Goal: Task Accomplishment & Management: Manage account settings

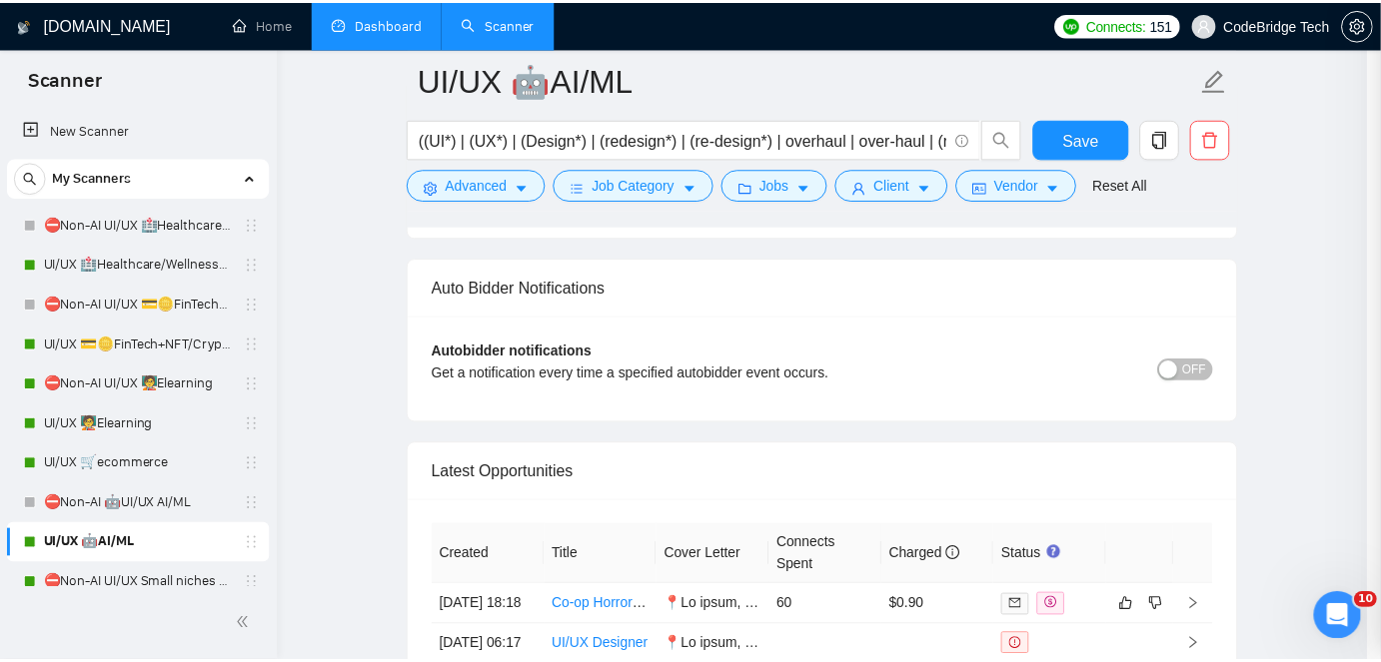
scroll to position [181, 0]
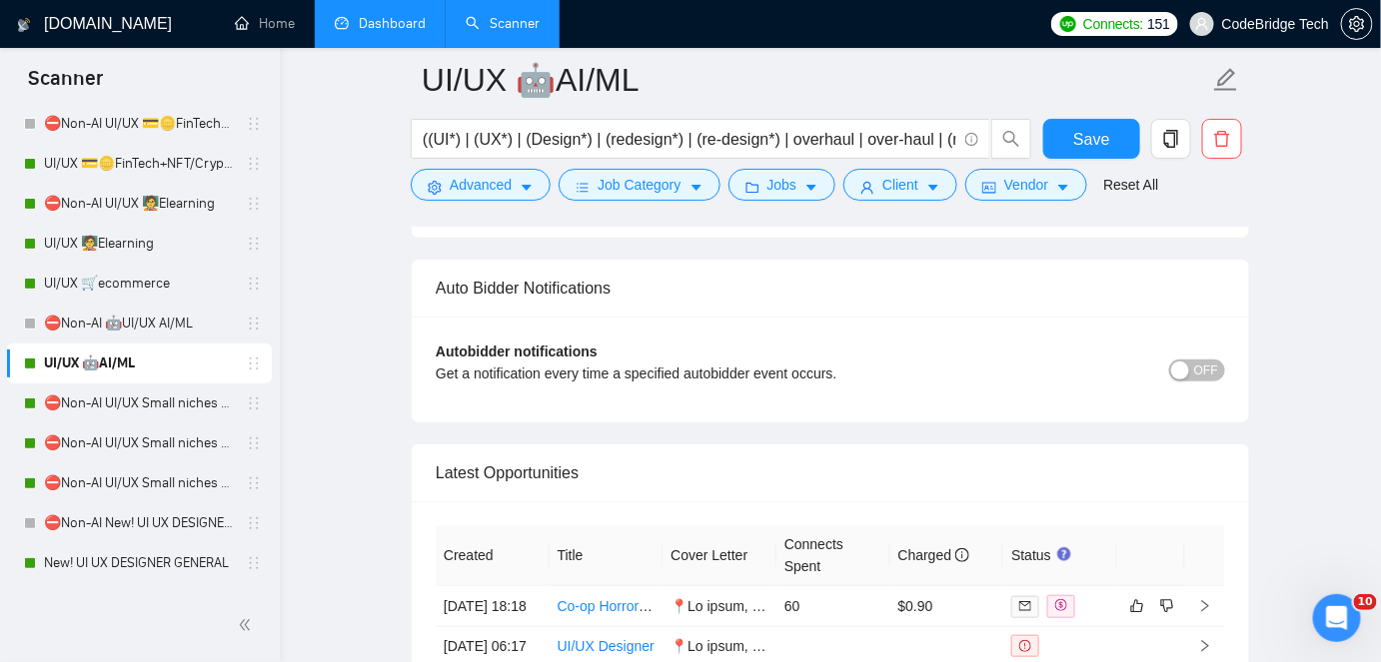
click at [402, 29] on link "Dashboard" at bounding box center [380, 23] width 91 height 17
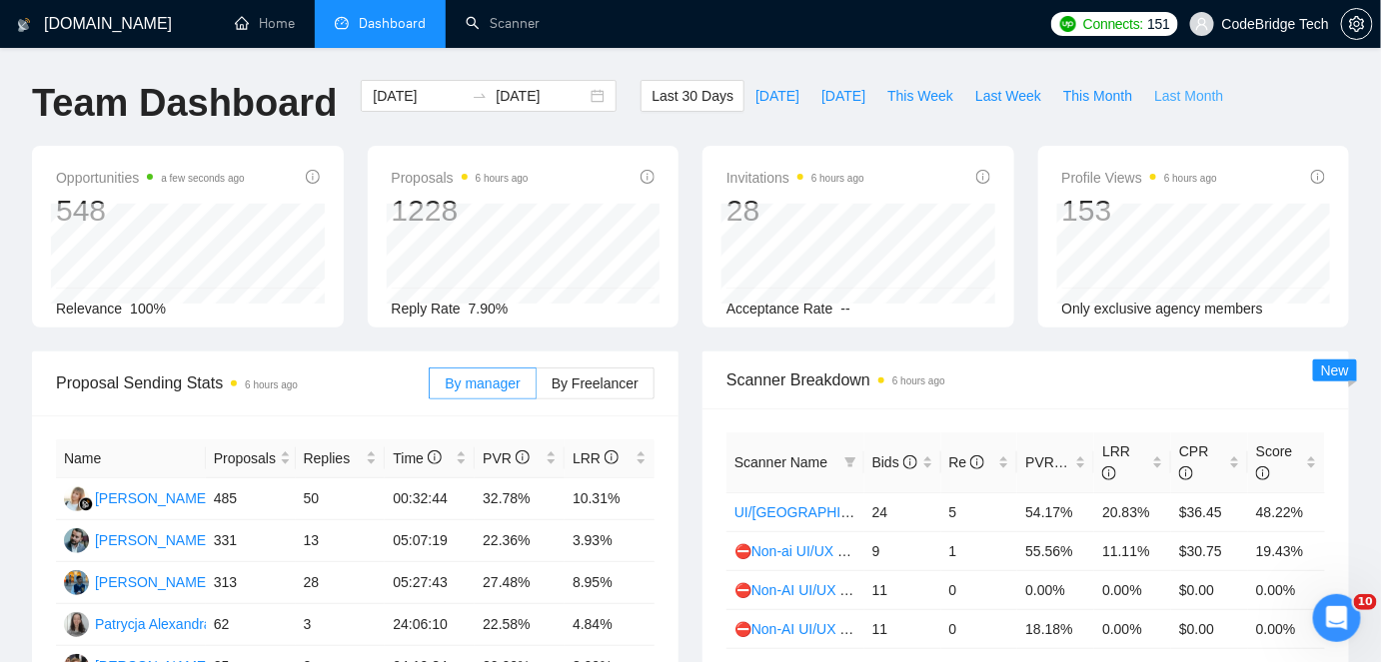
click at [1154, 96] on span "Last Month" at bounding box center [1188, 96] width 69 height 22
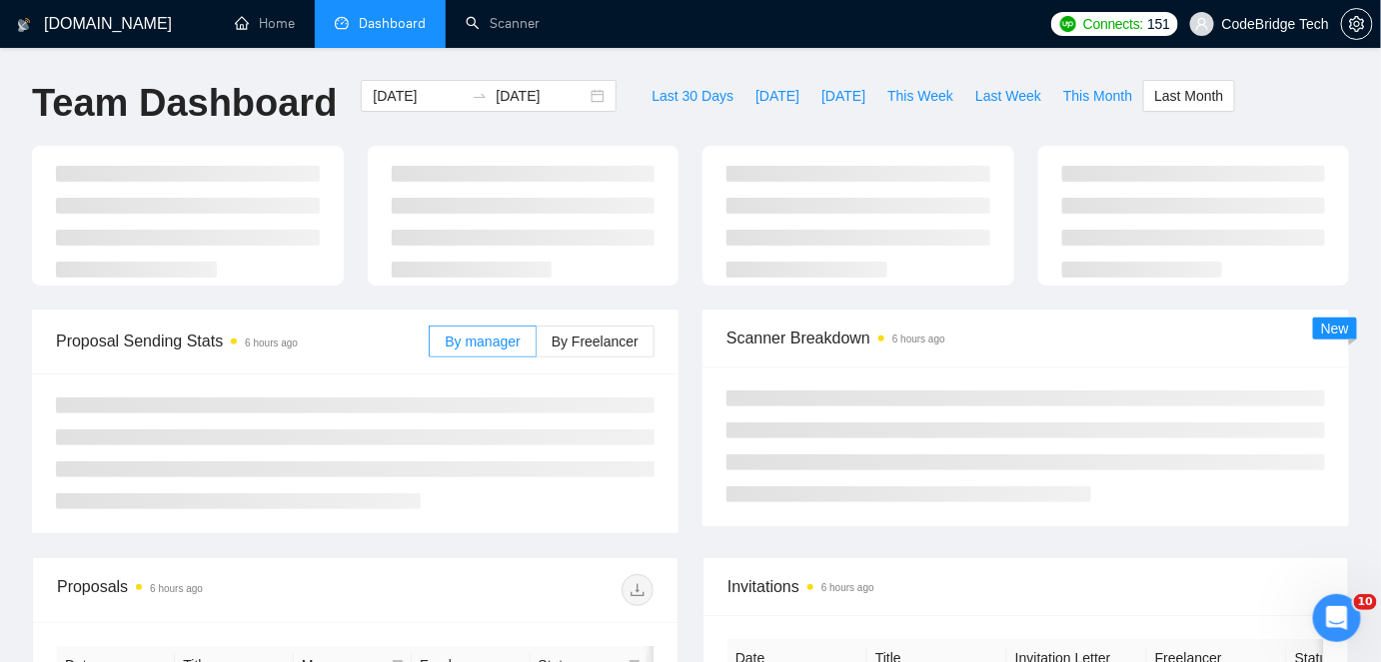
type input "[DATE]"
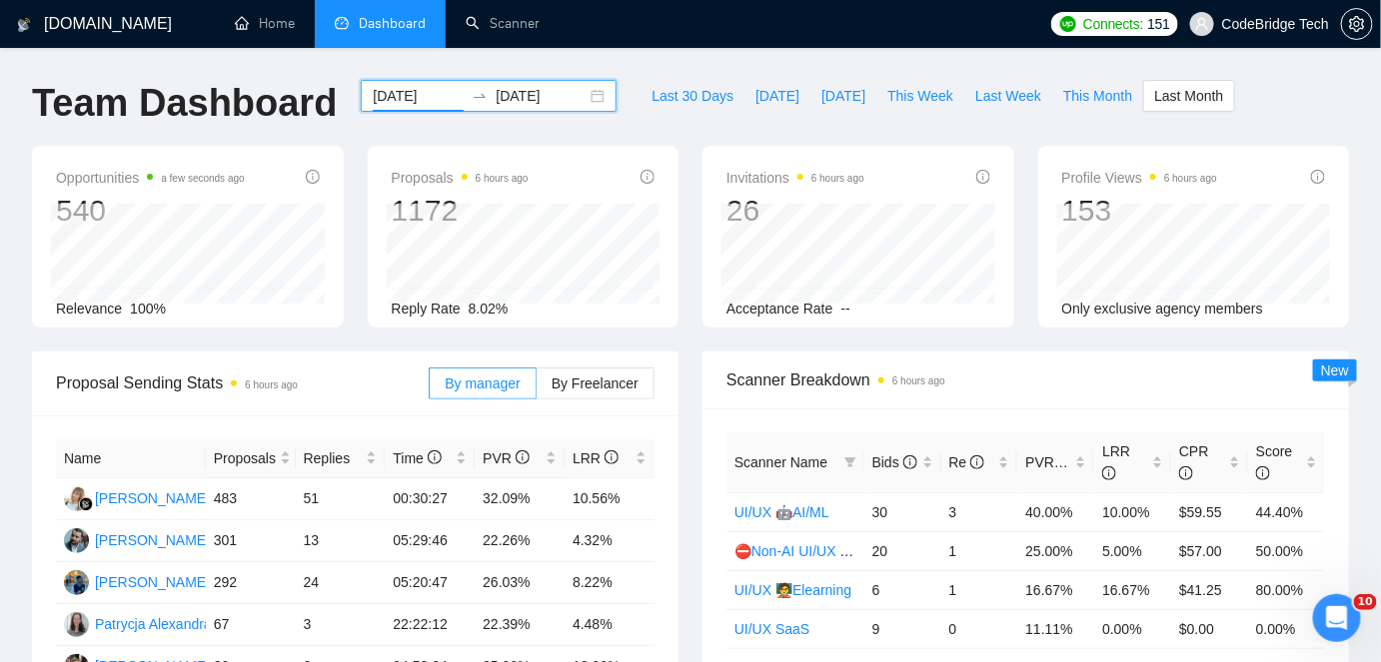
click at [373, 90] on input "[DATE]" at bounding box center [418, 96] width 91 height 22
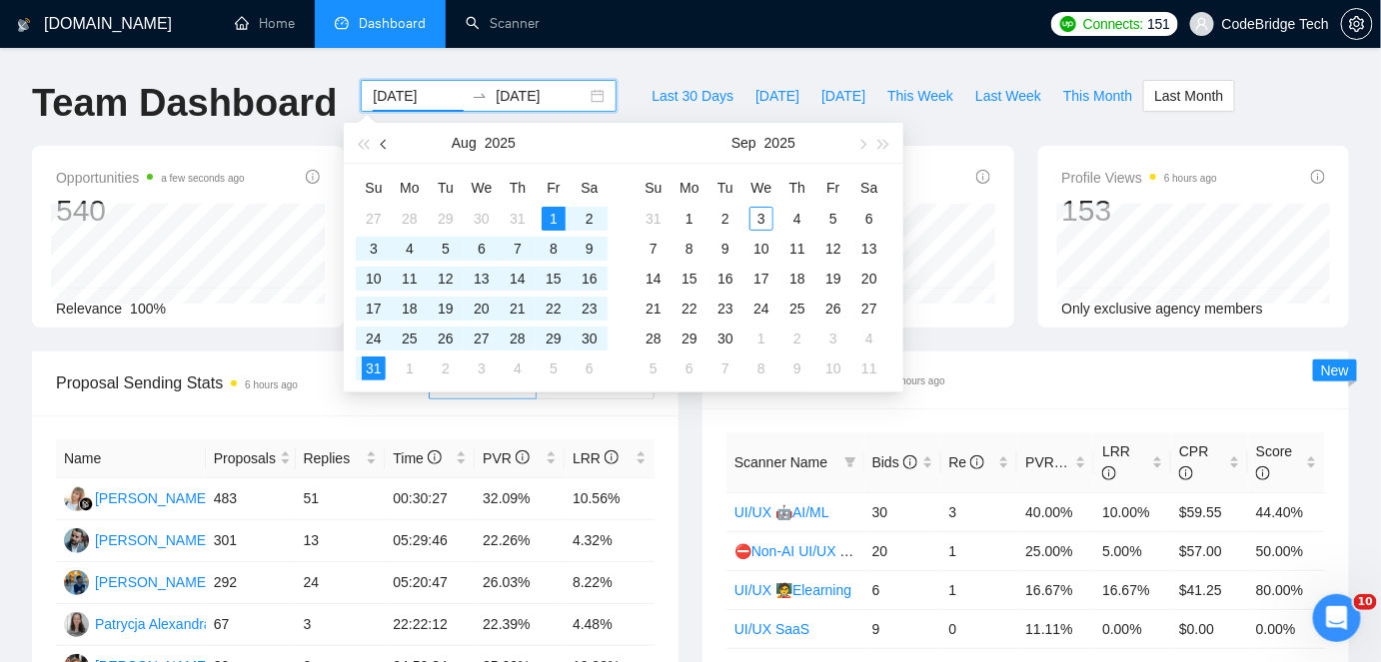
click at [381, 142] on button "button" at bounding box center [385, 143] width 22 height 40
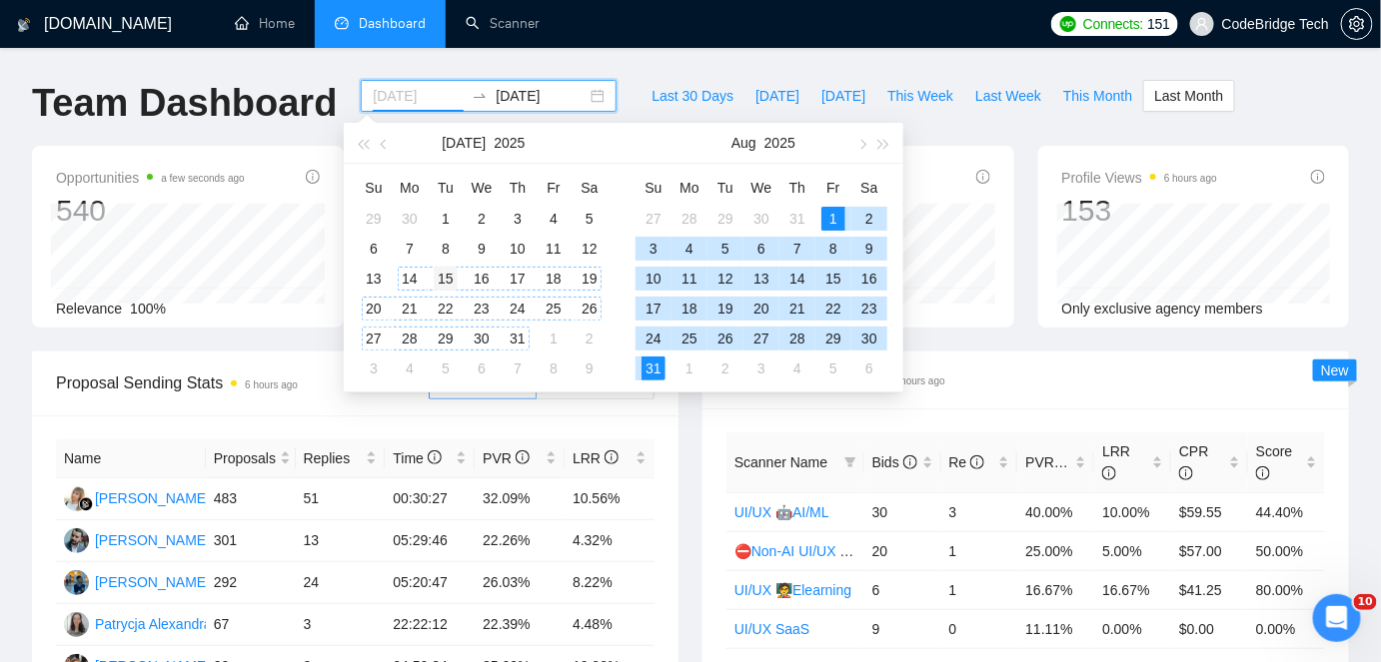
type input "[DATE]"
click at [450, 275] on div "15" at bounding box center [446, 279] width 24 height 24
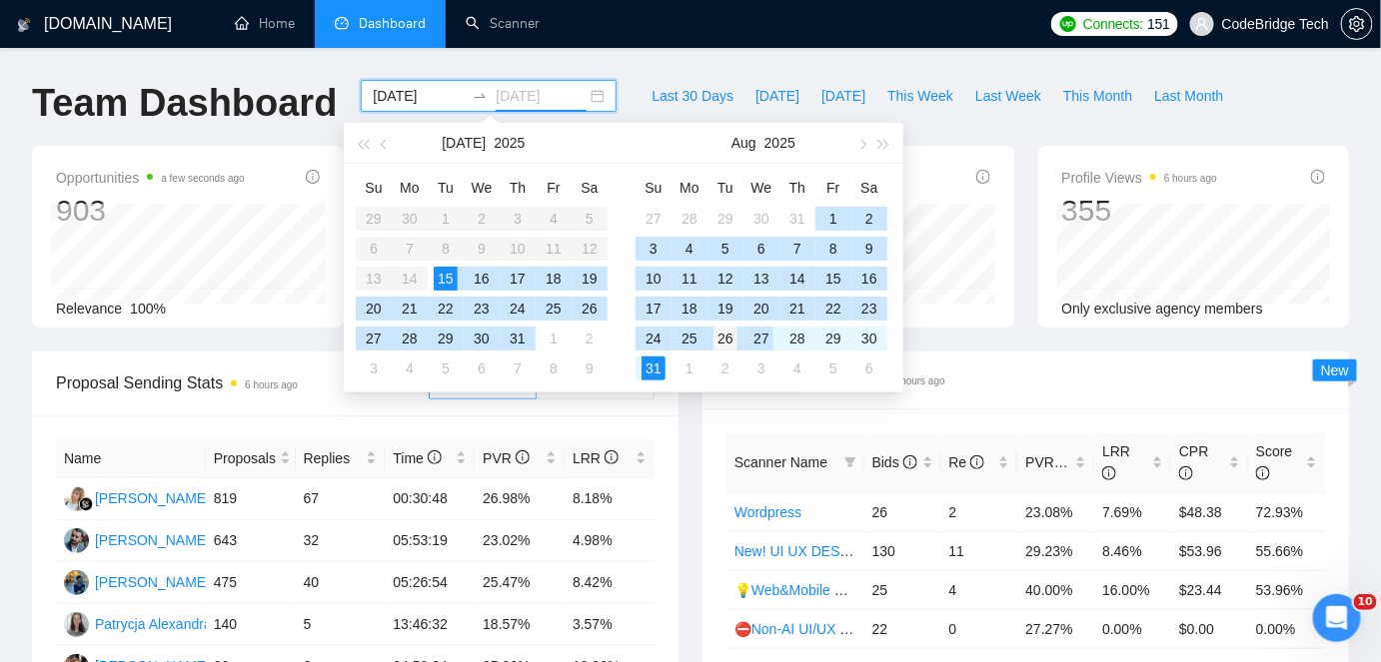
type input "[DATE]"
click at [724, 337] on div "26" at bounding box center [725, 339] width 24 height 24
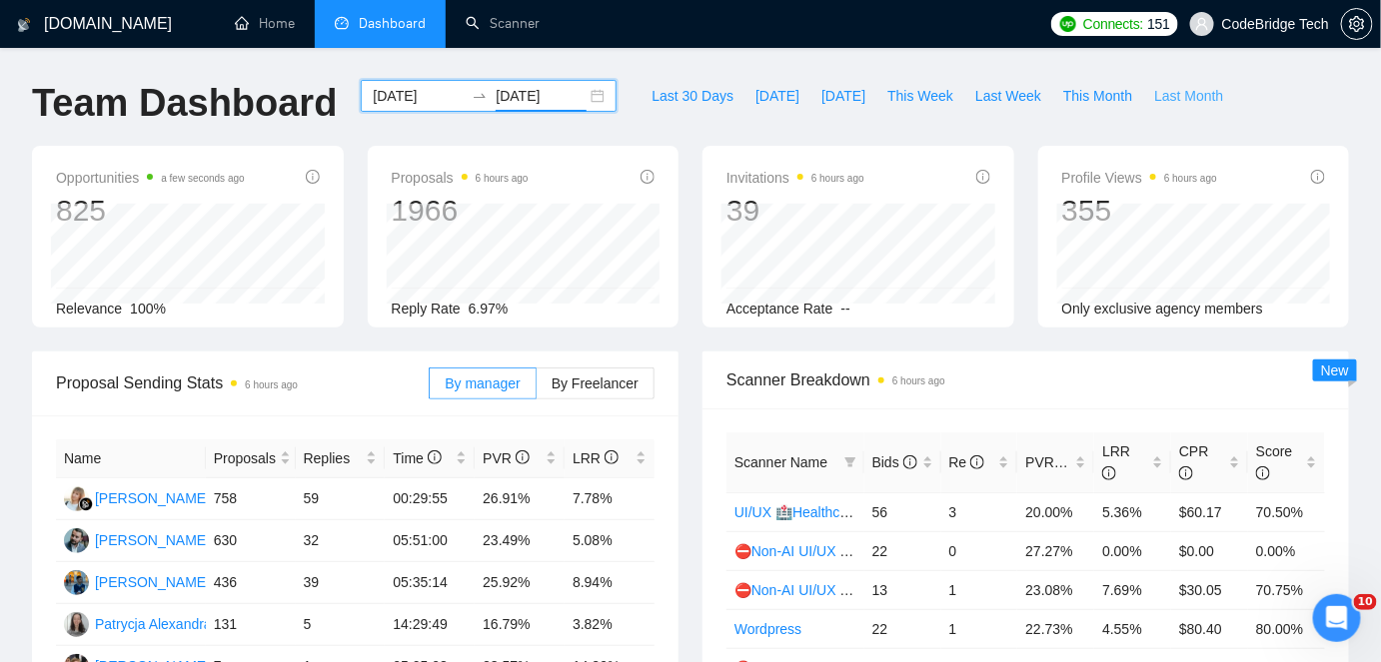
click at [1163, 102] on span "Last Month" at bounding box center [1188, 96] width 69 height 22
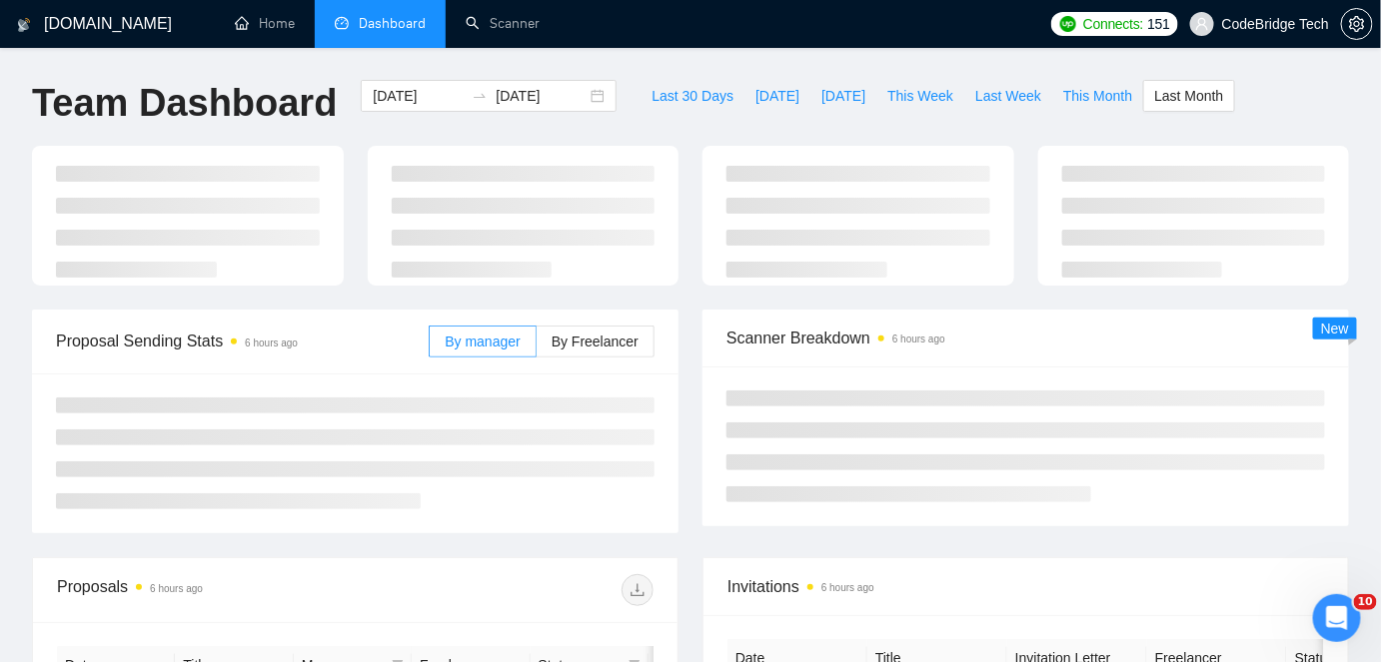
type input "[DATE]"
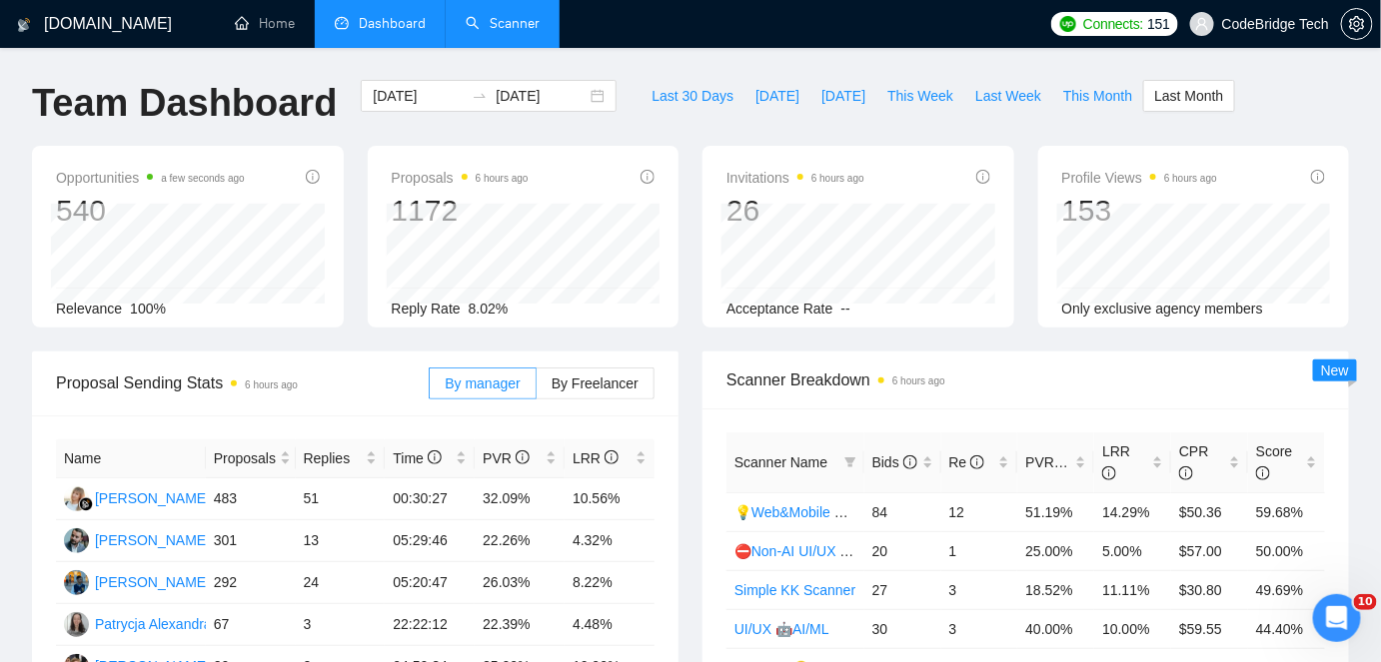
click at [504, 30] on link "Scanner" at bounding box center [503, 23] width 74 height 17
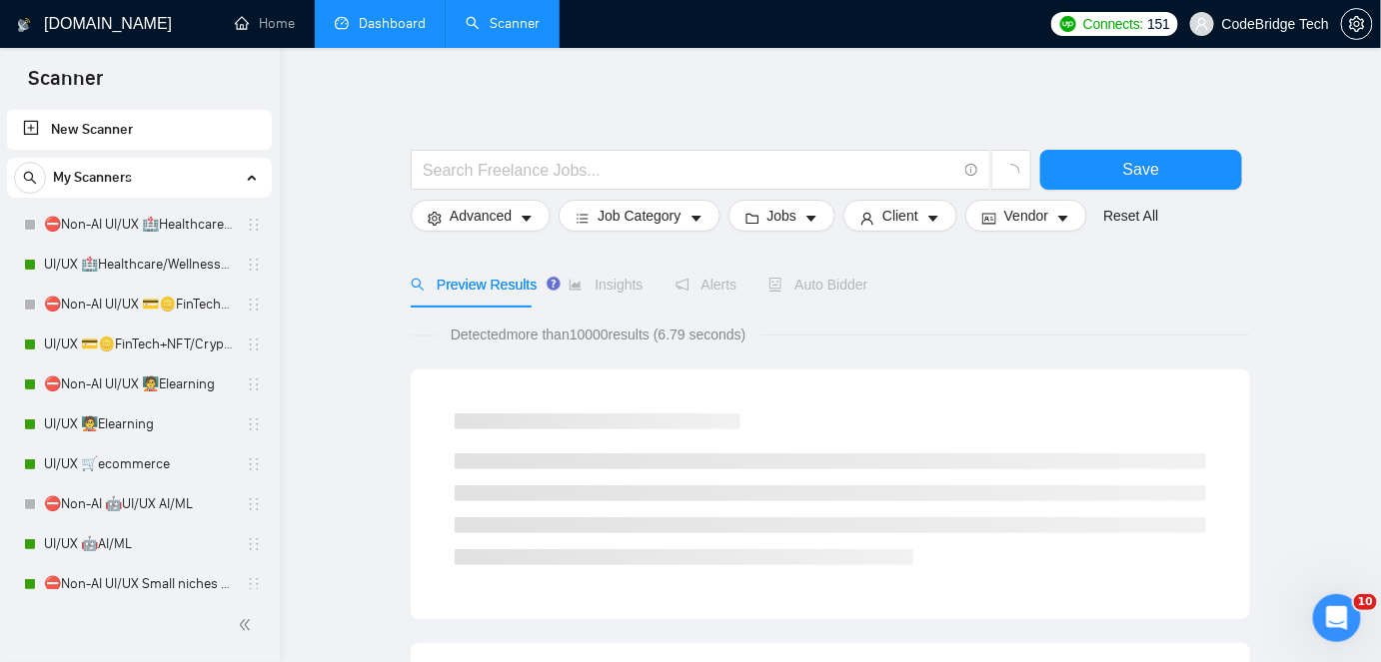
click at [411, 28] on link "Dashboard" at bounding box center [380, 23] width 91 height 17
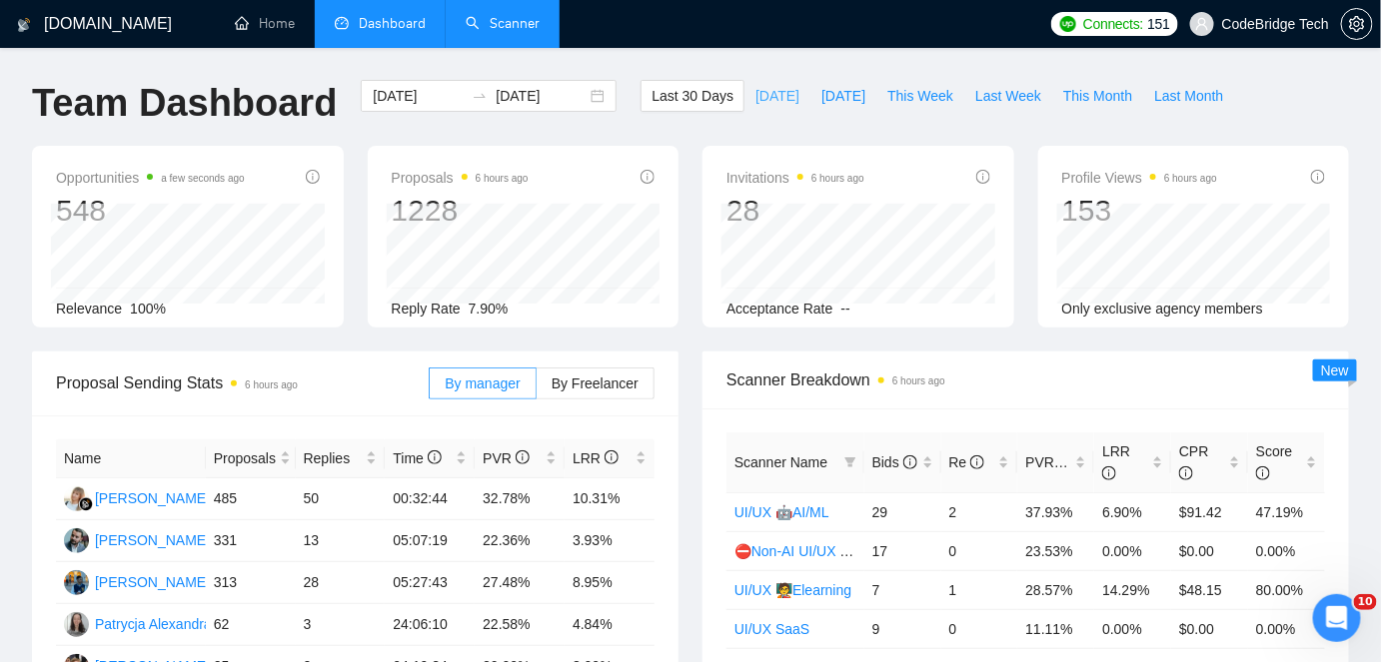
click at [755, 96] on span "[DATE]" at bounding box center [777, 96] width 44 height 22
type input "[DATE]"
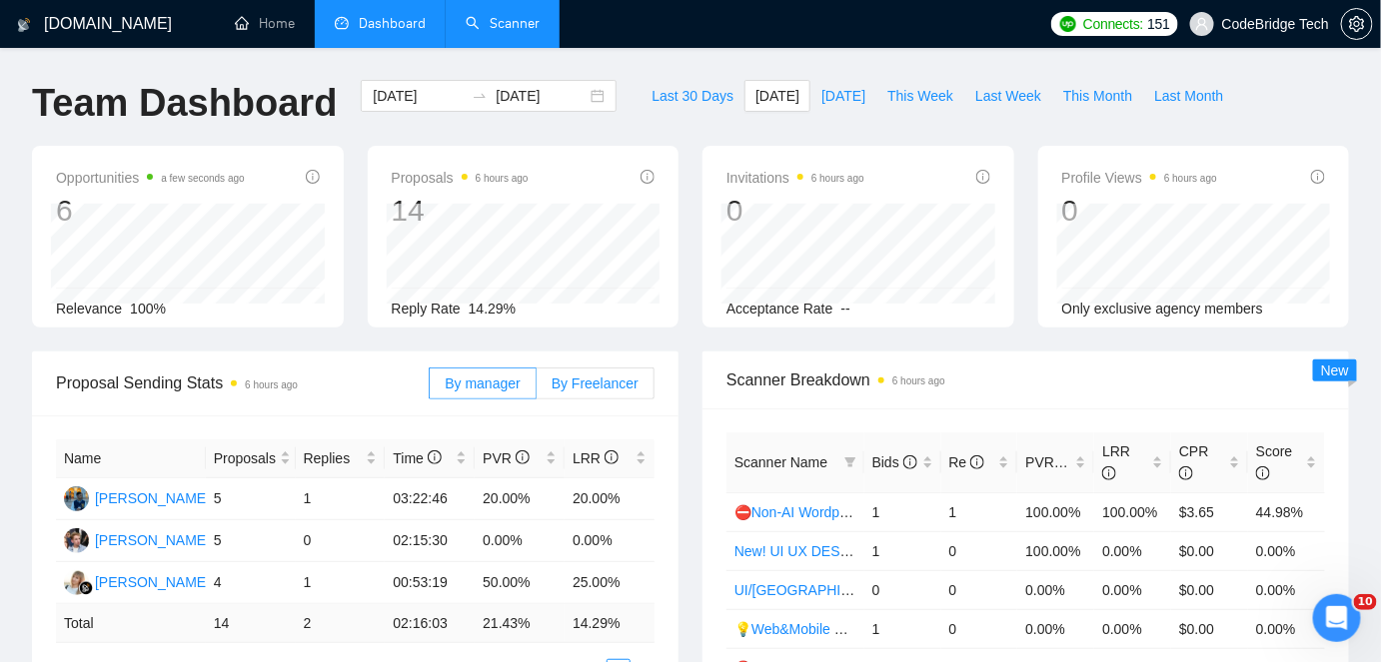
click at [593, 376] on span "By Freelancer" at bounding box center [595, 384] width 87 height 16
click at [537, 389] on input "By Freelancer" at bounding box center [537, 389] width 0 height 0
click at [467, 387] on span "By manager" at bounding box center [482, 384] width 75 height 16
click at [430, 389] on input "By manager" at bounding box center [430, 389] width 0 height 0
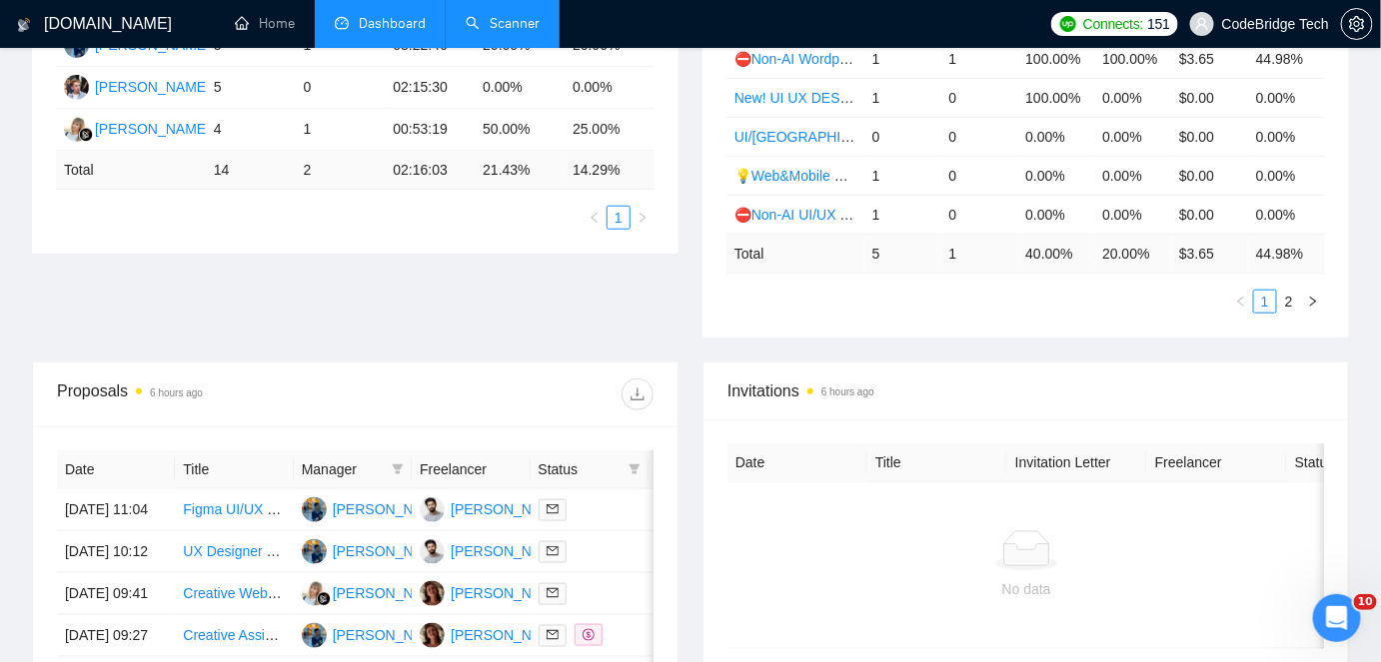
scroll to position [181, 0]
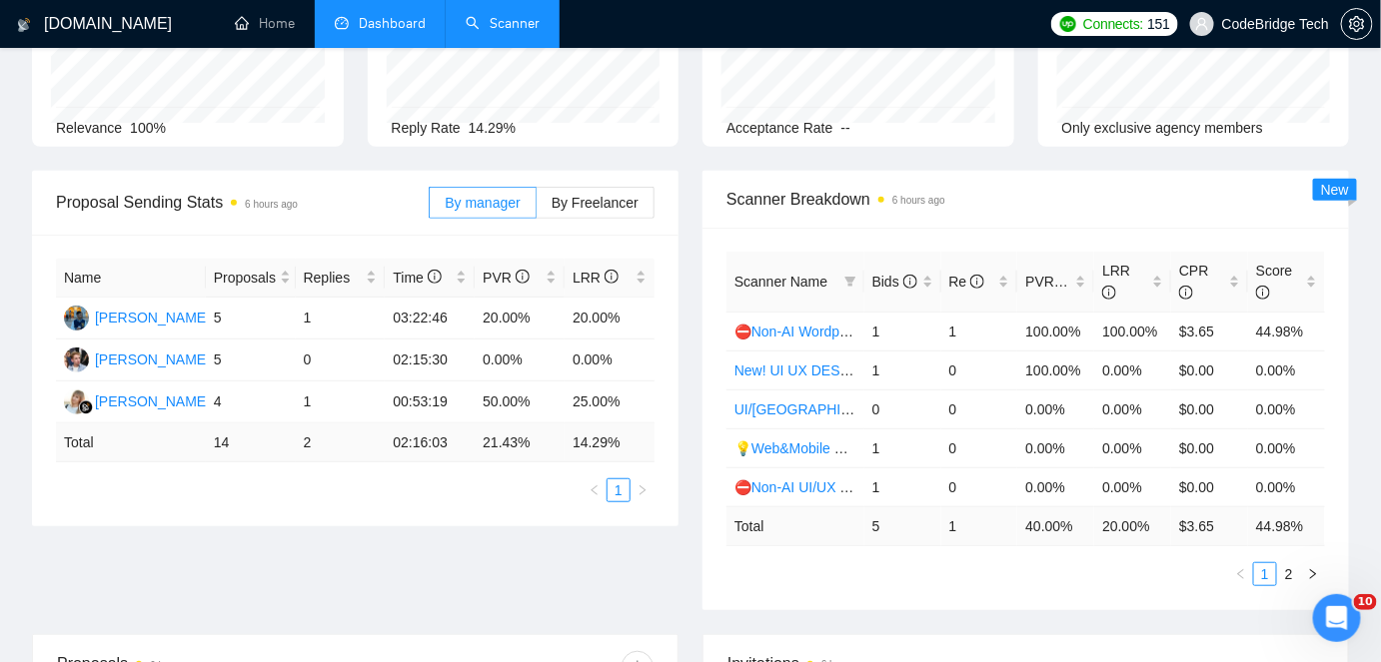
click at [523, 28] on link "Scanner" at bounding box center [503, 23] width 74 height 17
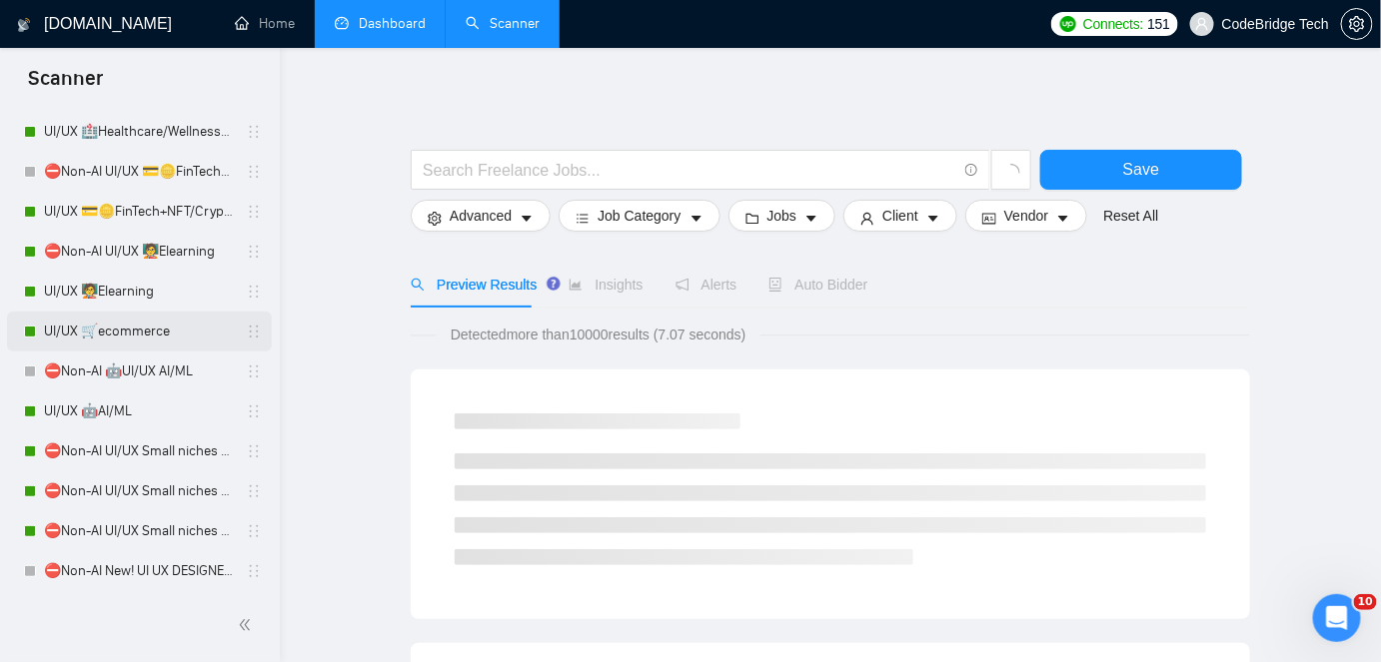
scroll to position [272, 0]
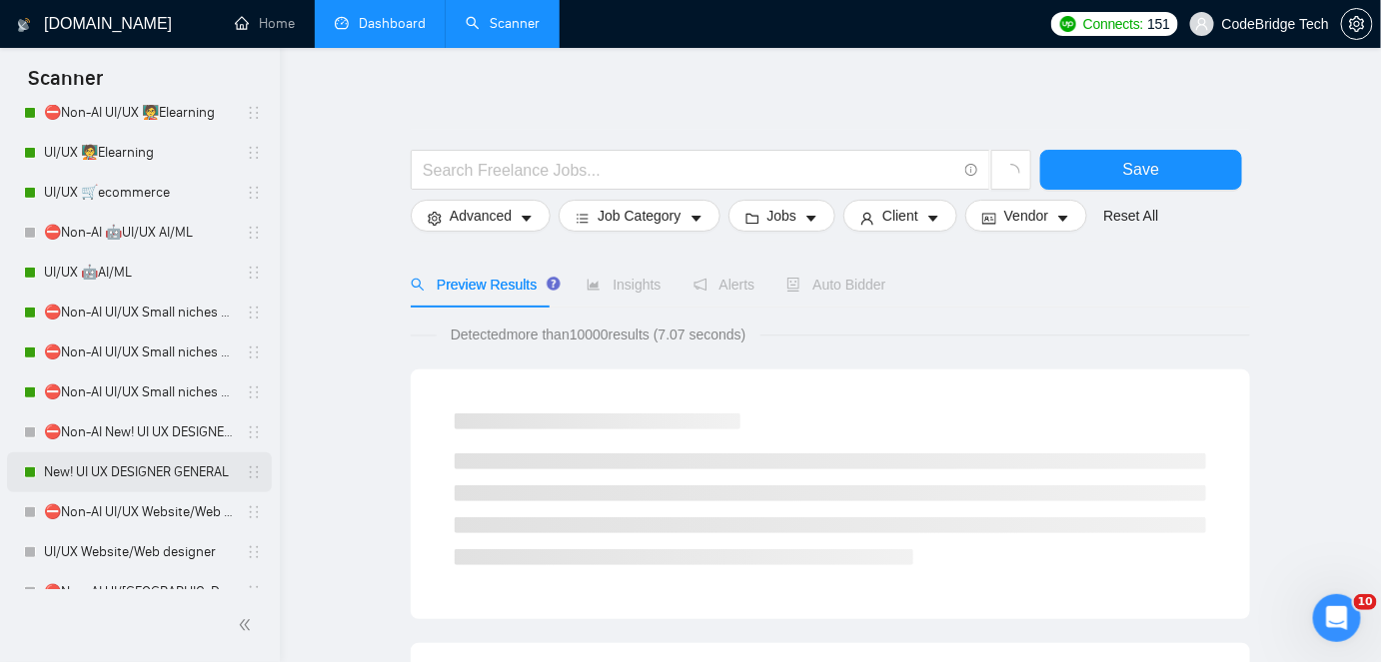
click at [96, 476] on link "New! UI UX DESIGNER GENERAL" at bounding box center [139, 473] width 190 height 40
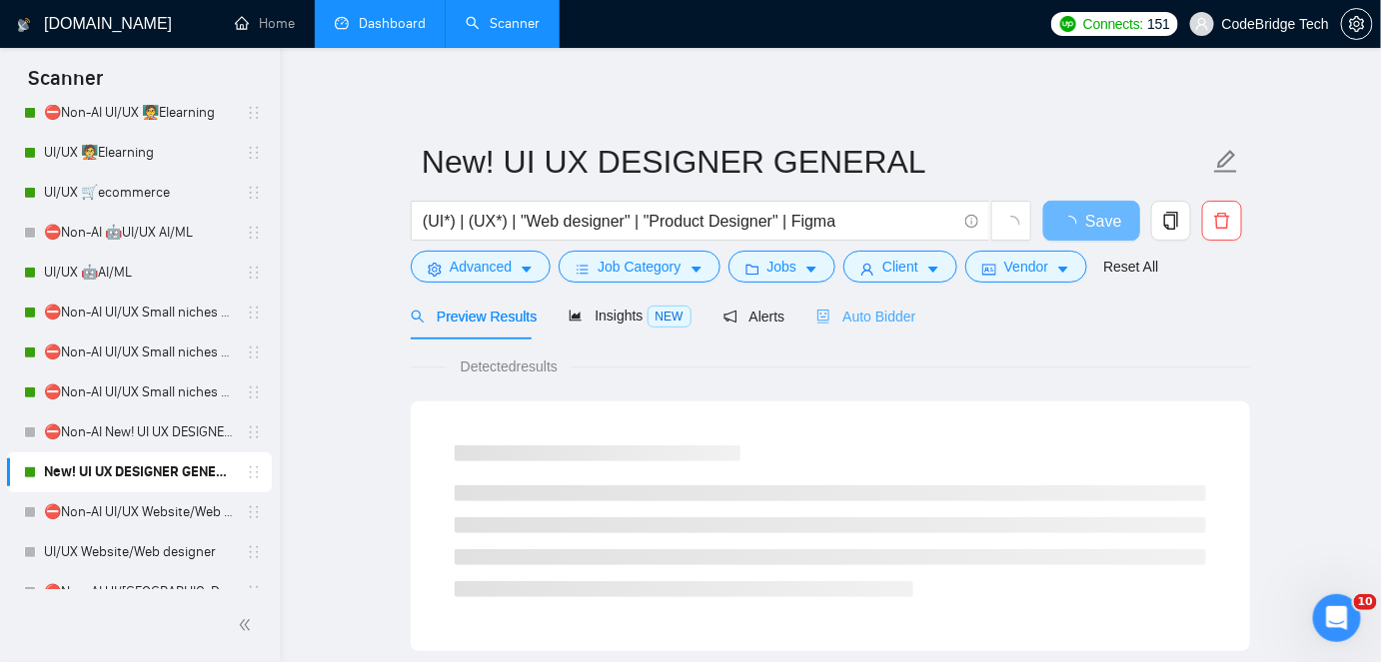
click at [827, 331] on div "Auto Bidder" at bounding box center [865, 316] width 99 height 47
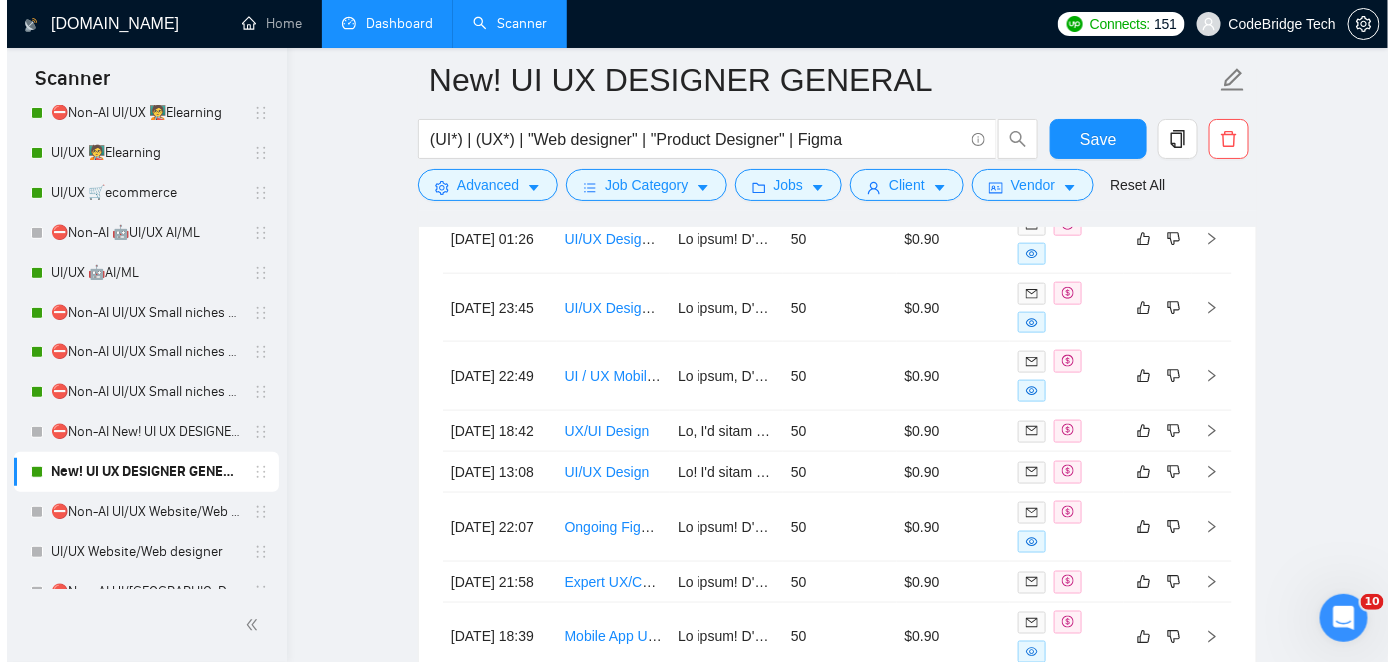
scroll to position [5603, 0]
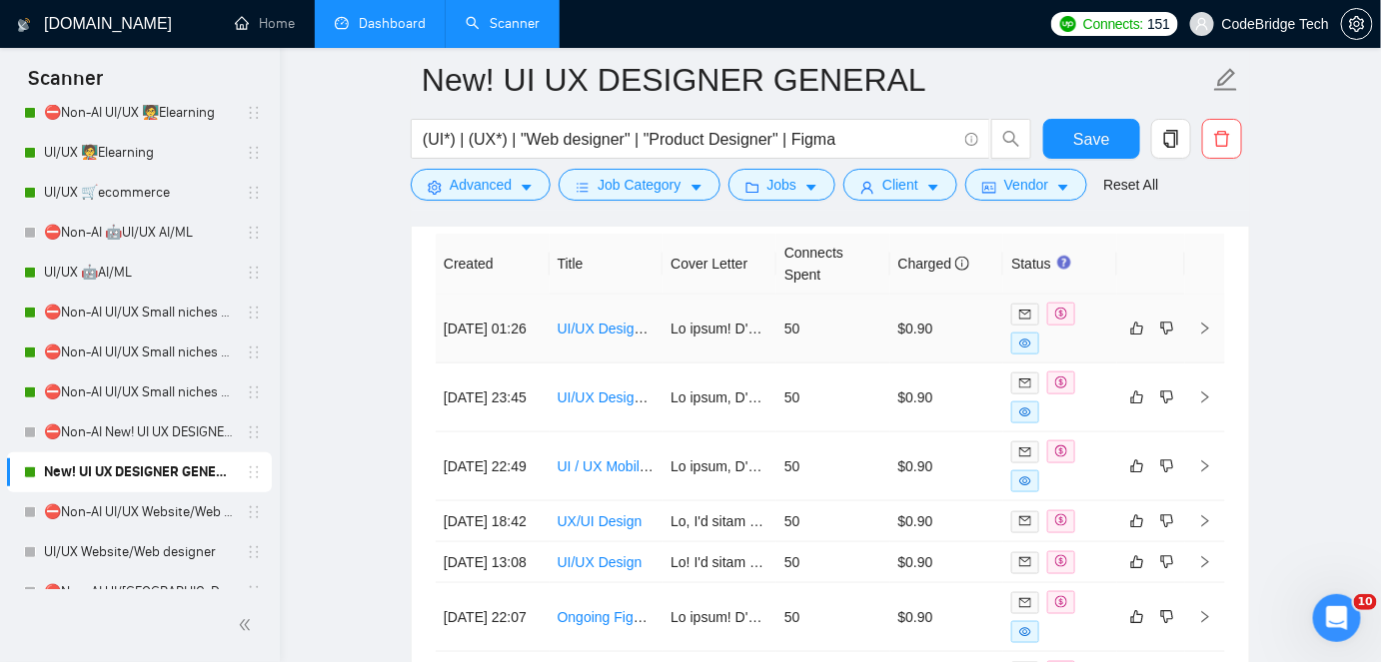
click at [759, 339] on td at bounding box center [719, 329] width 114 height 69
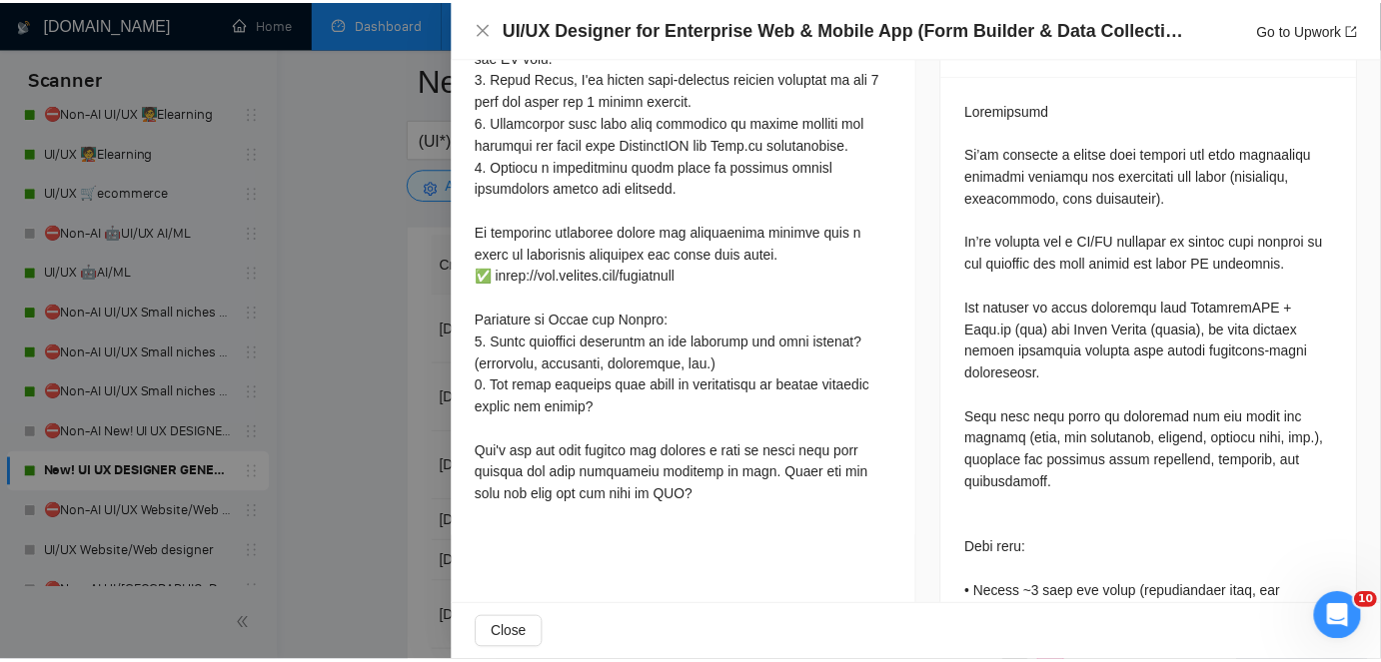
scroll to position [908, 0]
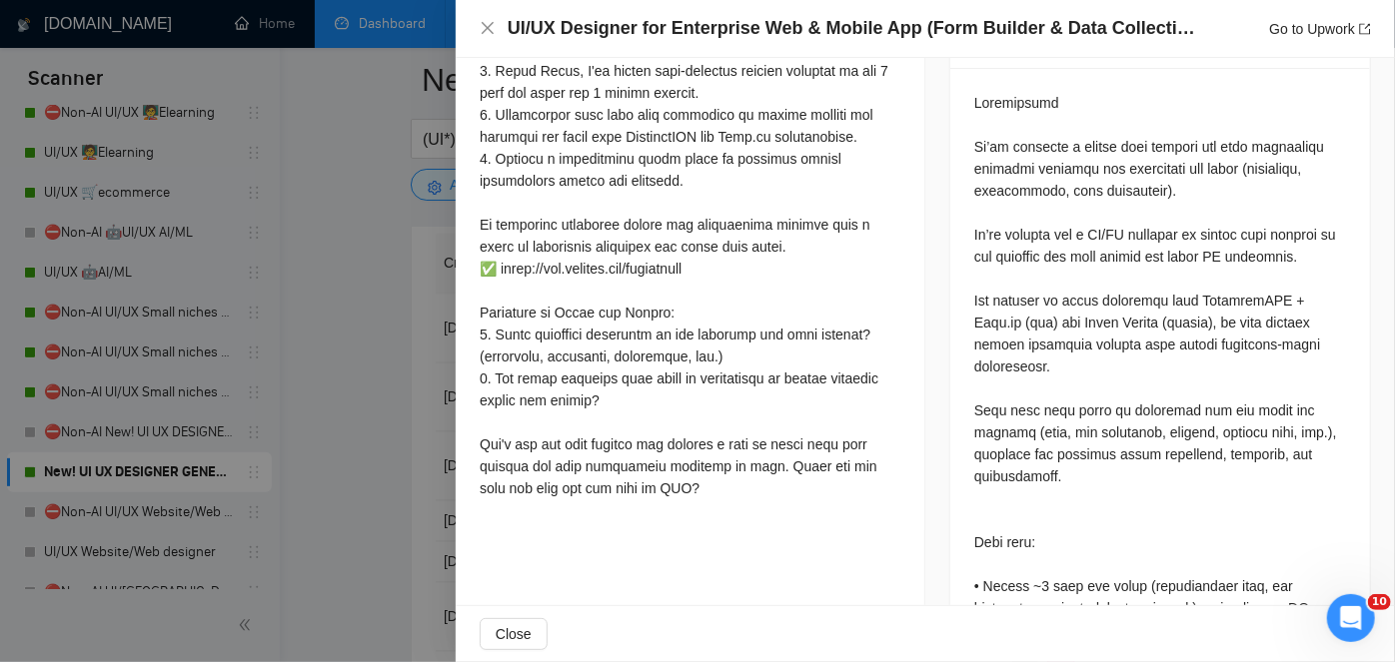
click at [328, 384] on div at bounding box center [697, 331] width 1395 height 662
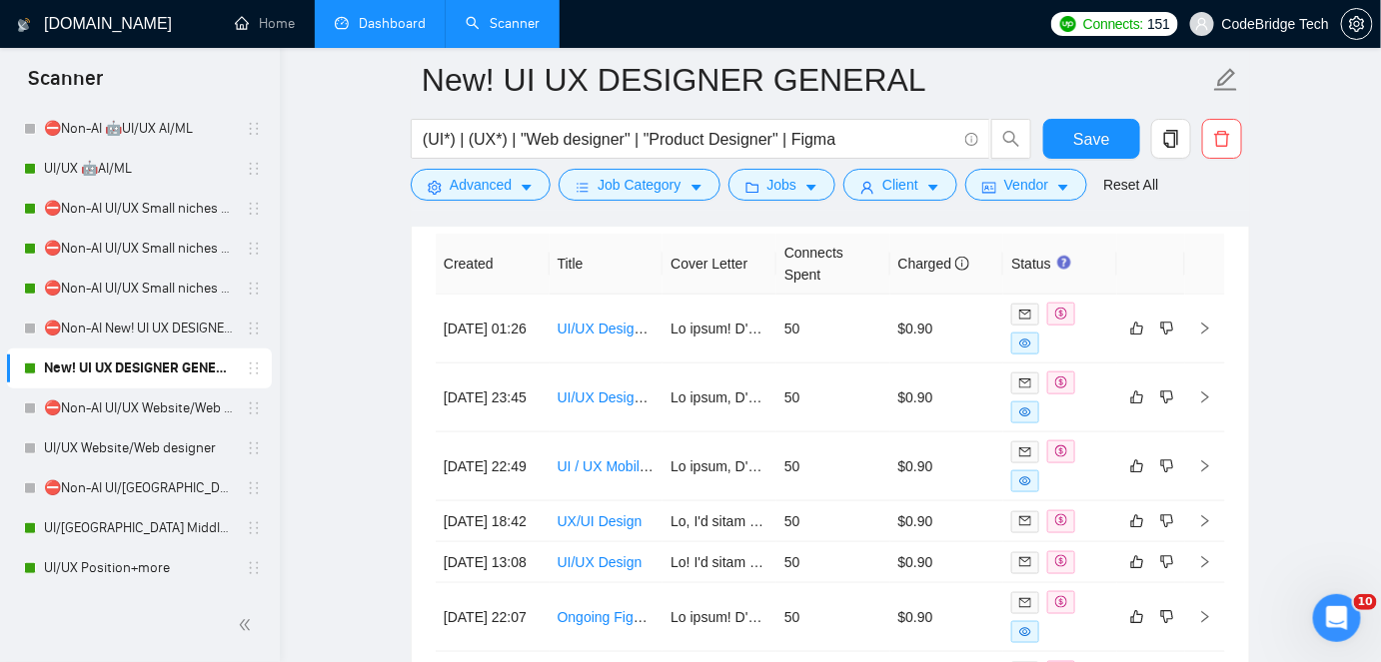
scroll to position [454, 0]
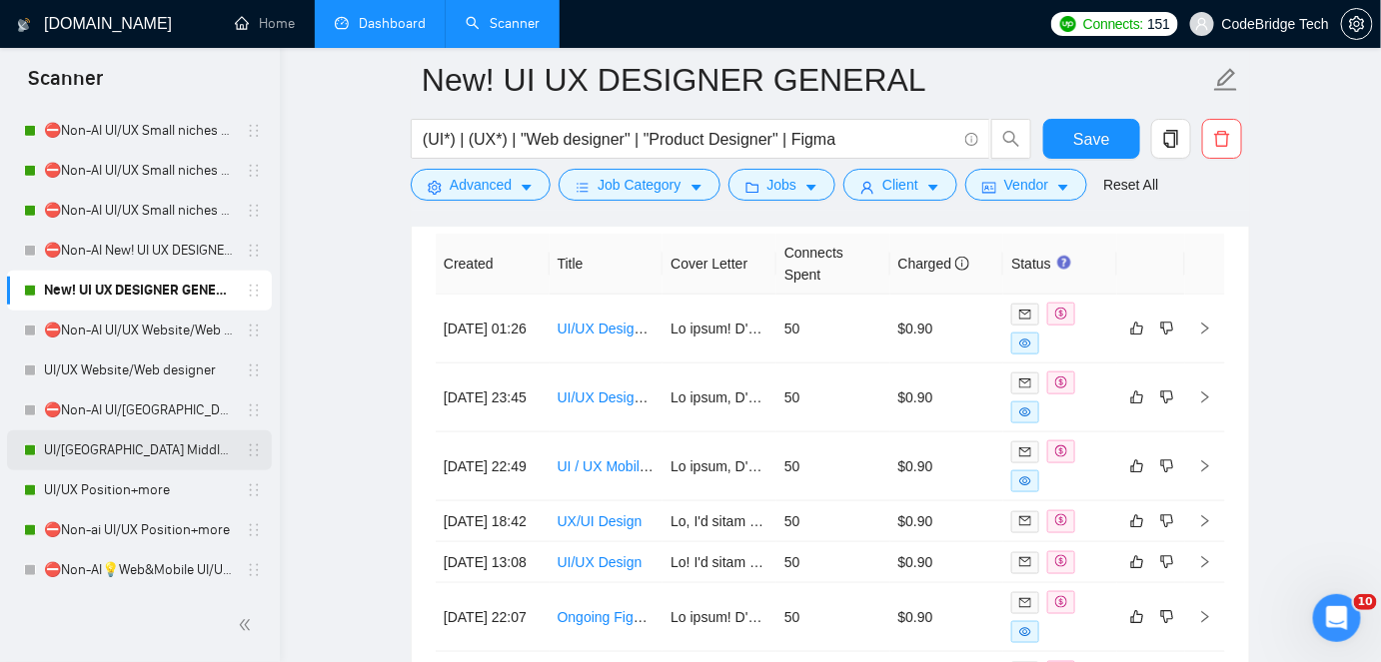
click at [134, 440] on link "UI/[GEOGRAPHIC_DATA] Middle - [GEOGRAPHIC_DATA], [GEOGRAPHIC_DATA], [GEOGRAPHIC…" at bounding box center [139, 451] width 190 height 40
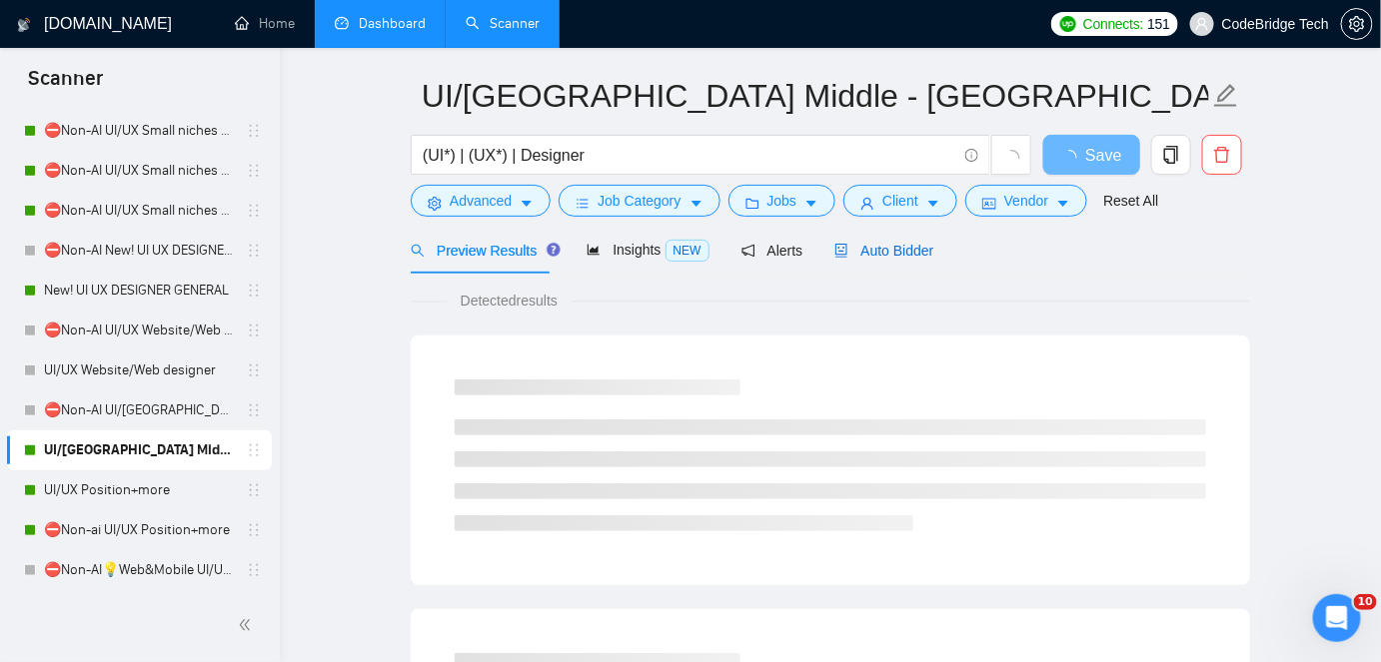
click at [852, 254] on span "Auto Bidder" at bounding box center [883, 251] width 99 height 16
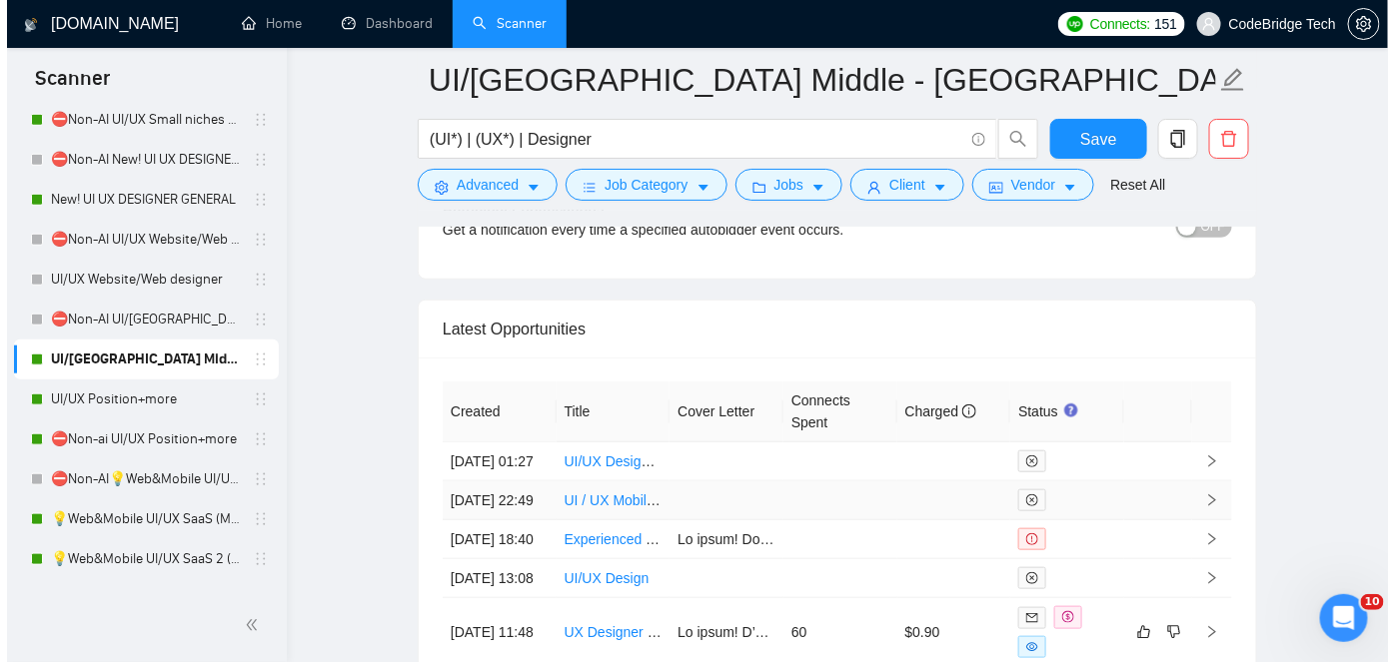
scroll to position [5385, 0]
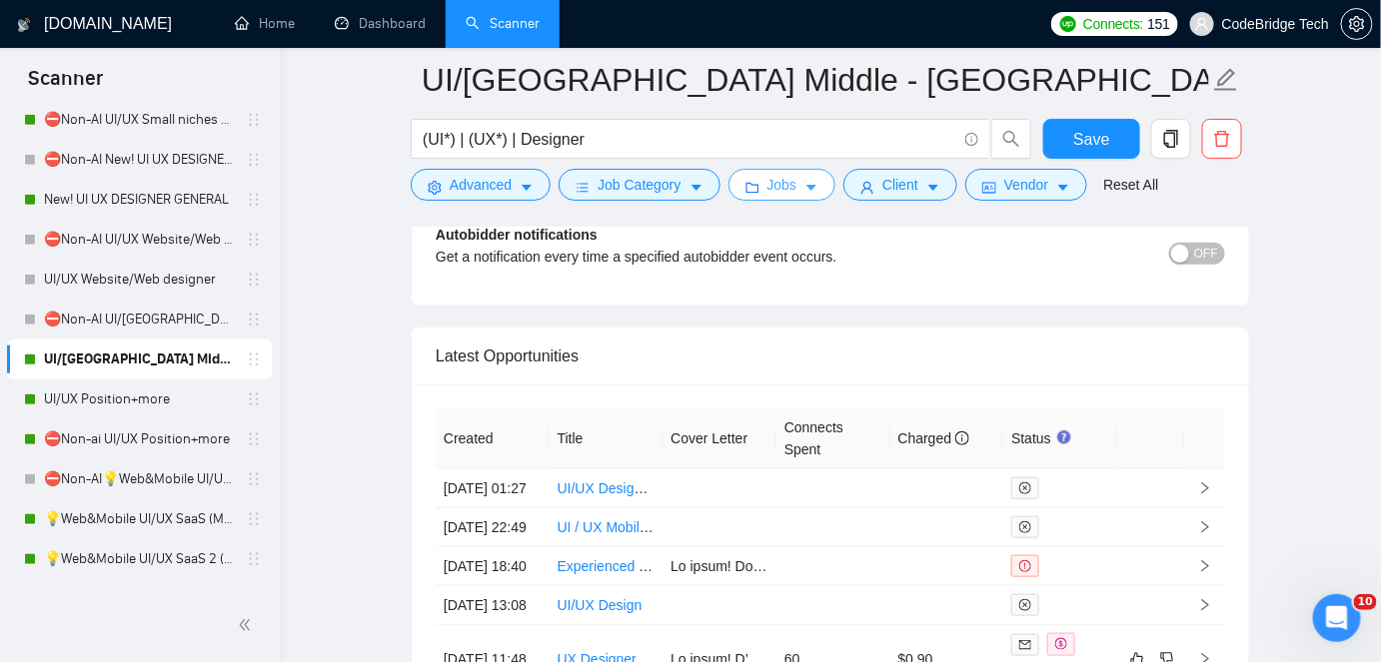
click at [804, 189] on icon "caret-down" at bounding box center [811, 188] width 14 height 14
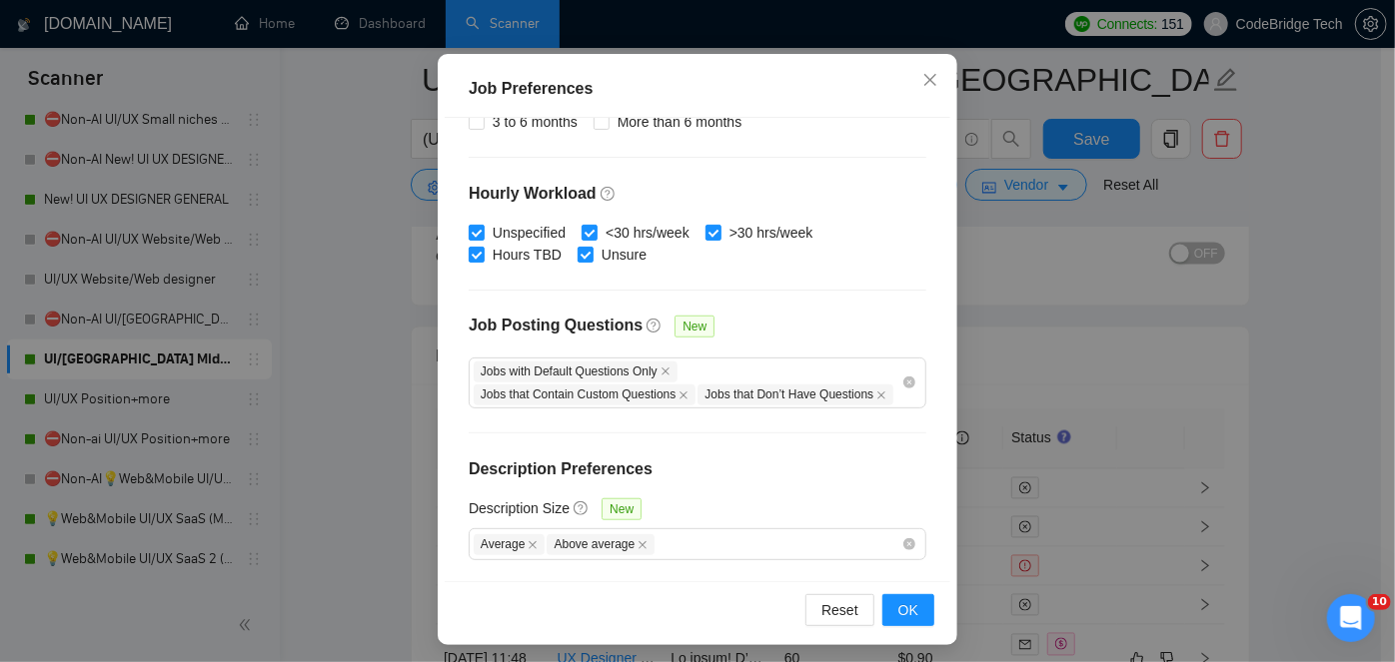
scroll to position [147, 0]
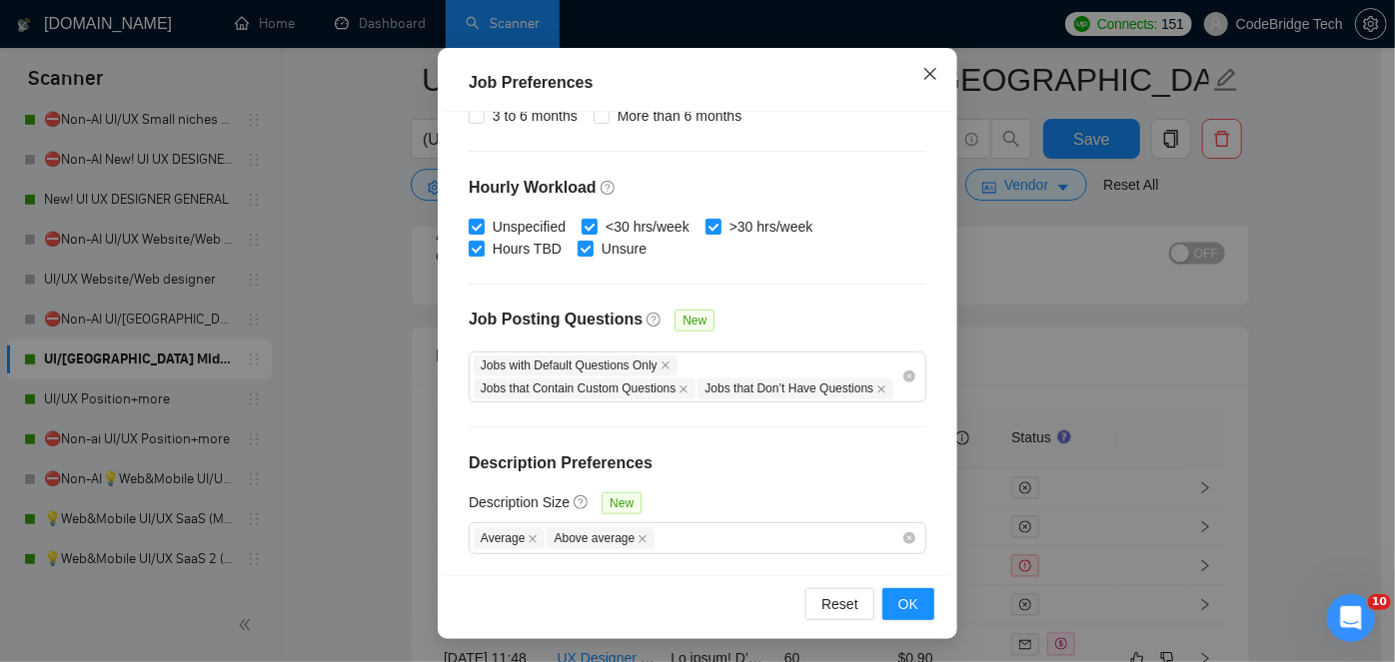
click at [935, 76] on span "Close" at bounding box center [930, 75] width 54 height 54
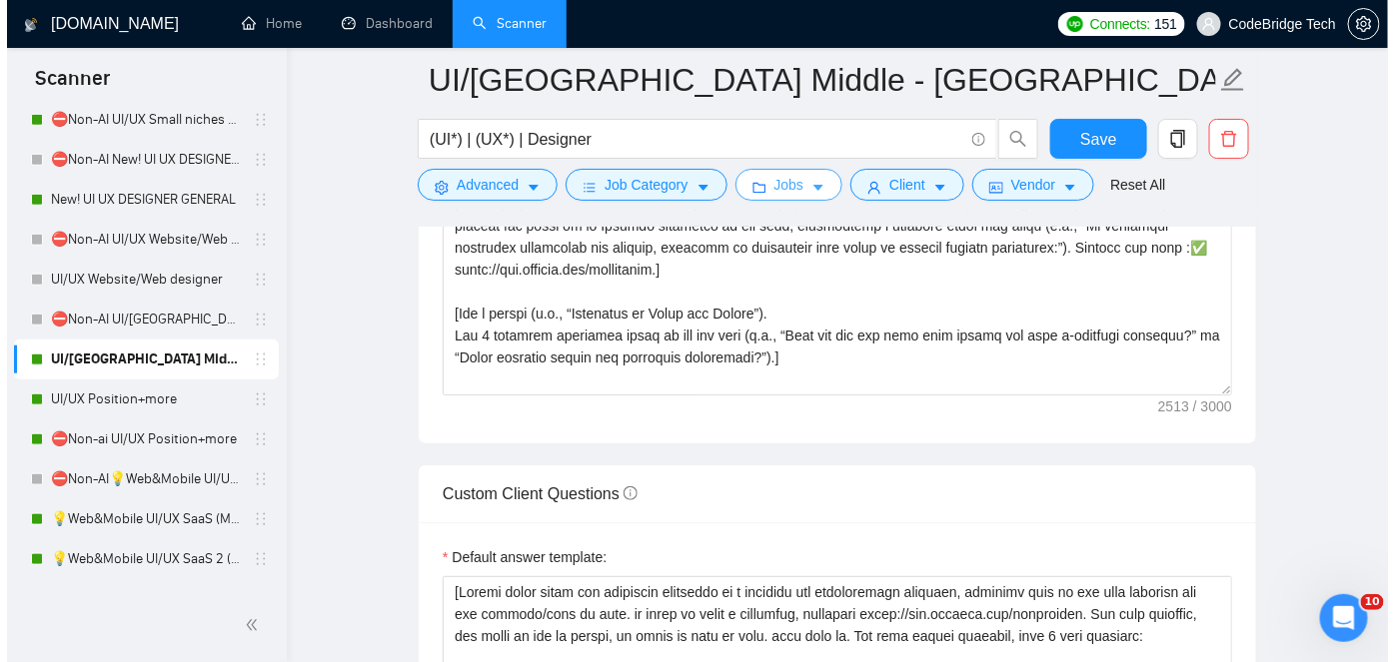
scroll to position [2024, 0]
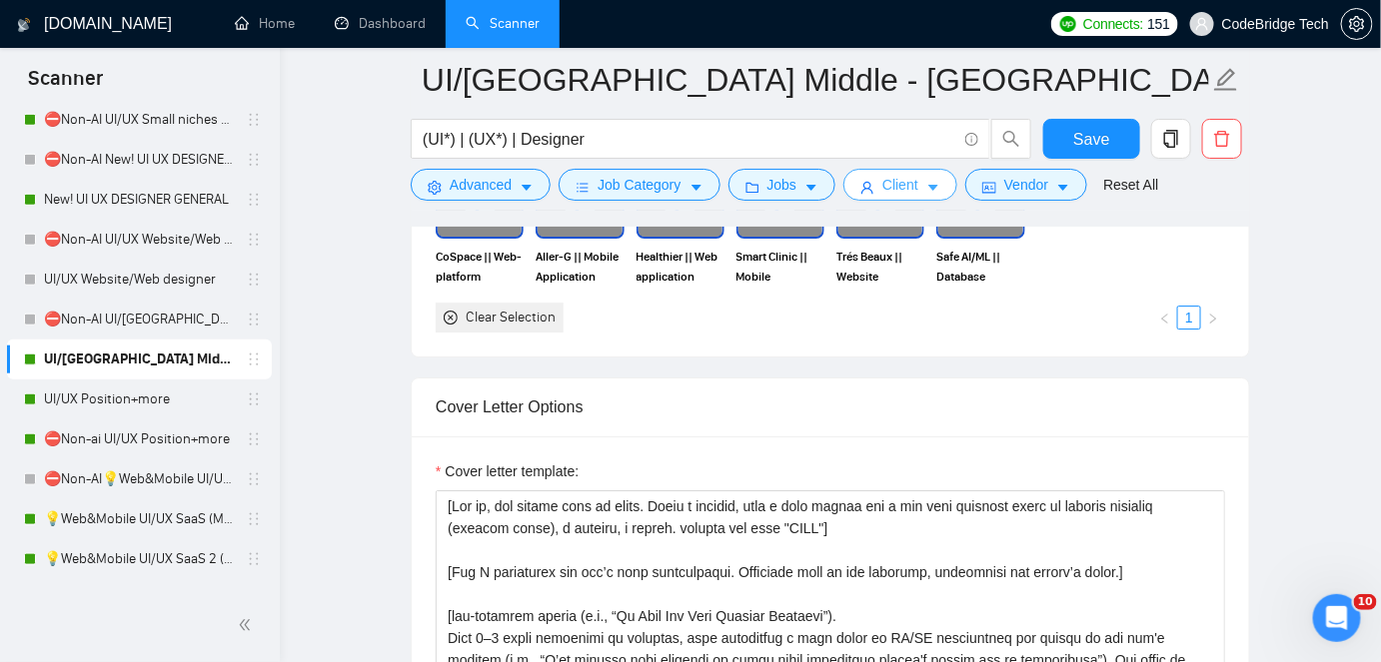
click at [914, 185] on button "Client" at bounding box center [900, 185] width 114 height 32
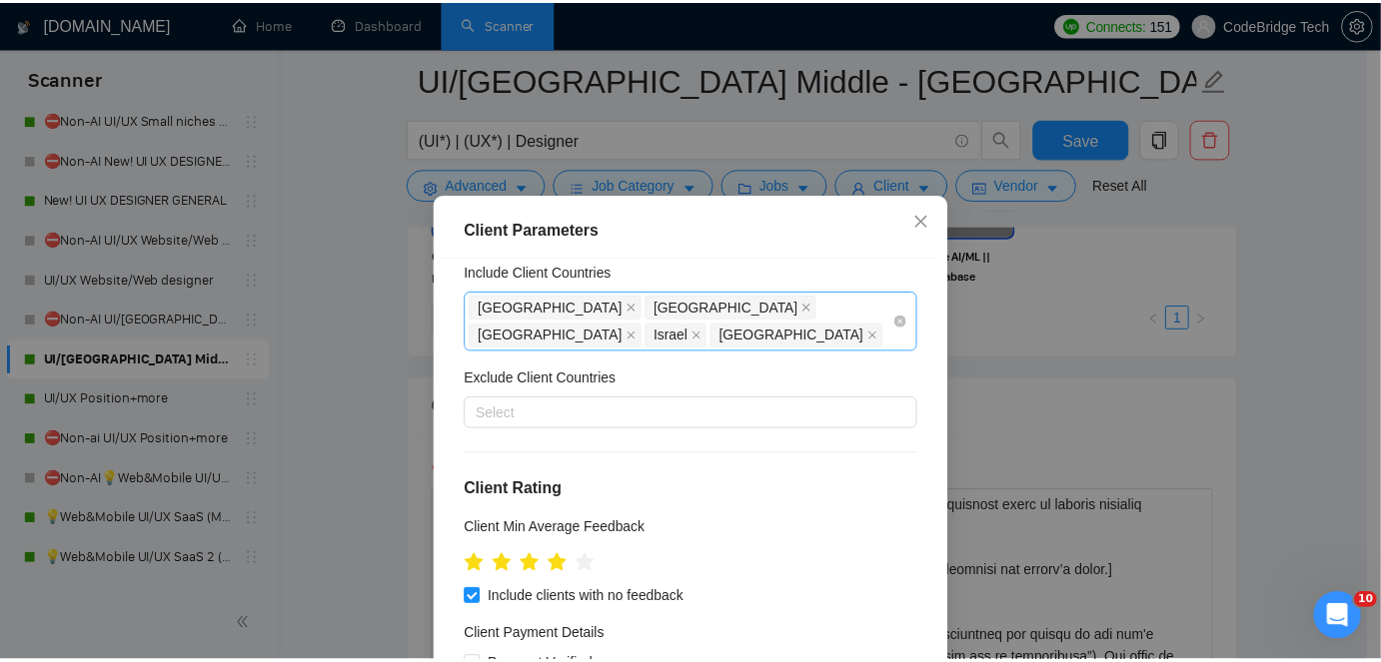
scroll to position [90, 0]
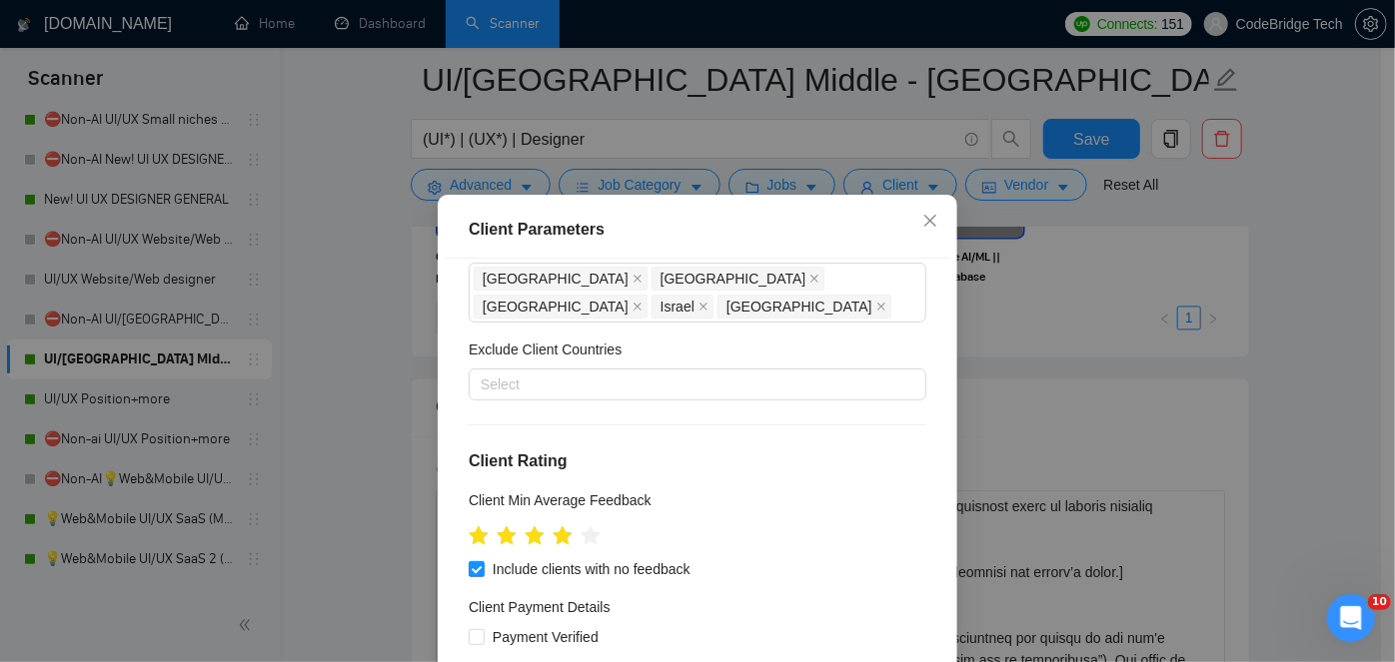
click at [1063, 345] on div "Client Parameters Client Location Include Client Countries [GEOGRAPHIC_DATA] [G…" at bounding box center [697, 331] width 1395 height 662
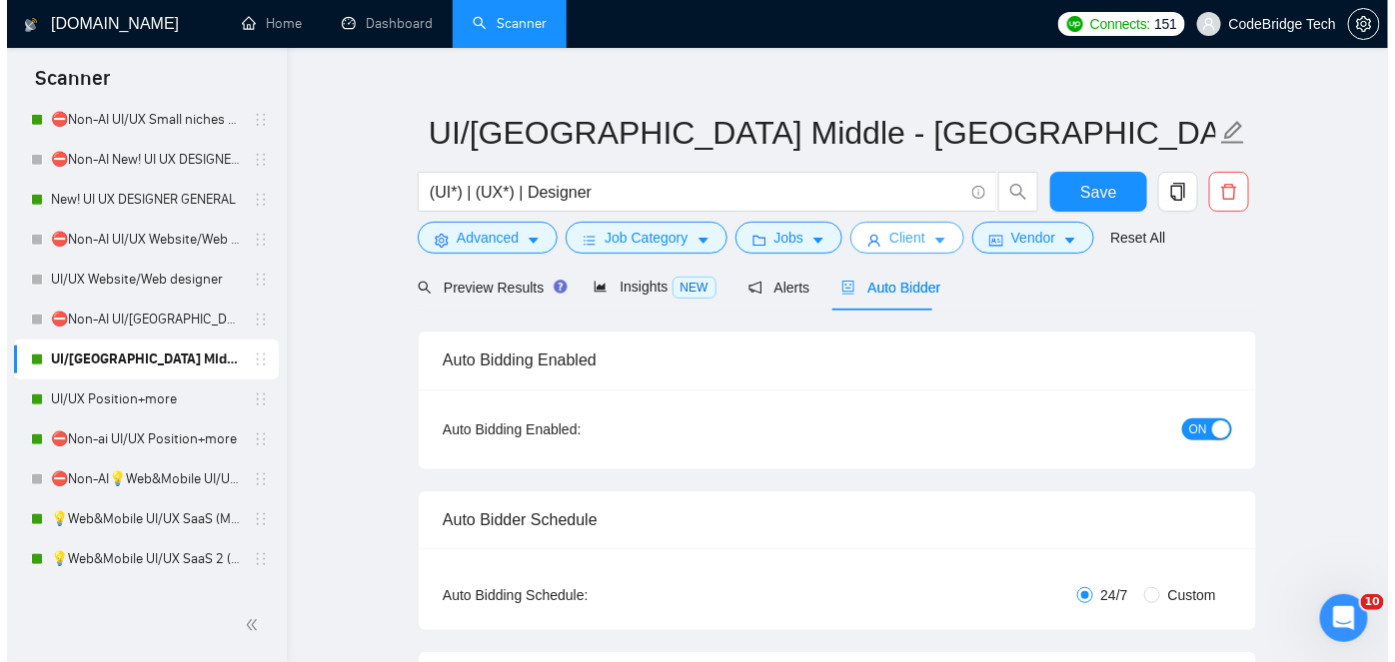
scroll to position [0, 0]
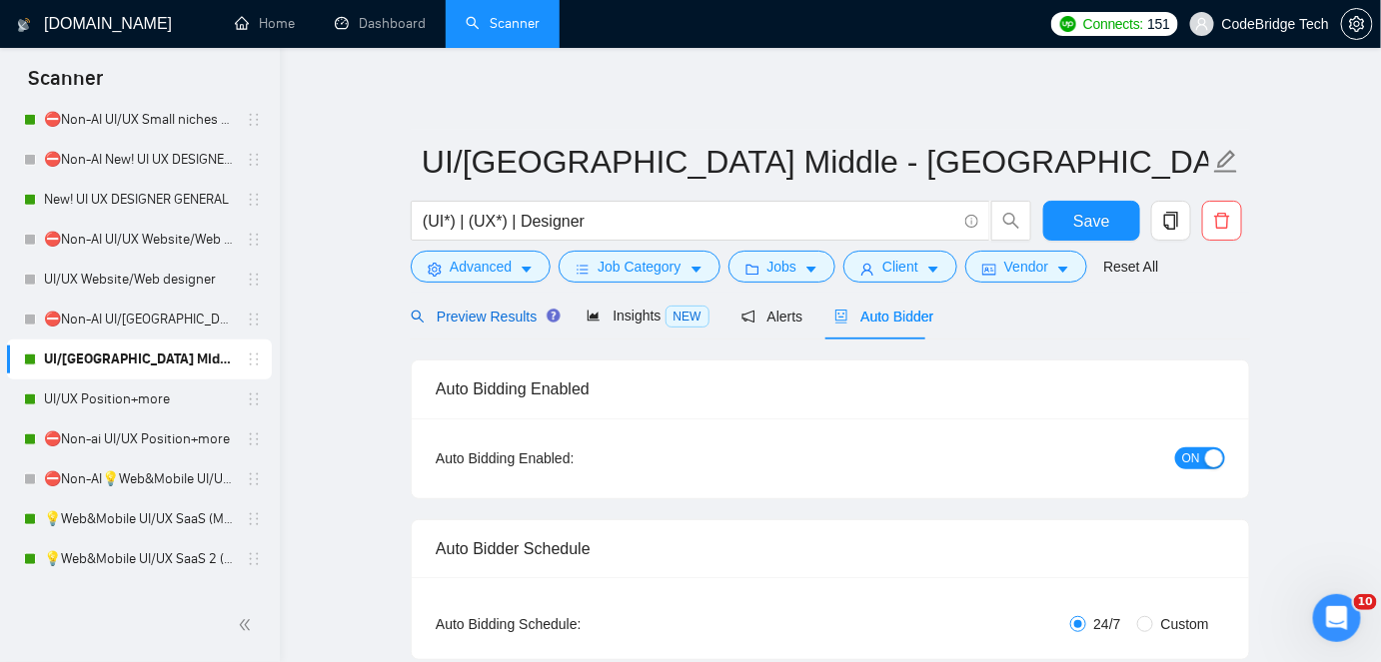
click at [525, 323] on span "Preview Results" at bounding box center [483, 317] width 144 height 16
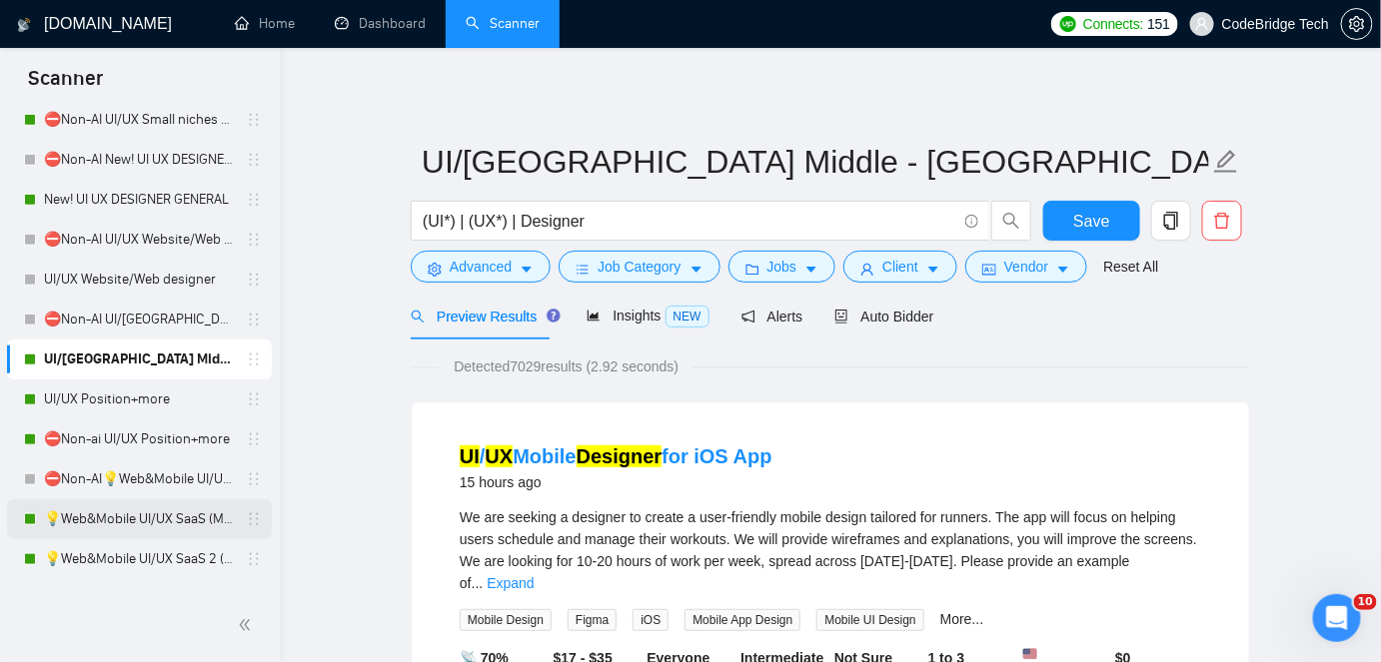
click at [170, 517] on link "💡Web&Mobile UI/UX SaaS (Mariia)" at bounding box center [139, 520] width 190 height 40
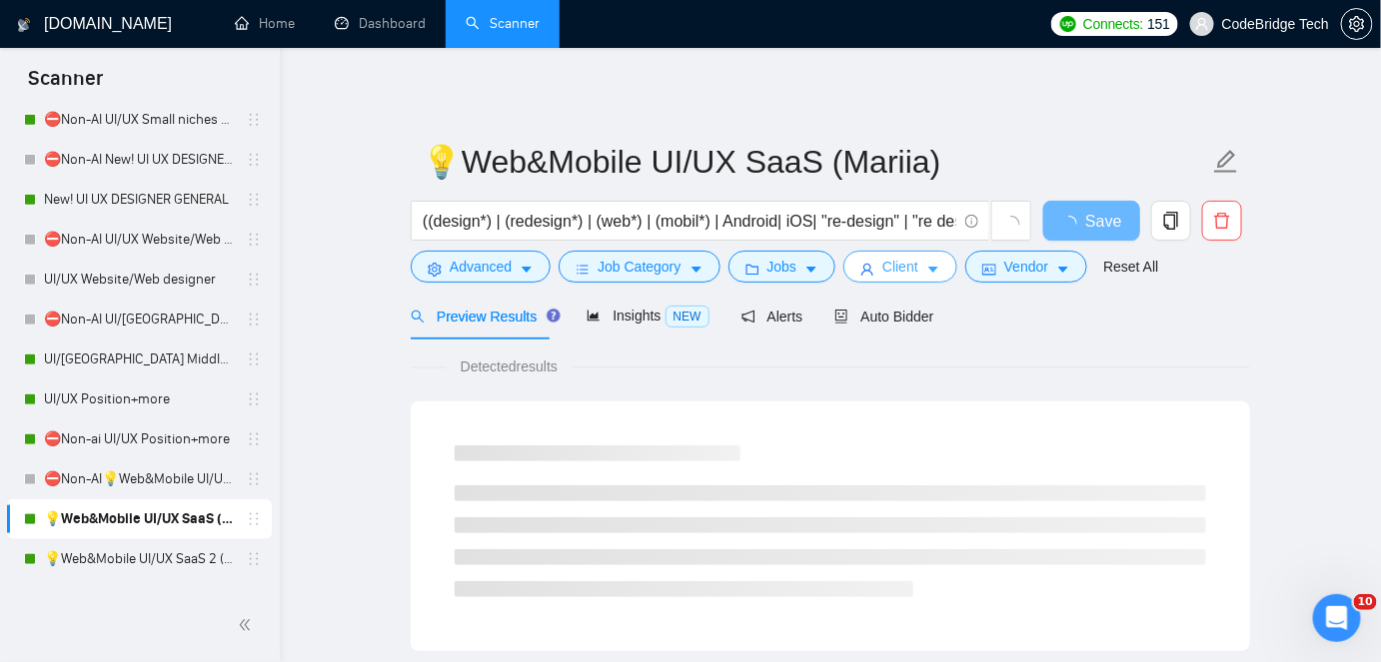
click at [853, 258] on button "Client" at bounding box center [900, 267] width 114 height 32
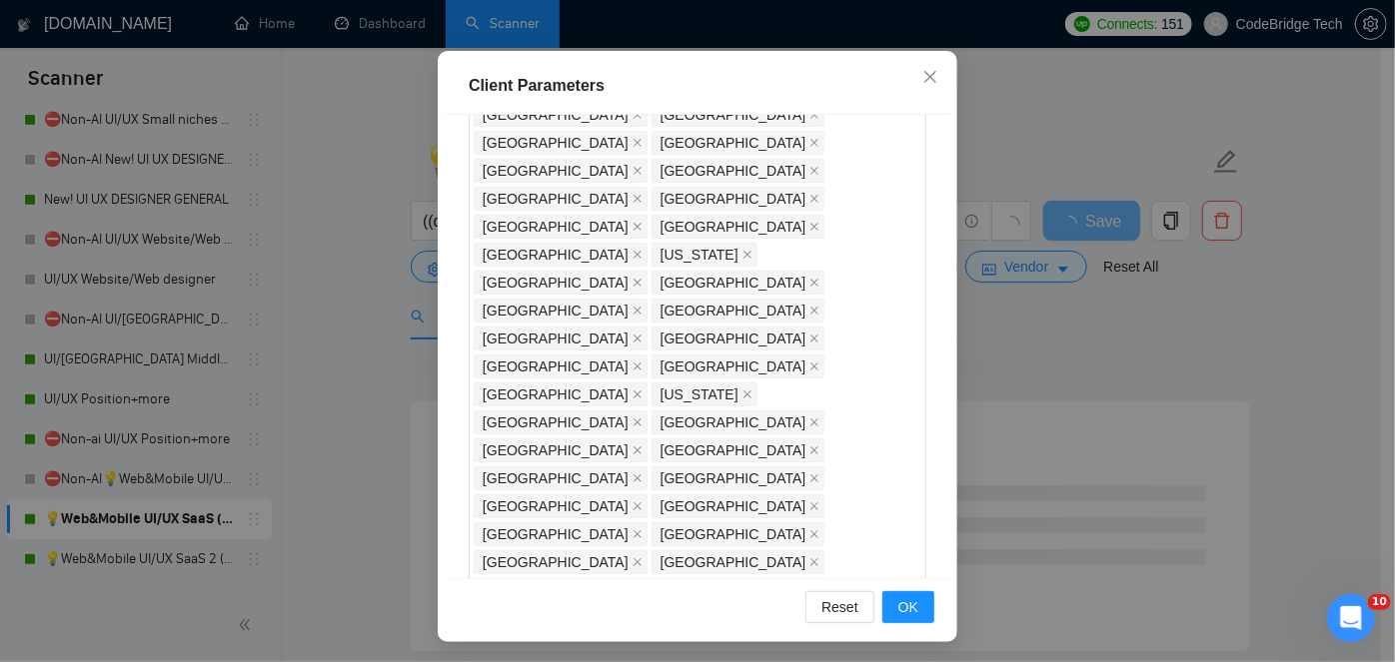
scroll to position [147, 0]
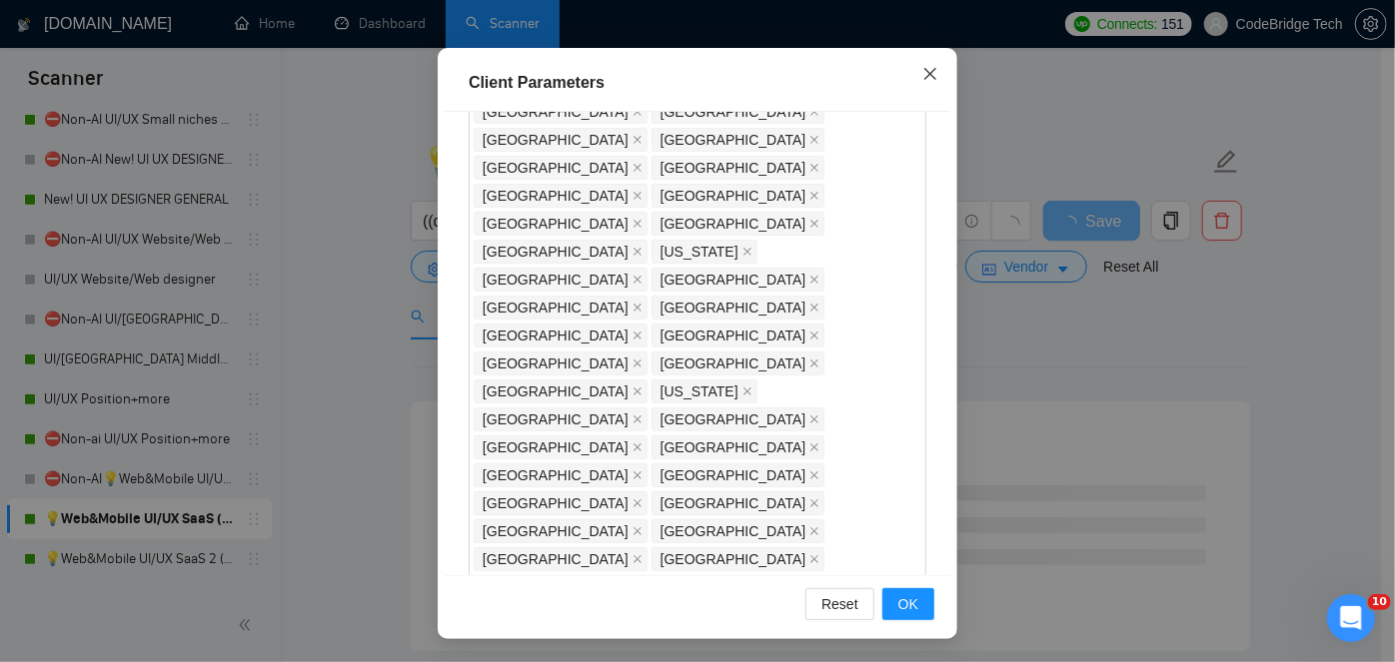
click at [932, 78] on span "Close" at bounding box center [930, 75] width 54 height 54
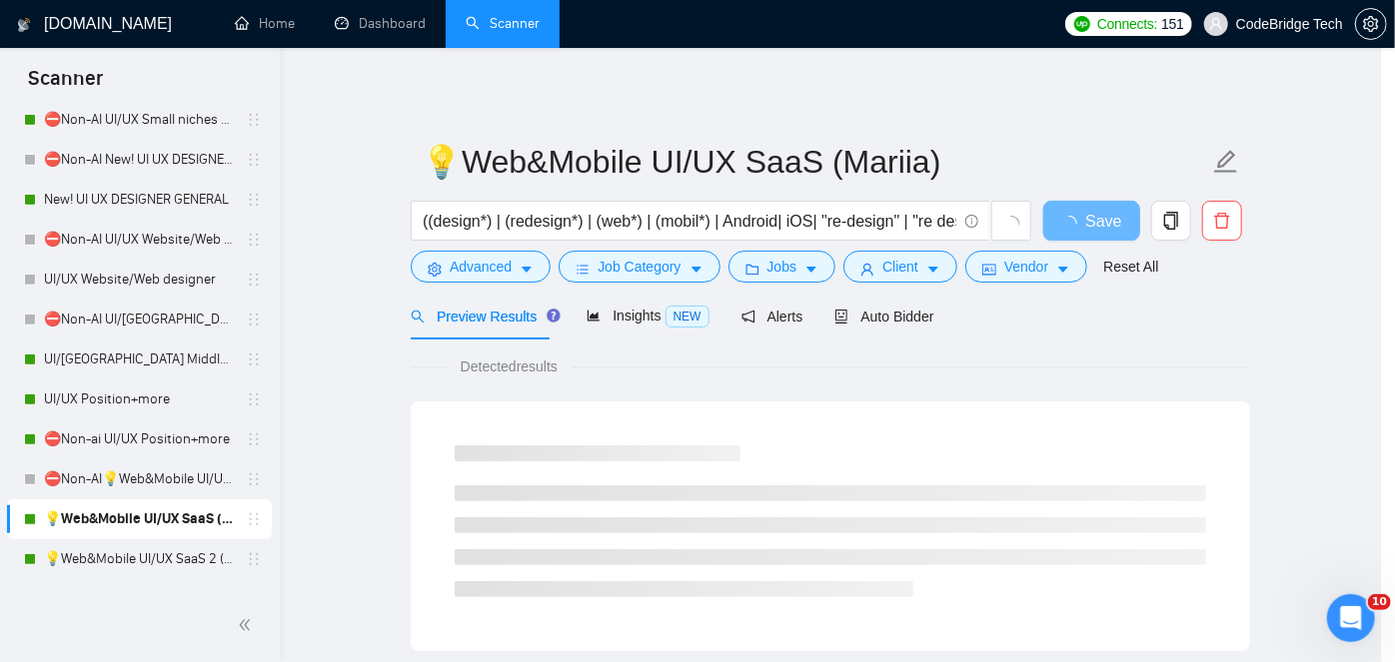
scroll to position [72, 0]
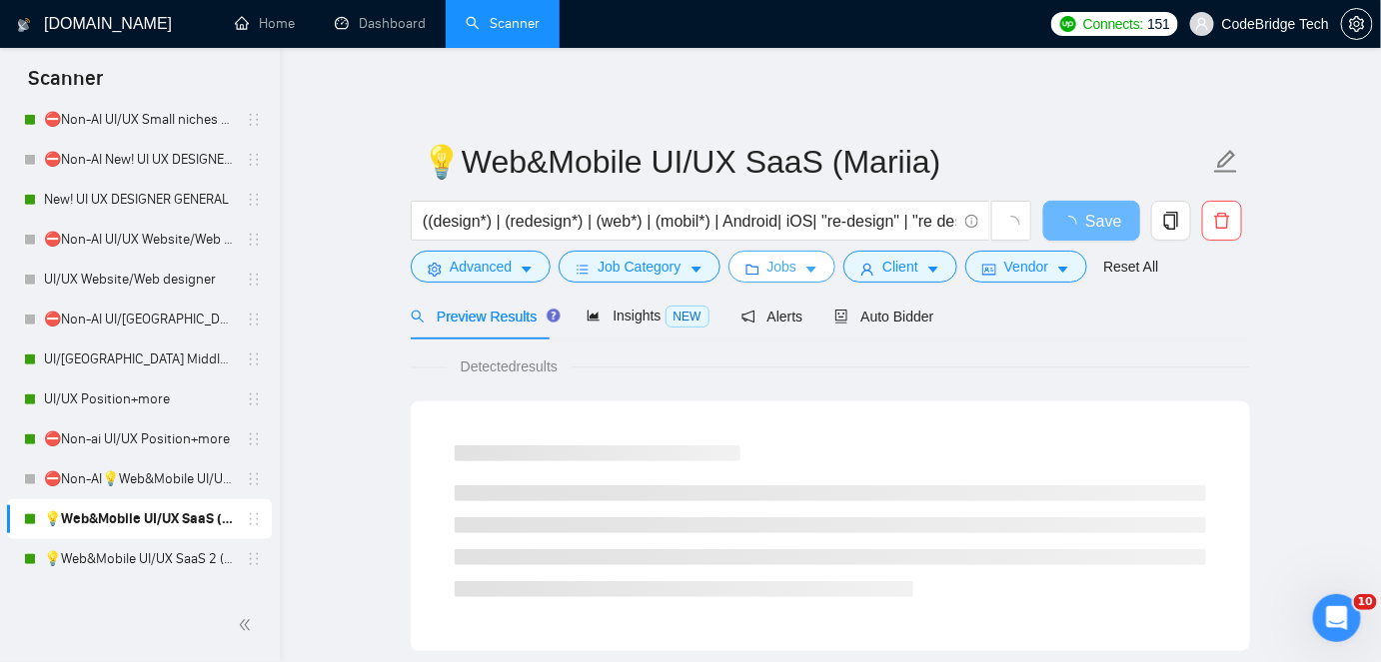
click at [777, 254] on button "Jobs" at bounding box center [782, 267] width 108 height 32
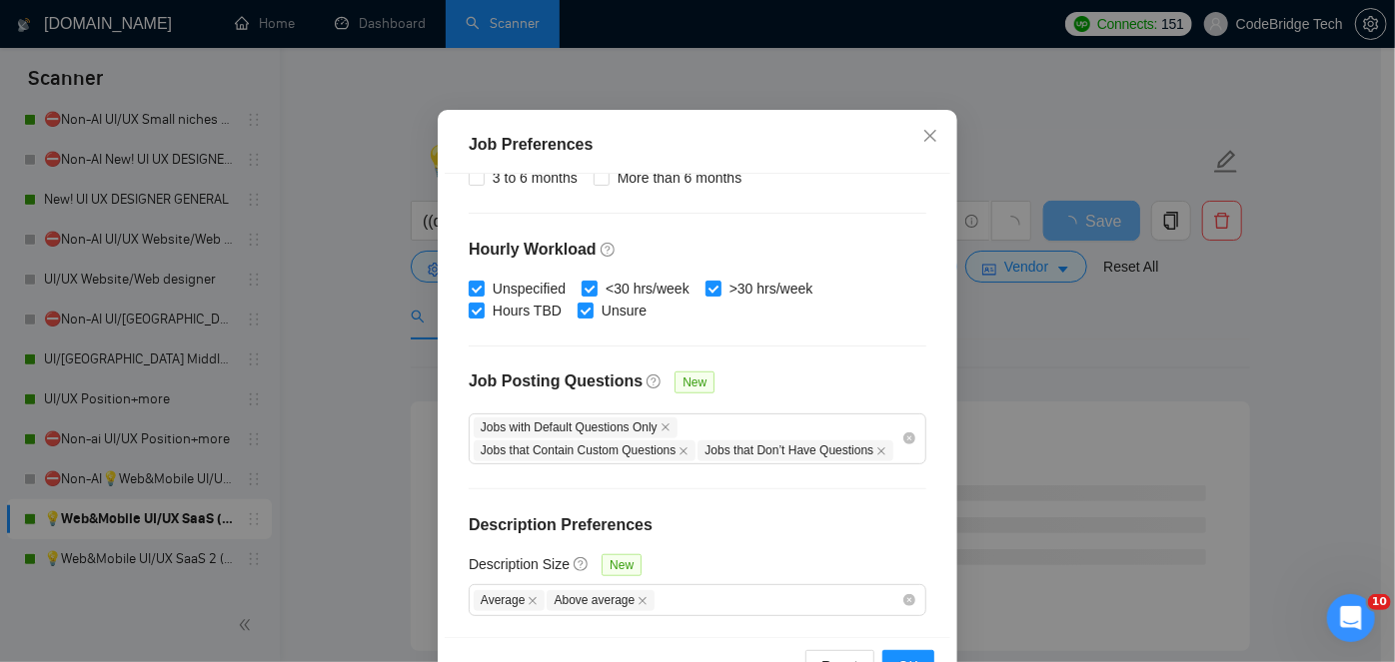
scroll to position [147, 0]
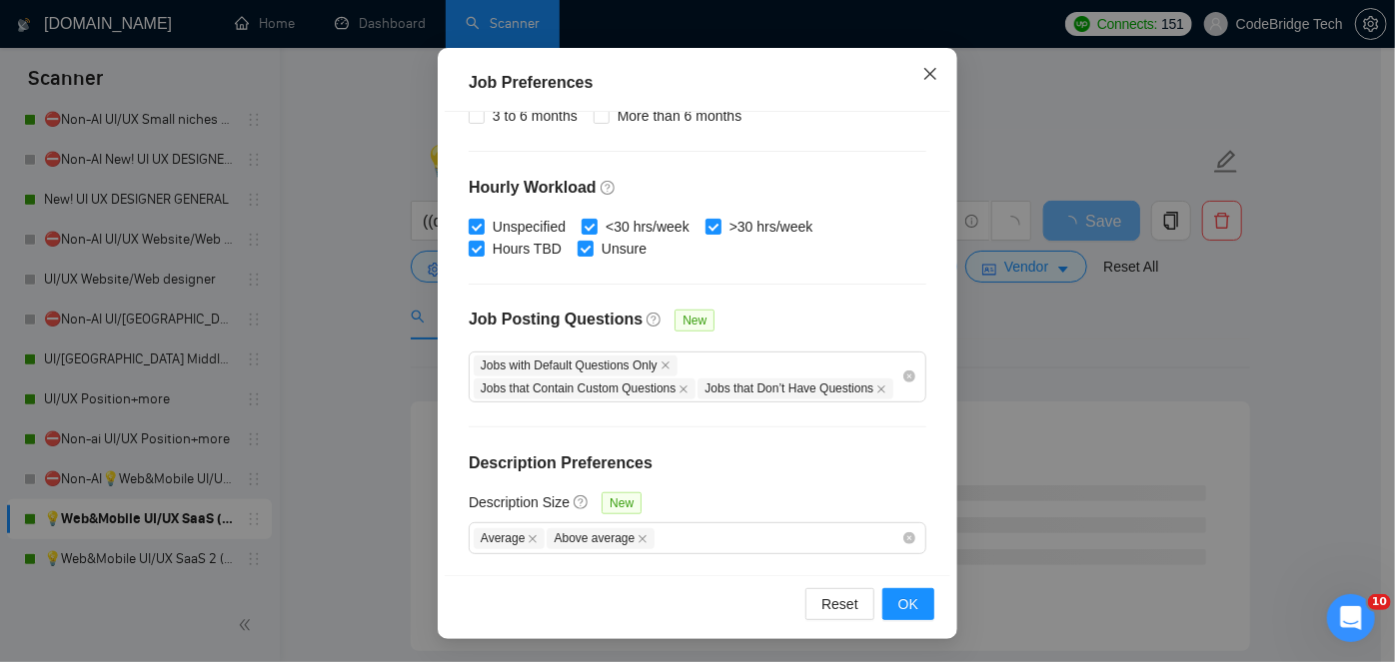
click at [923, 72] on icon "close" at bounding box center [930, 74] width 16 height 16
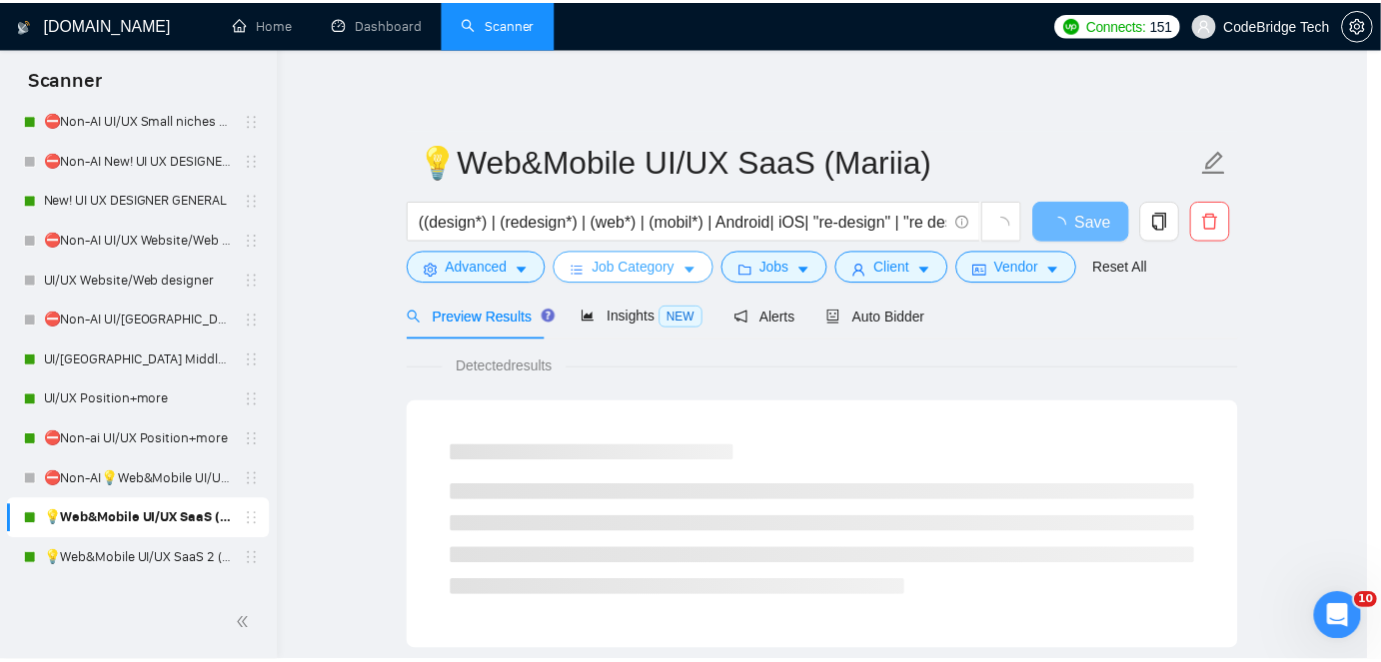
scroll to position [72, 0]
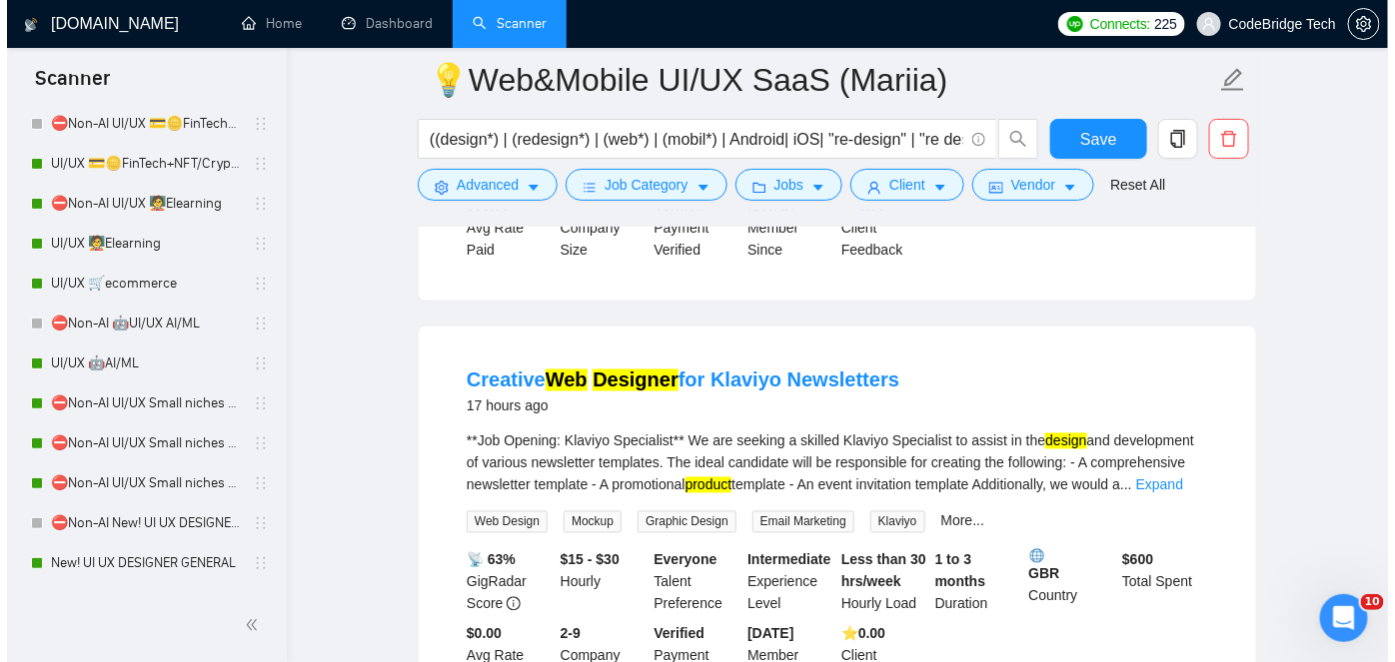
scroll to position [1089, 0]
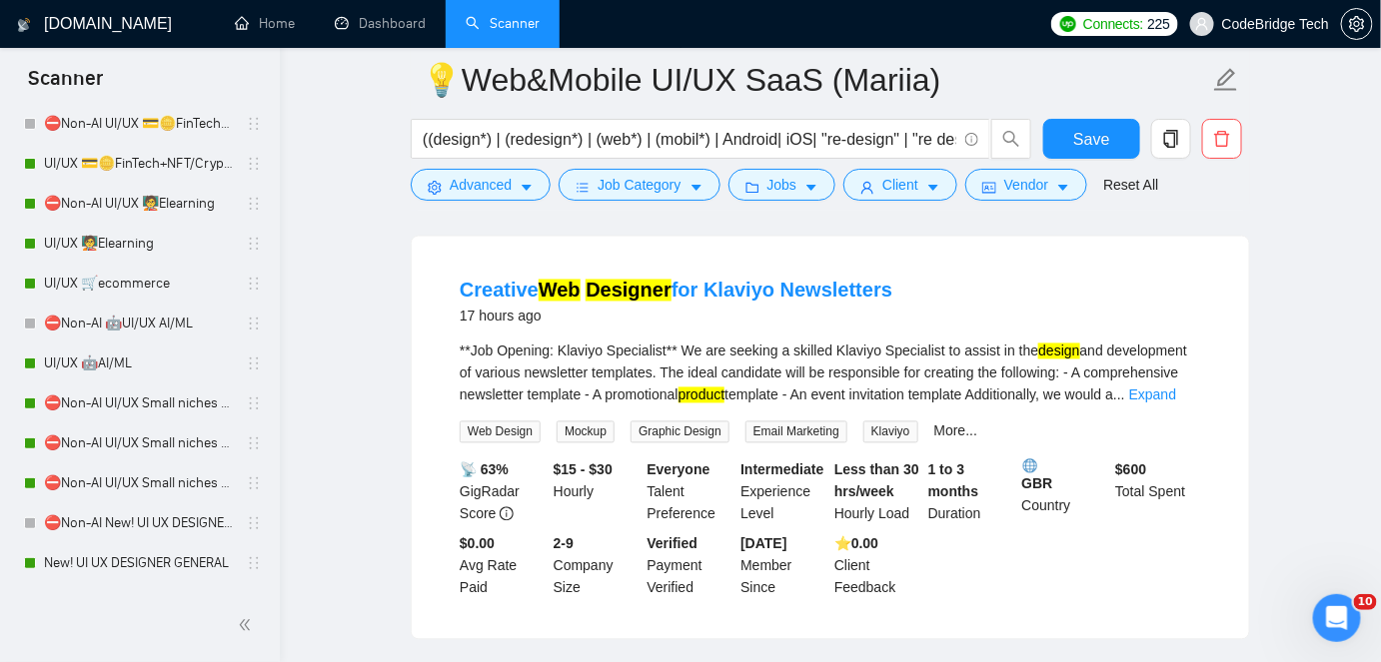
click at [899, 437] on span "Klaviyo" at bounding box center [890, 433] width 55 height 22
copy span "Klaviyo"
click at [520, 182] on icon "caret-down" at bounding box center [527, 188] width 14 height 14
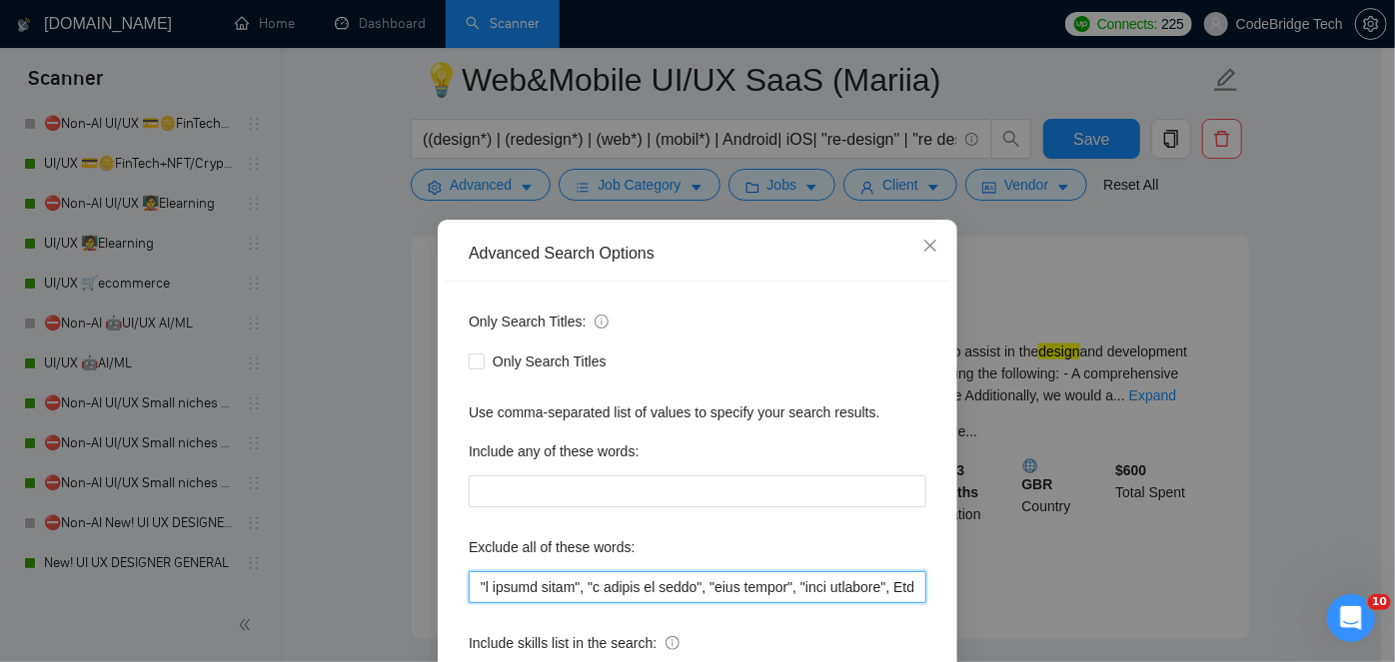
click at [475, 578] on input "text" at bounding box center [698, 588] width 458 height 32
paste input "Klaviyo"
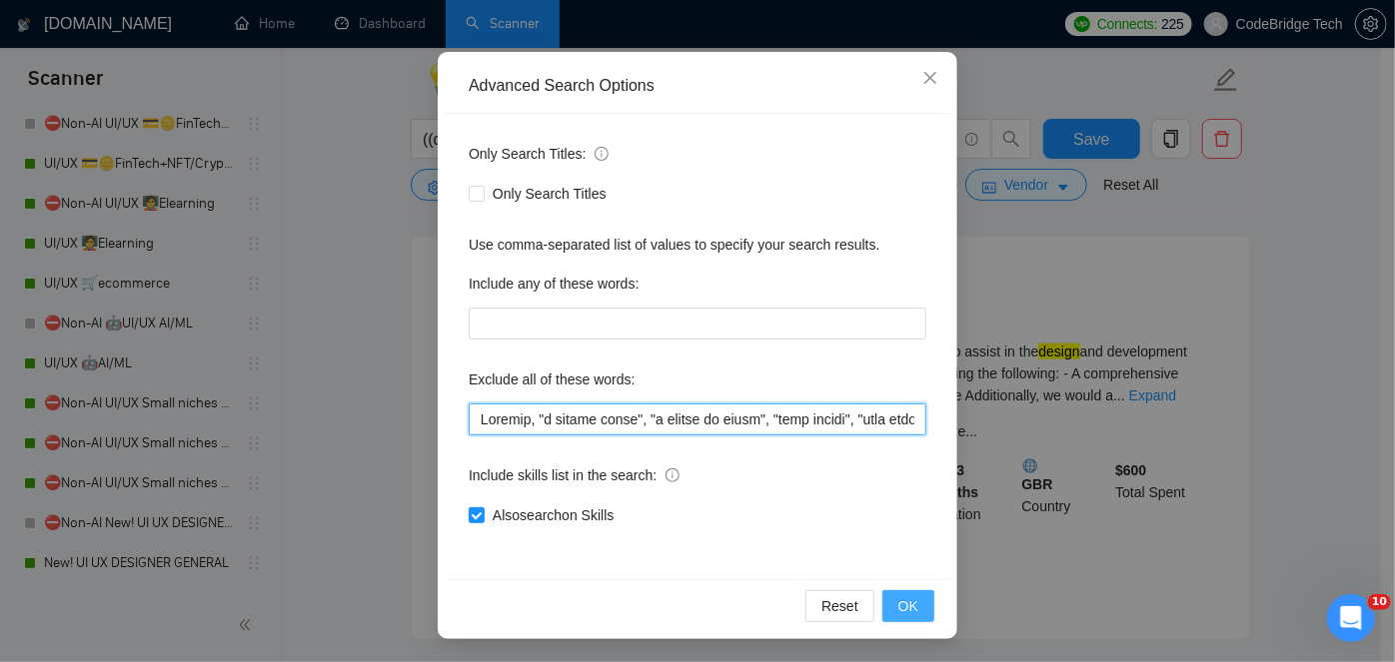
type input "Klaviyo, "a couple hours", "a couple of hours", "card design", "card designer",…"
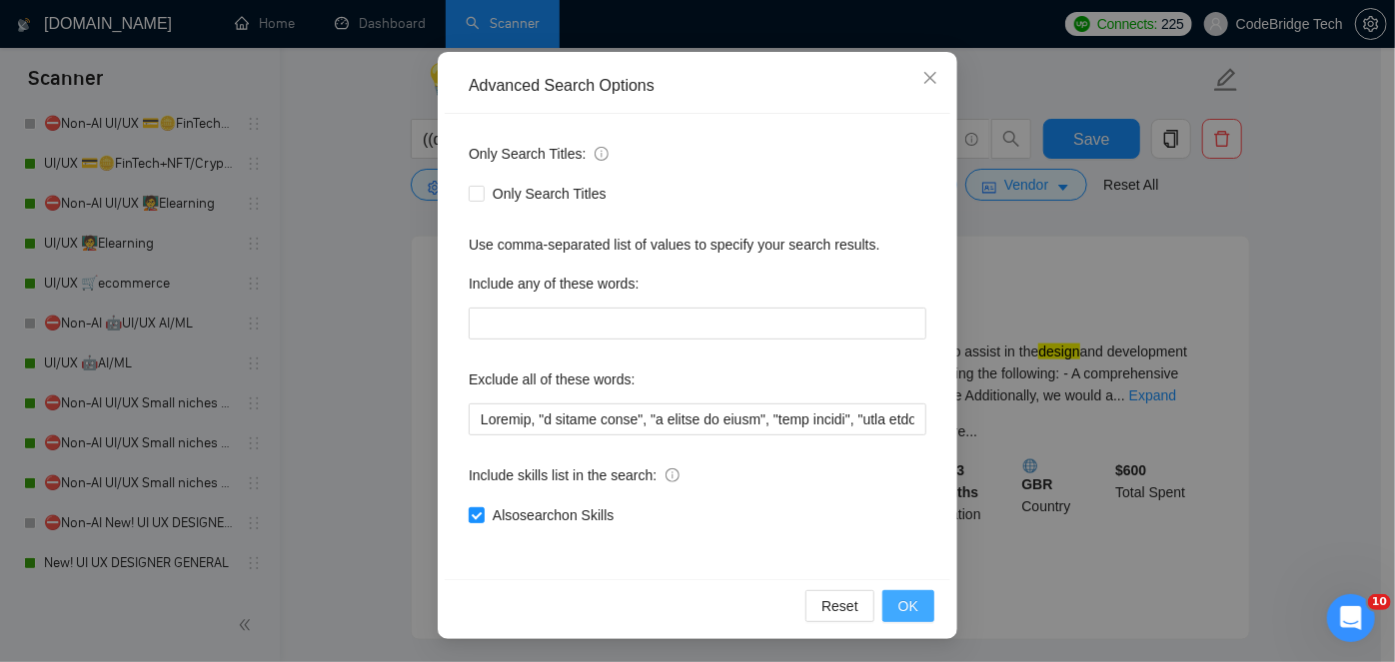
click at [898, 599] on span "OK" at bounding box center [908, 607] width 20 height 22
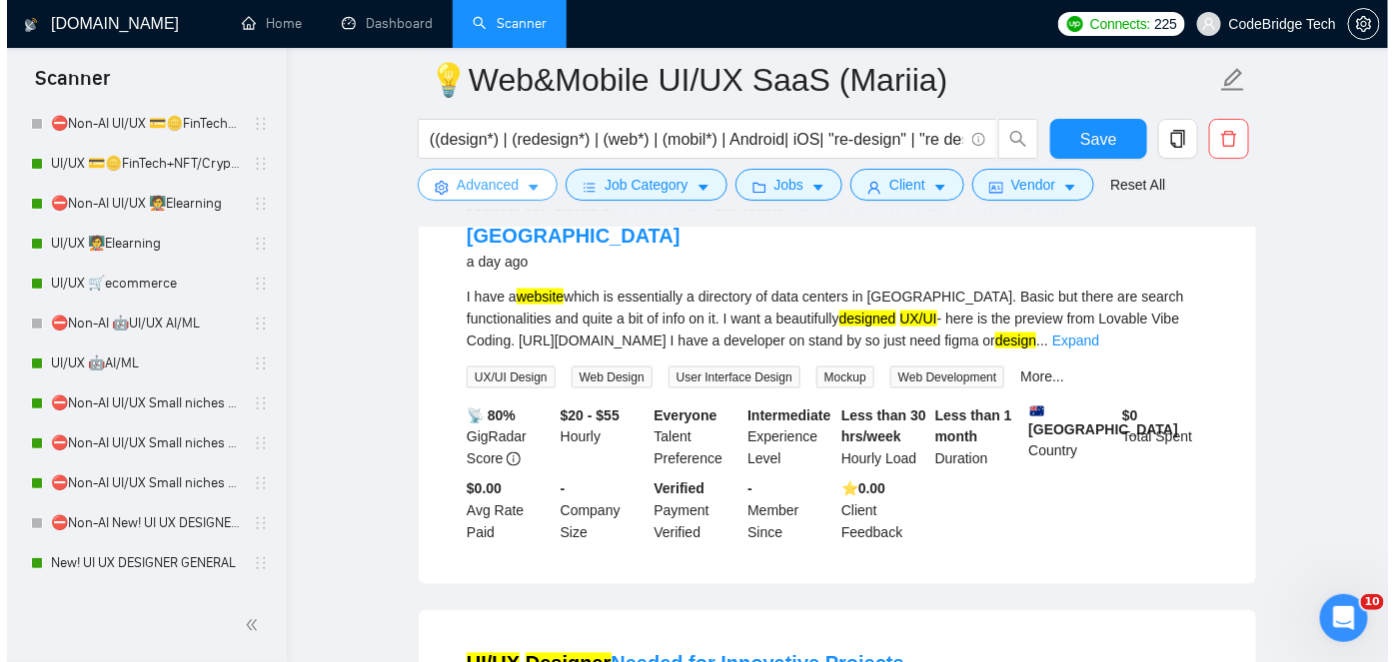
scroll to position [3360, 0]
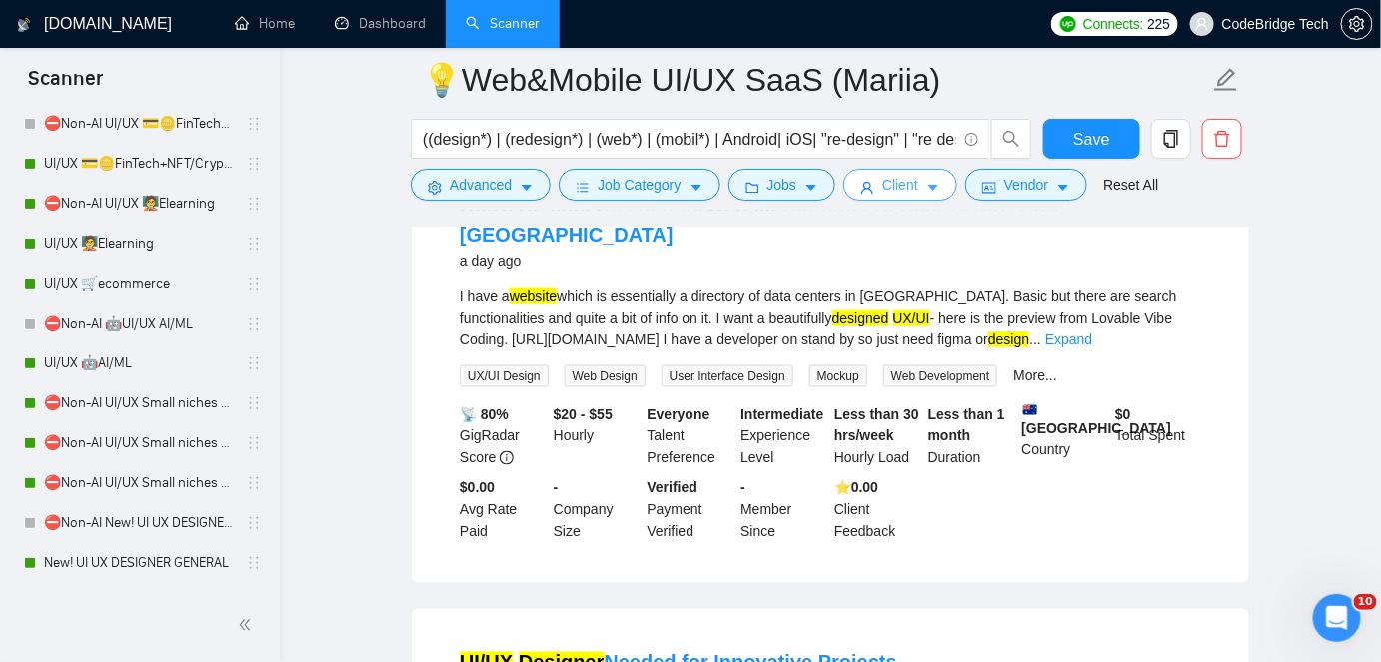
click at [873, 174] on button "Client" at bounding box center [900, 185] width 114 height 32
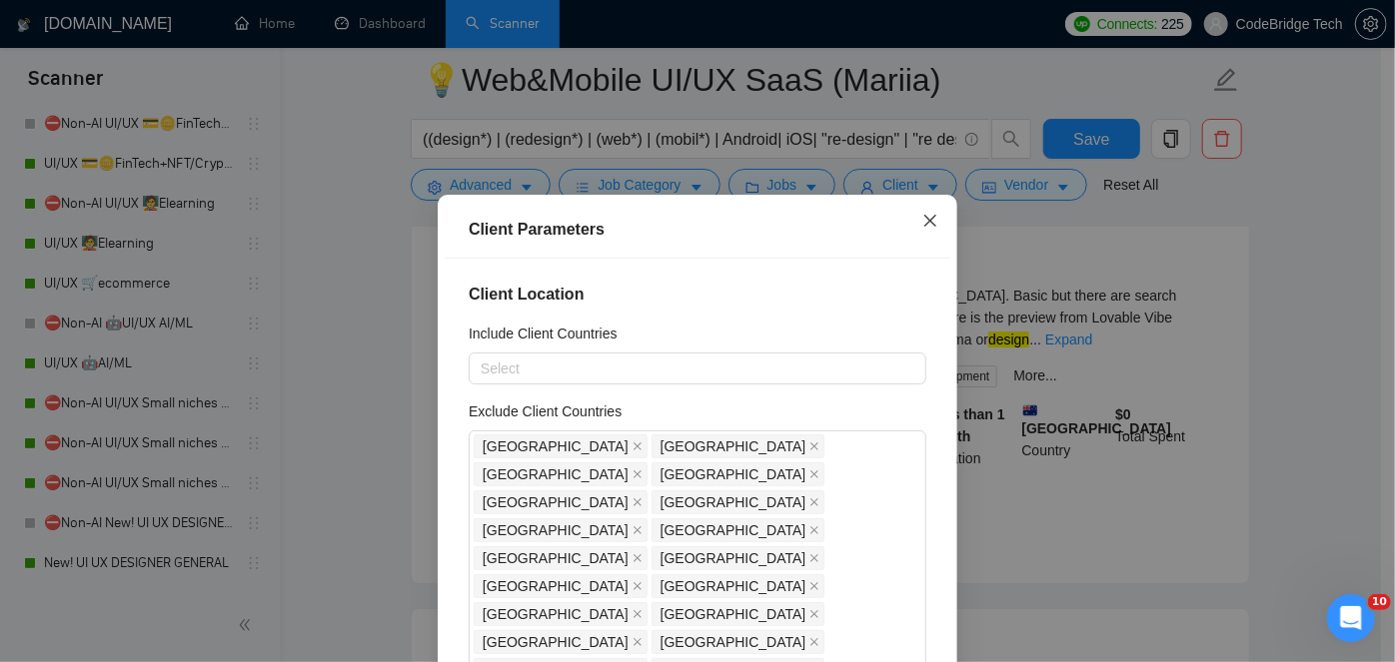
click at [924, 224] on icon "close" at bounding box center [930, 221] width 12 height 12
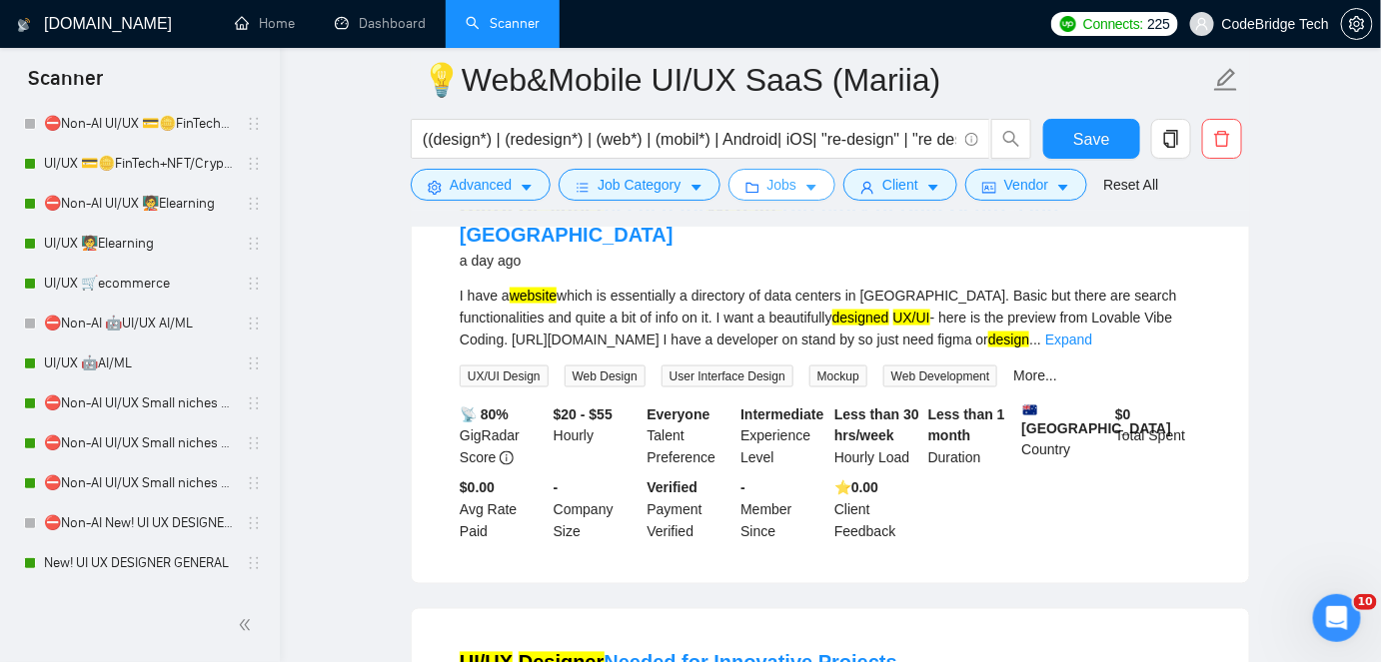
click at [786, 189] on span "Jobs" at bounding box center [782, 185] width 30 height 22
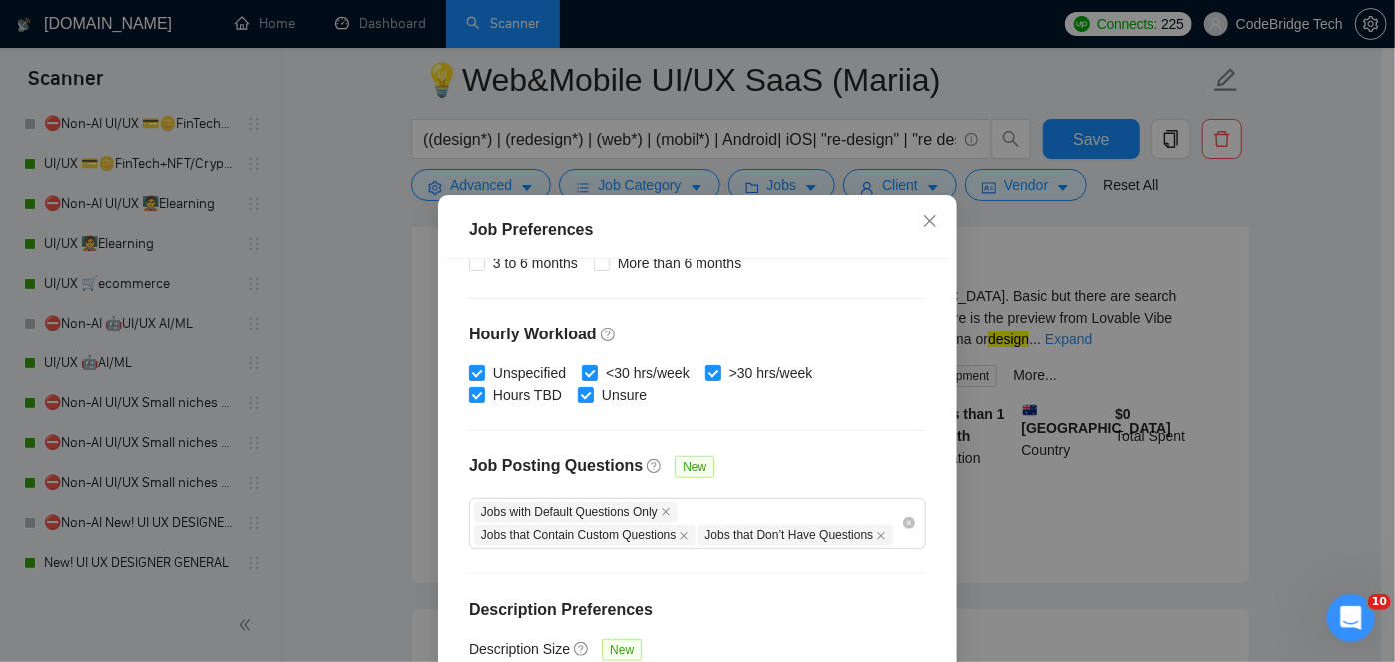
scroll to position [147, 0]
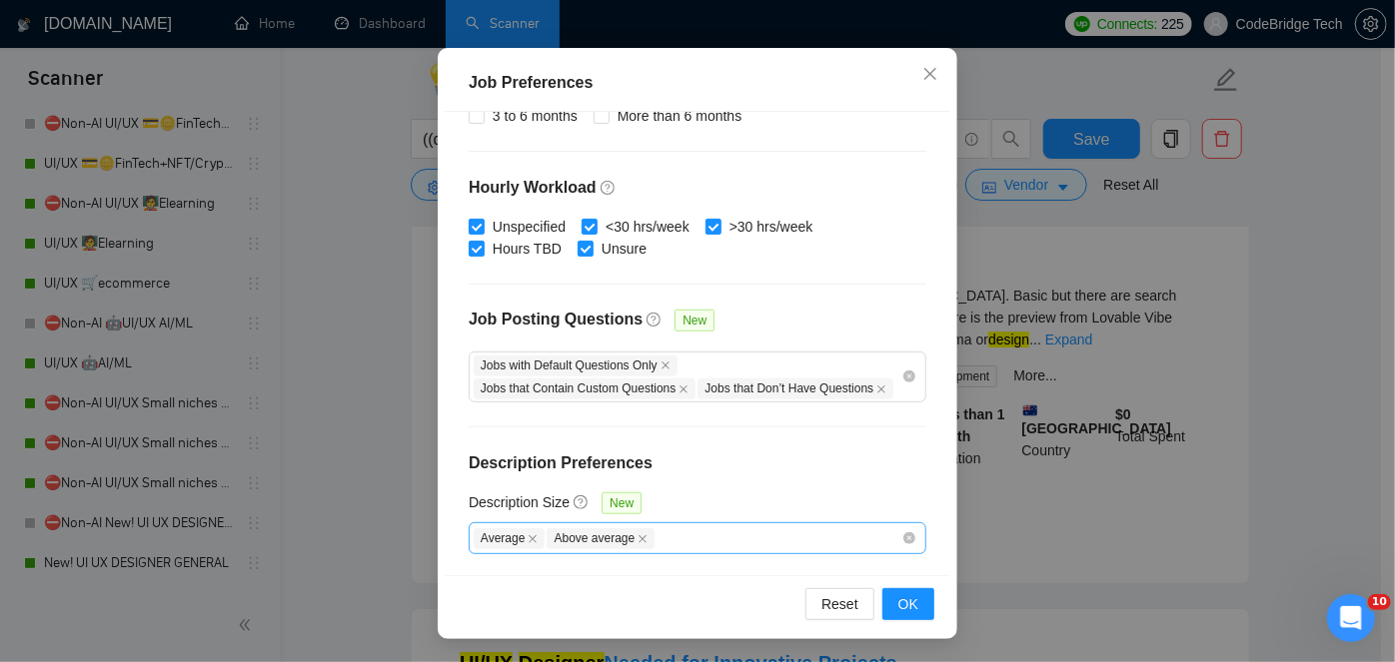
click at [678, 527] on div "Average Above average" at bounding box center [688, 539] width 428 height 24
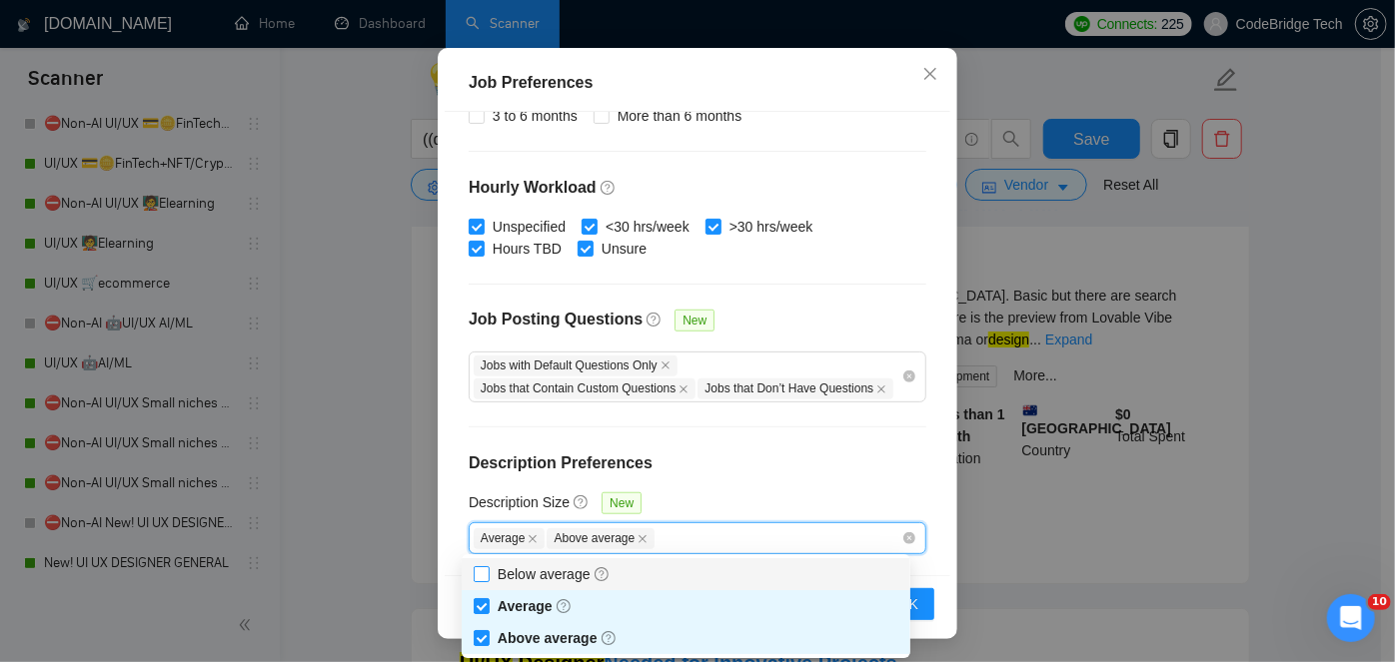
click at [535, 581] on span "Below average" at bounding box center [554, 575] width 113 height 16
click at [488, 581] on input "Below average" at bounding box center [481, 574] width 14 height 14
checkbox input "true"
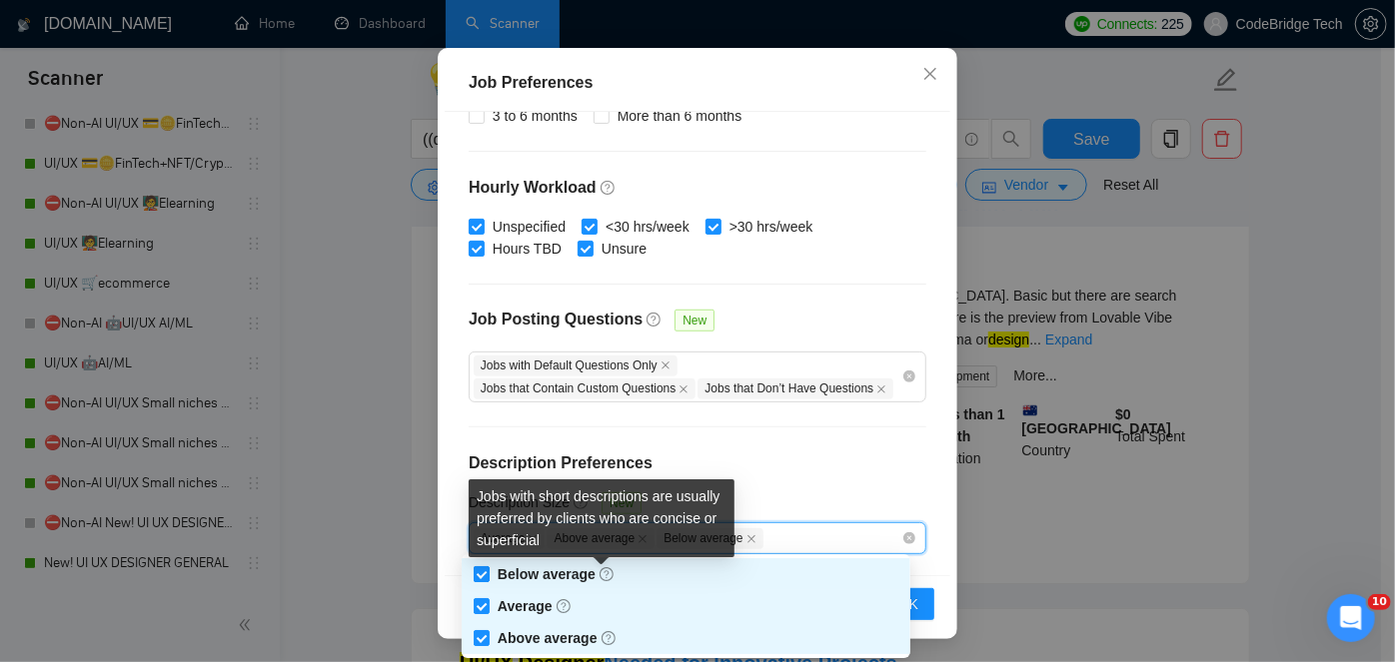
scroll to position [3356, 0]
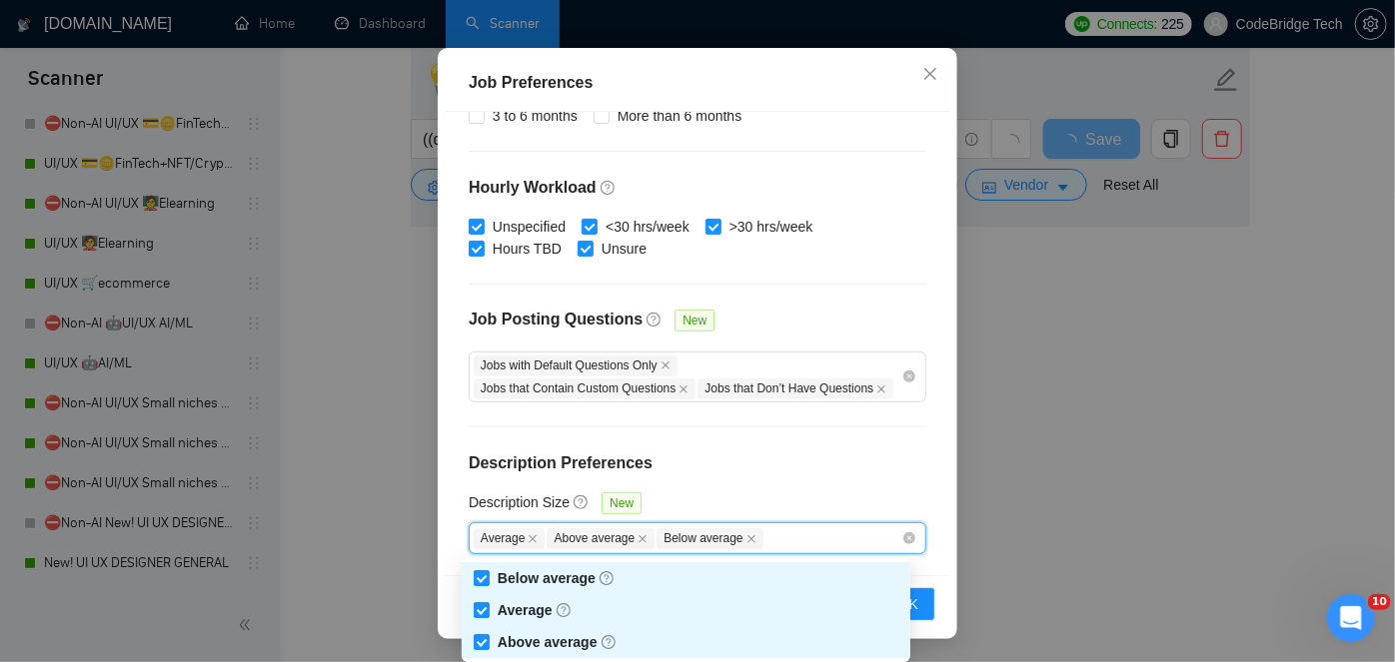
click at [774, 466] on h4 "Description Preferences" at bounding box center [698, 464] width 458 height 24
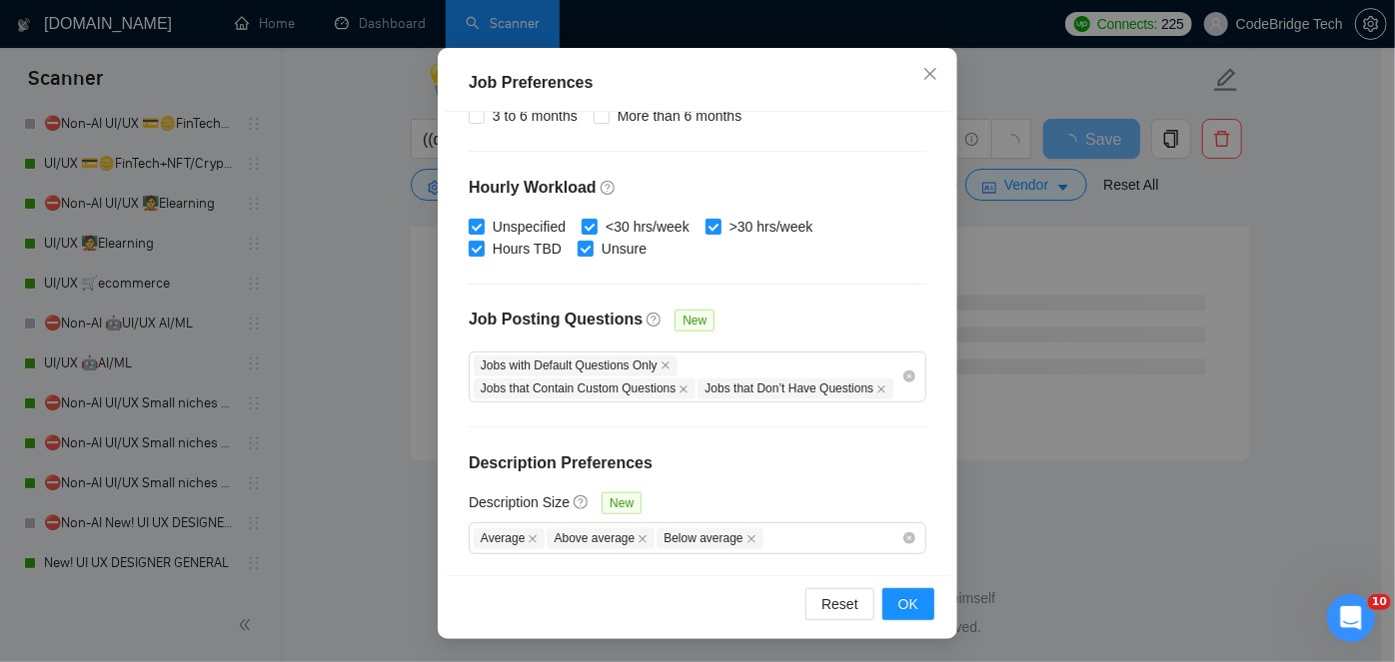
scroll to position [2670, 0]
click at [911, 604] on button "OK" at bounding box center [908, 605] width 52 height 32
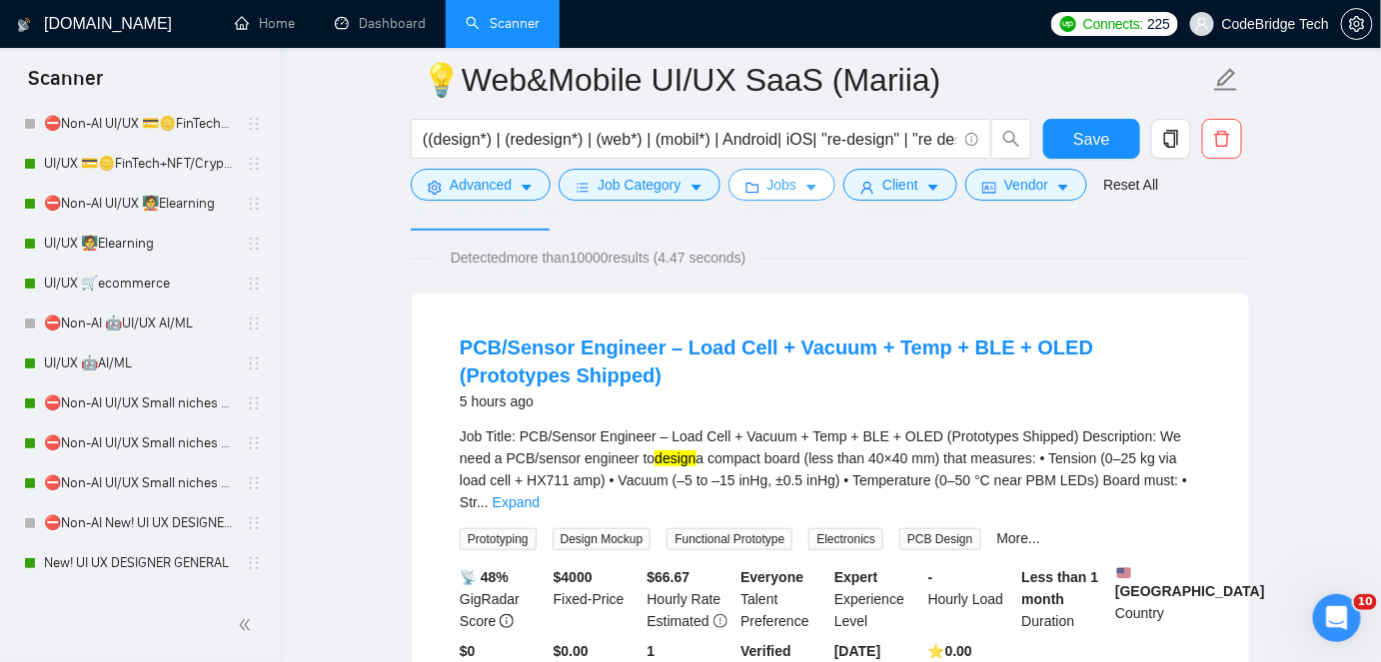
scroll to position [0, 0]
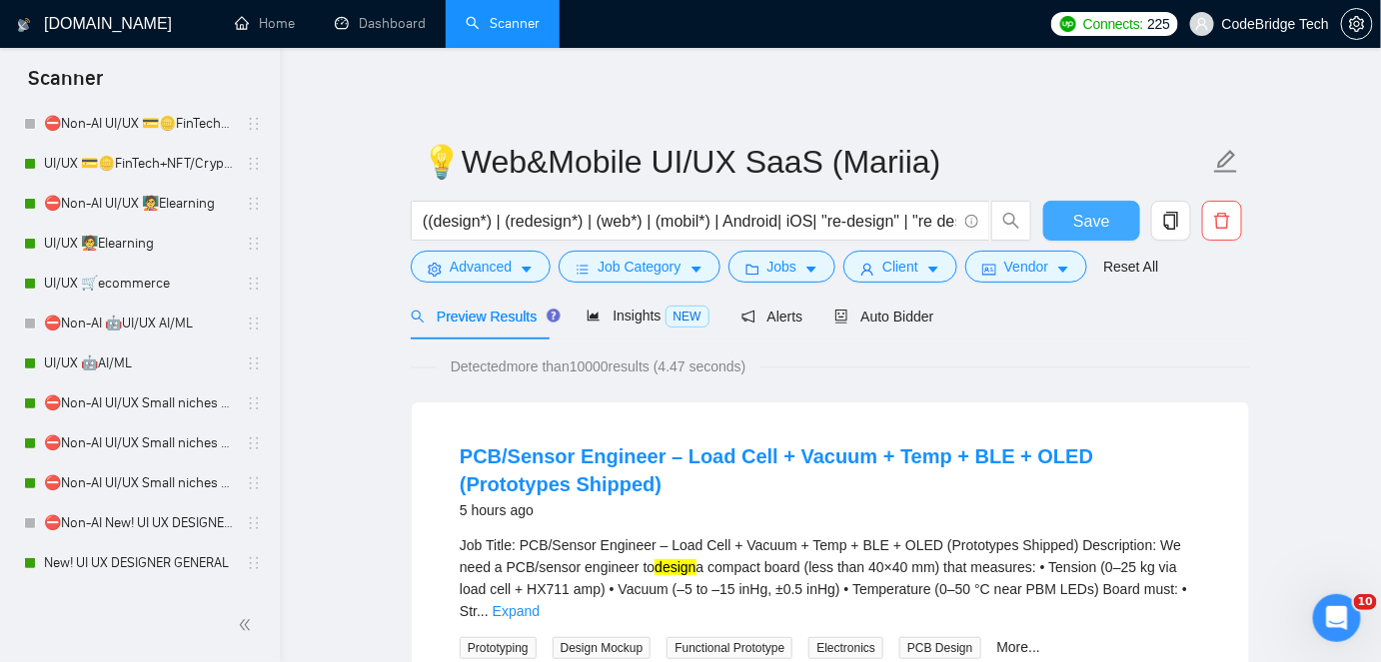
drag, startPoint x: 1063, startPoint y: 212, endPoint x: 1080, endPoint y: 107, distance: 106.3
click at [888, 318] on span "Auto Bidder" at bounding box center [883, 317] width 99 height 16
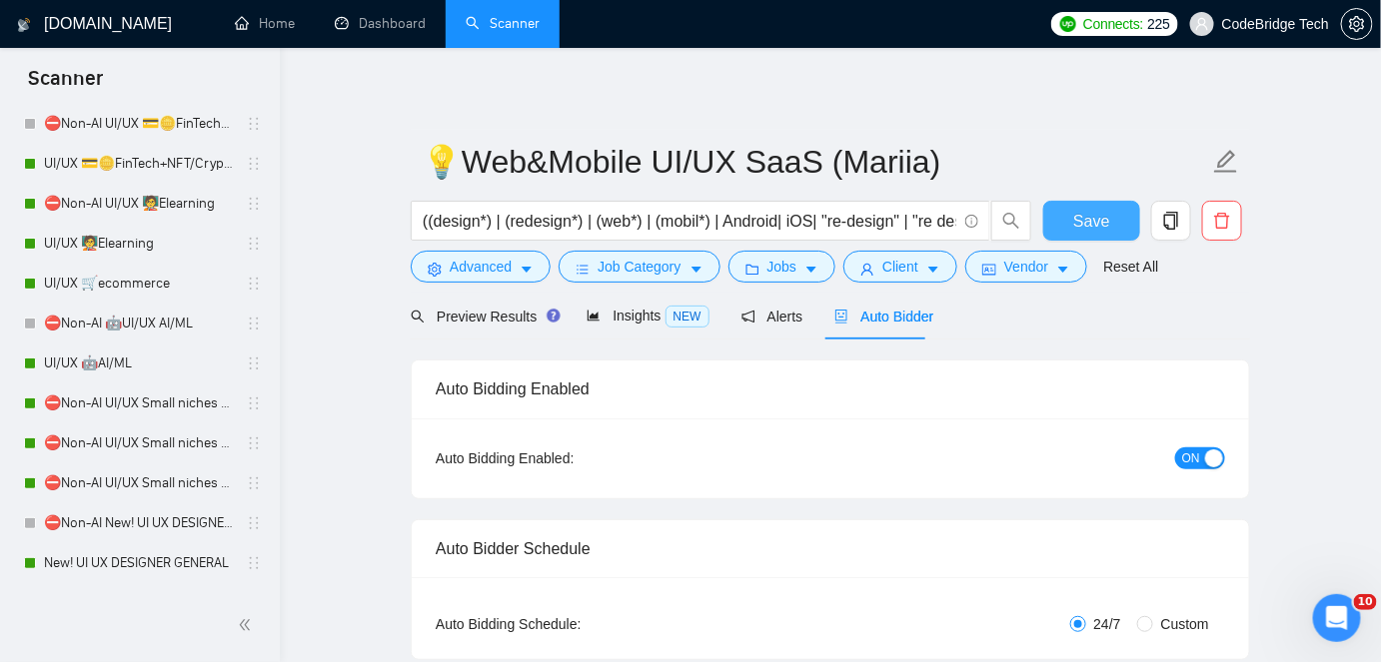
click at [1089, 216] on span "Save" at bounding box center [1091, 221] width 36 height 25
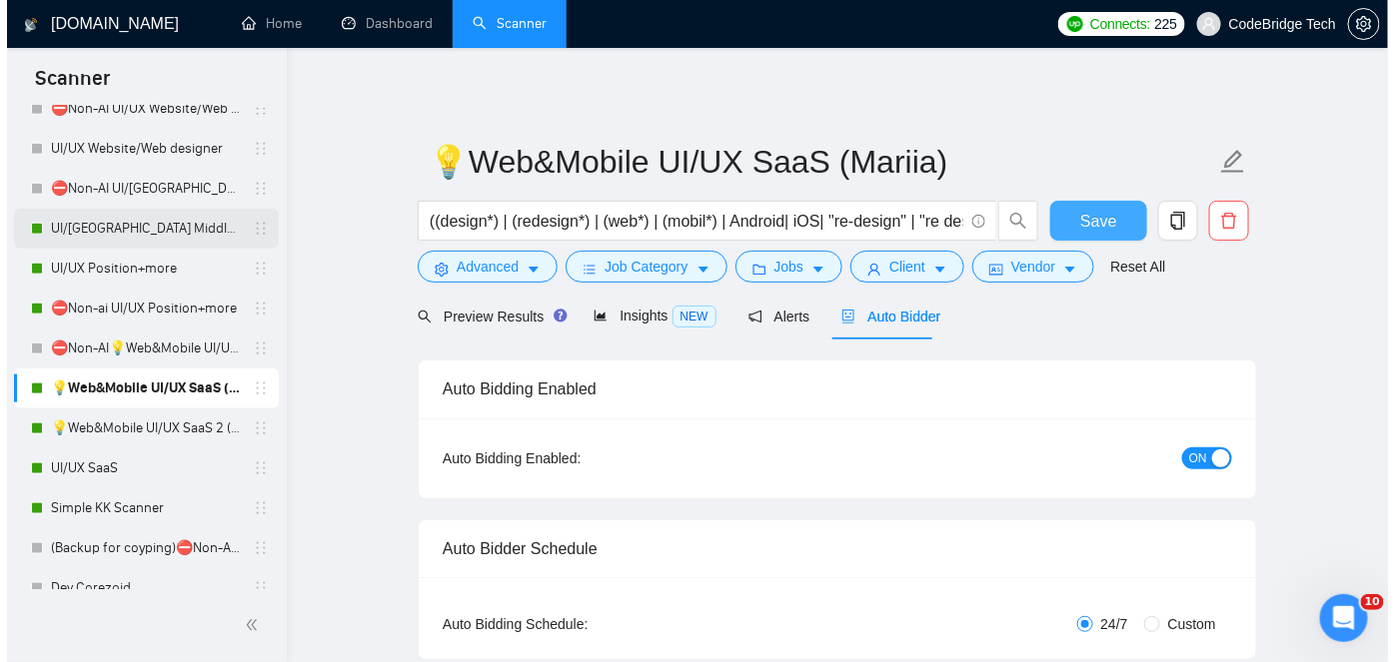
scroll to position [726, 0]
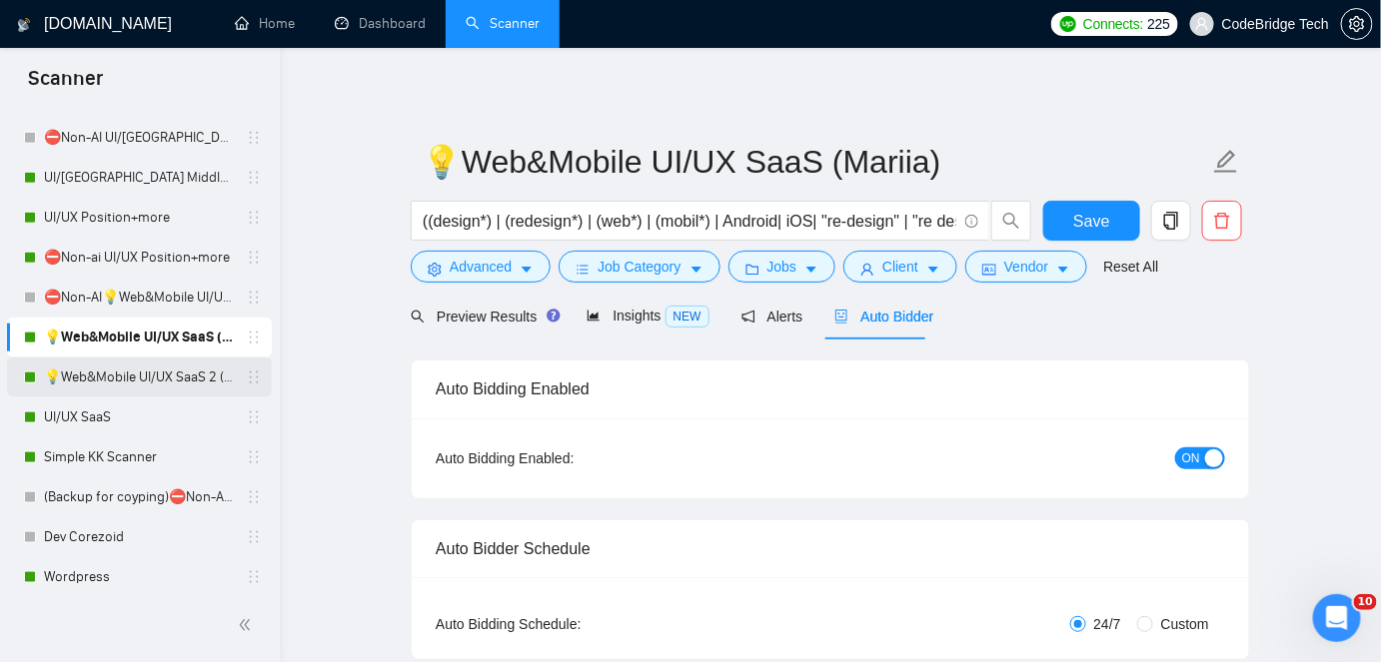
click at [130, 376] on link "💡Web&Mobile UI/UX SaaS 2 ([PERSON_NAME])" at bounding box center [139, 378] width 190 height 40
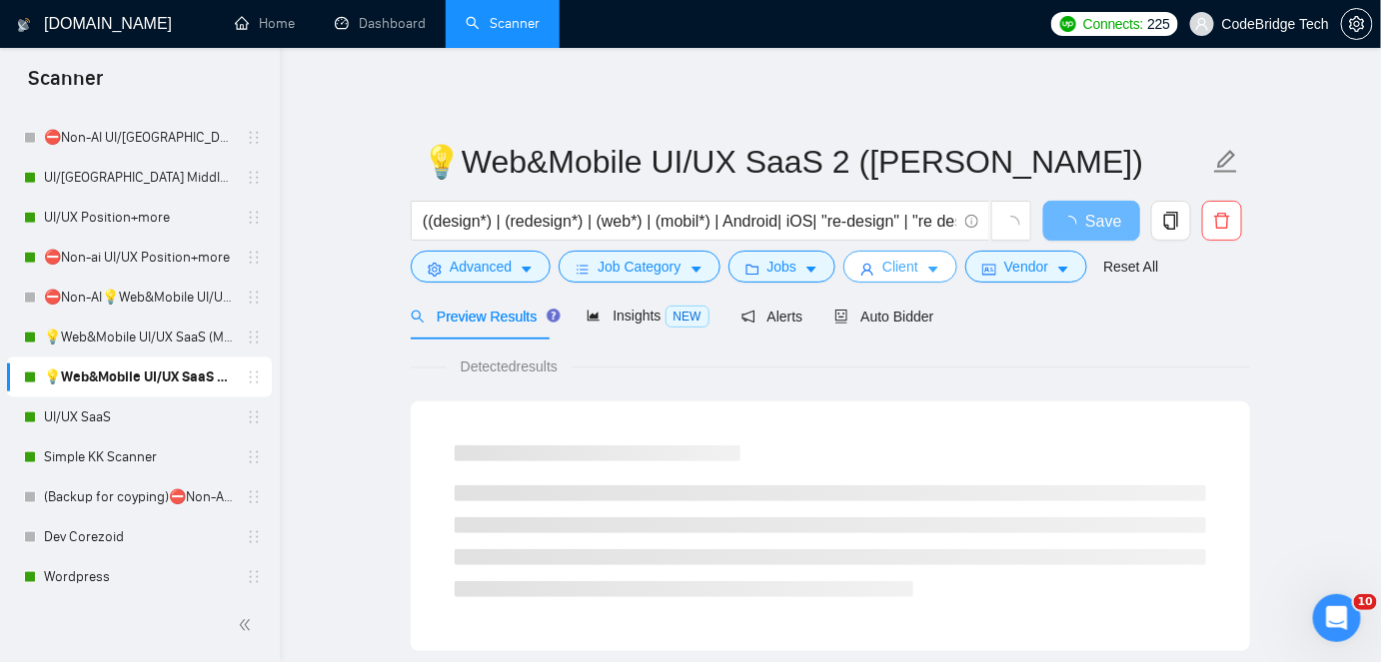
click at [882, 267] on span "Client" at bounding box center [900, 267] width 36 height 22
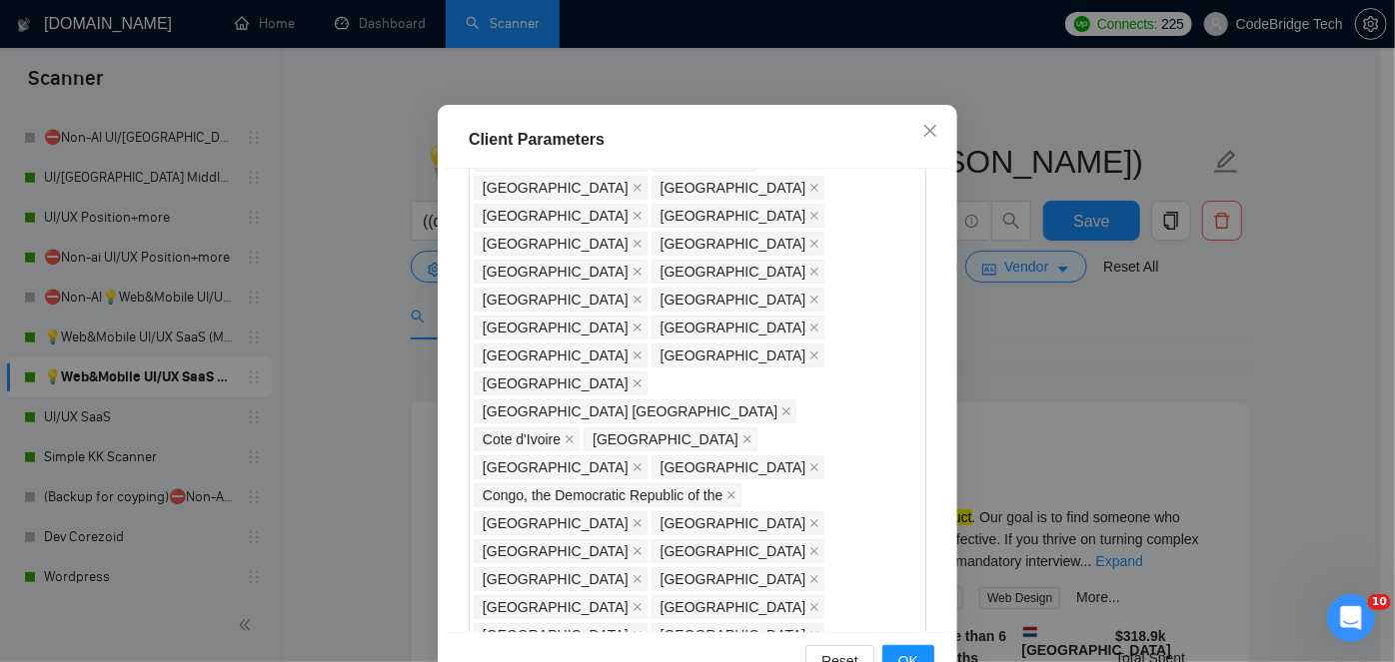
scroll to position [1785, 0]
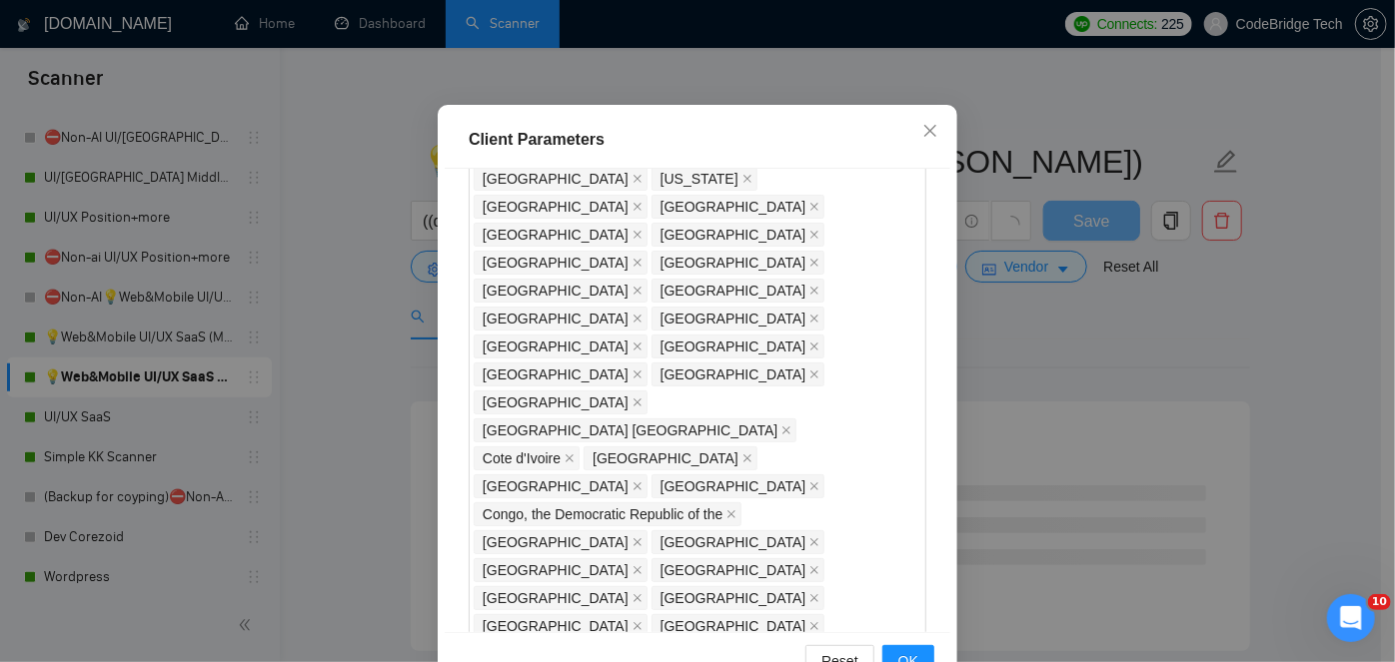
scroll to position [1875, 0]
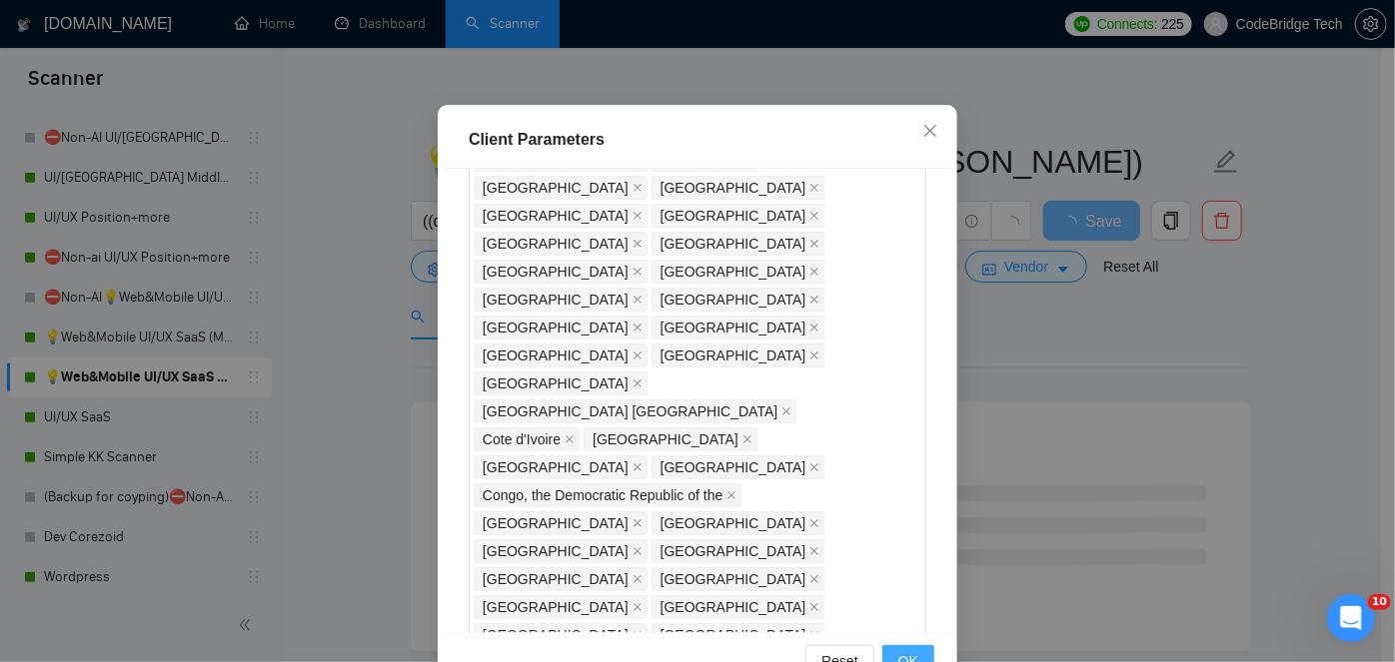
type input "23"
click at [911, 655] on button "OK" at bounding box center [908, 661] width 52 height 32
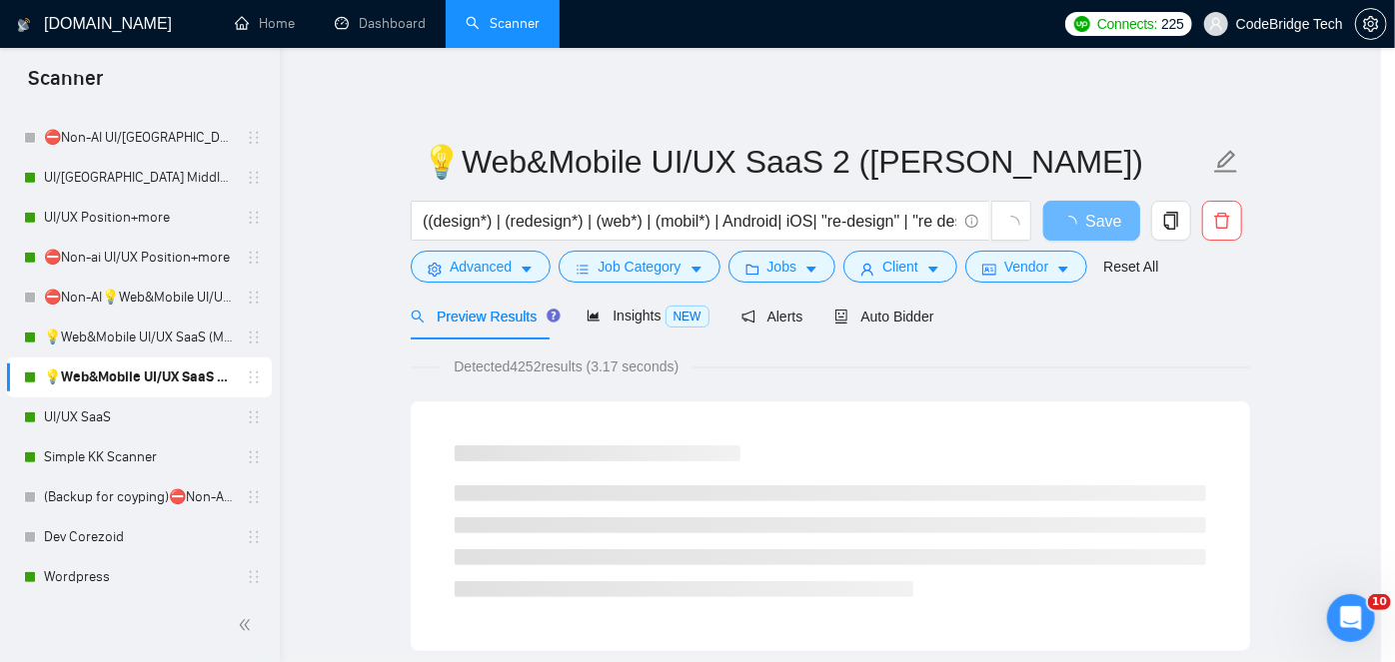
scroll to position [72, 0]
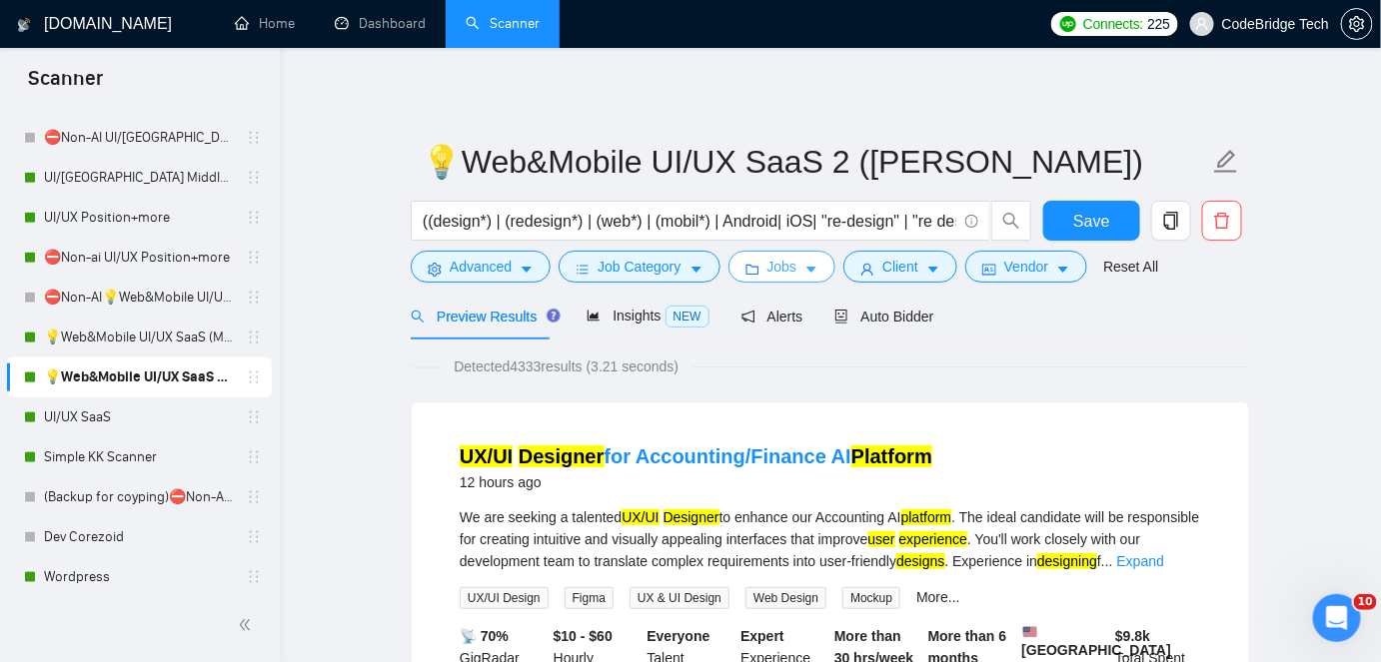
click at [796, 264] on button "Jobs" at bounding box center [782, 267] width 108 height 32
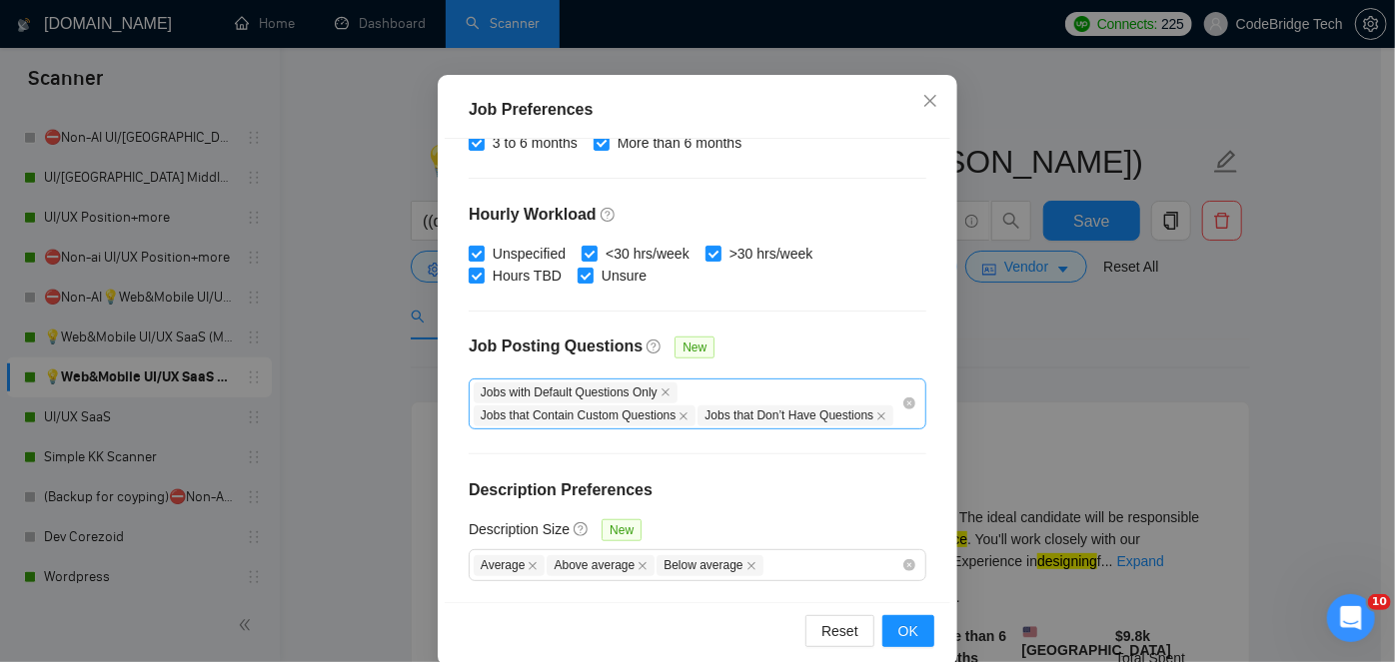
scroll to position [147, 0]
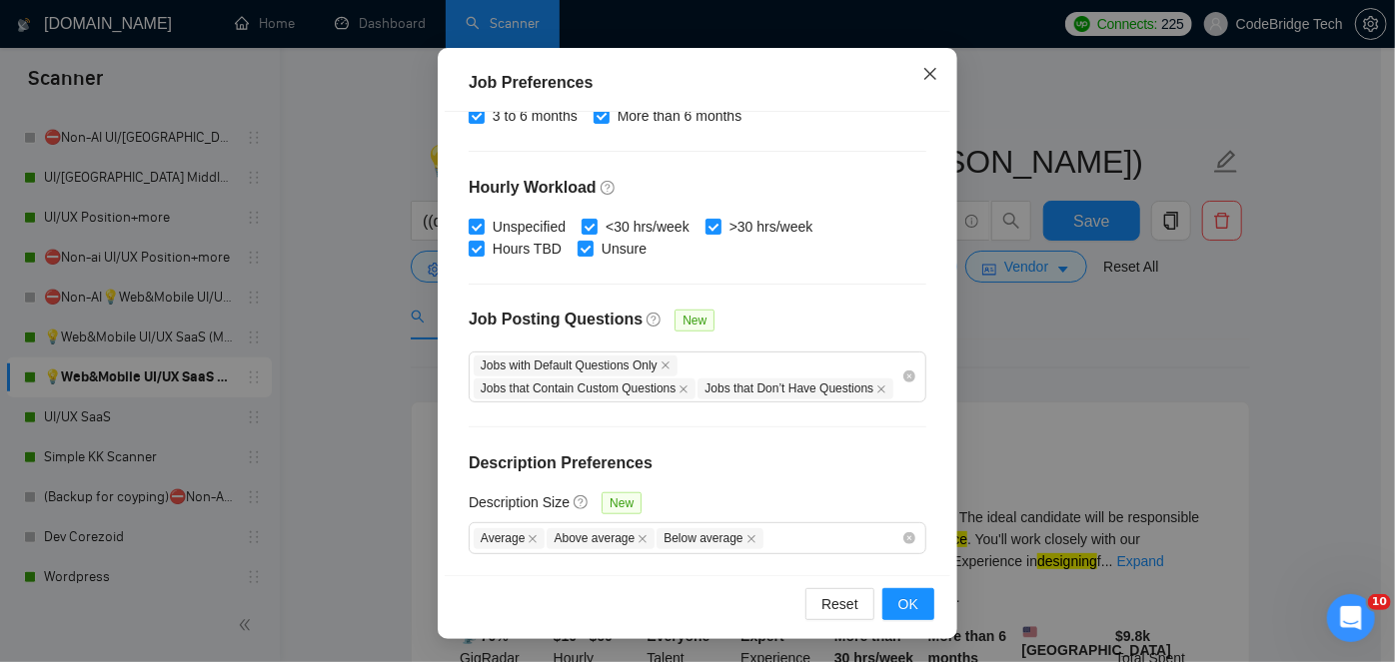
click at [926, 75] on icon "close" at bounding box center [930, 74] width 16 height 16
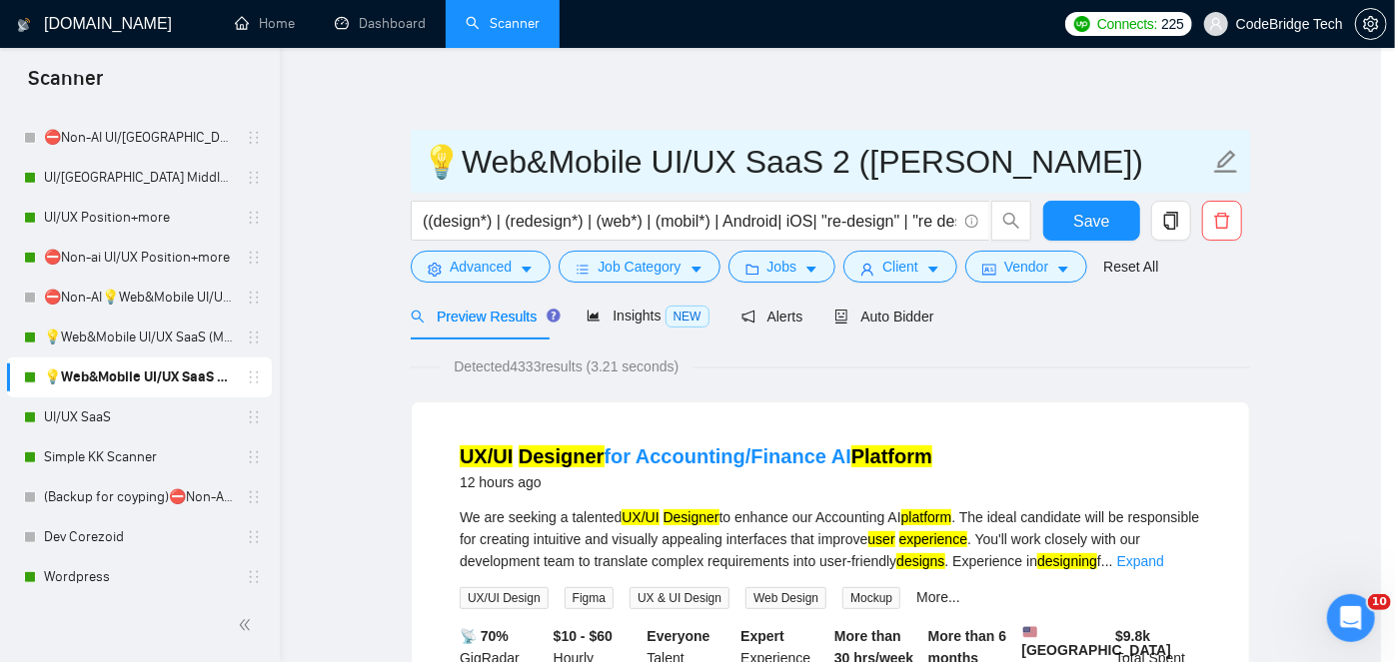
scroll to position [72, 0]
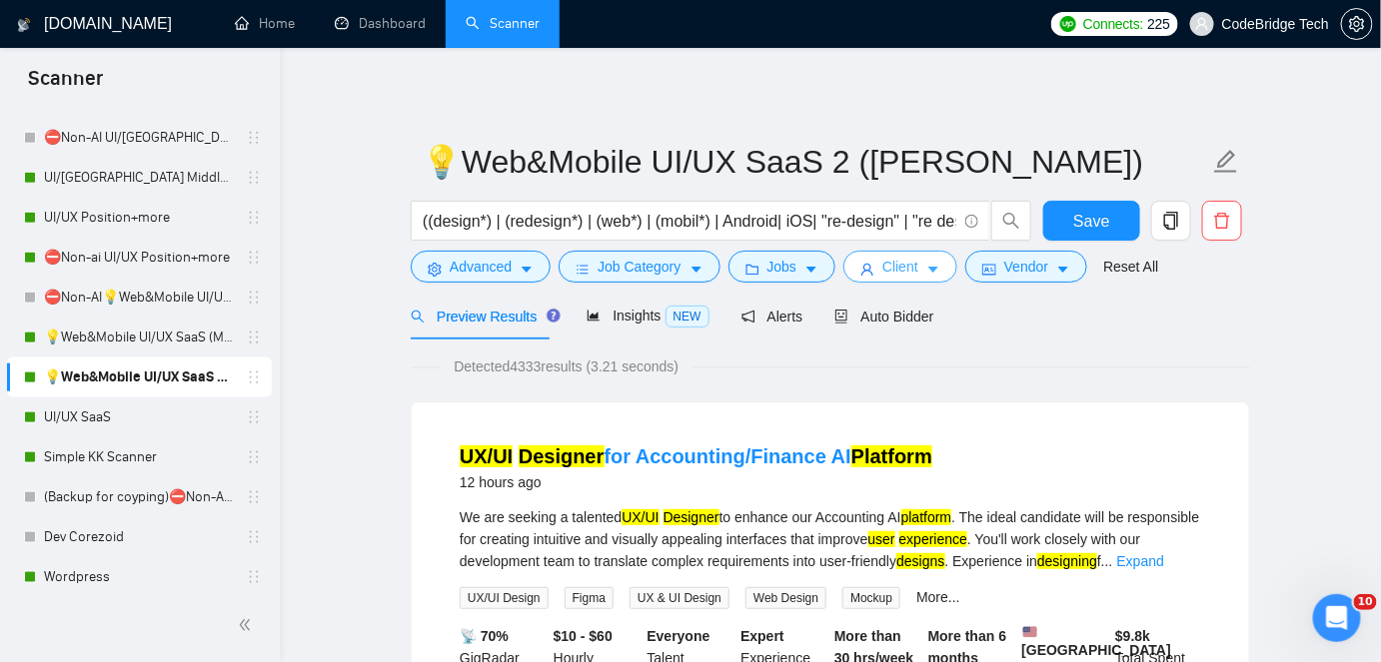
click at [887, 267] on span "Client" at bounding box center [900, 267] width 36 height 22
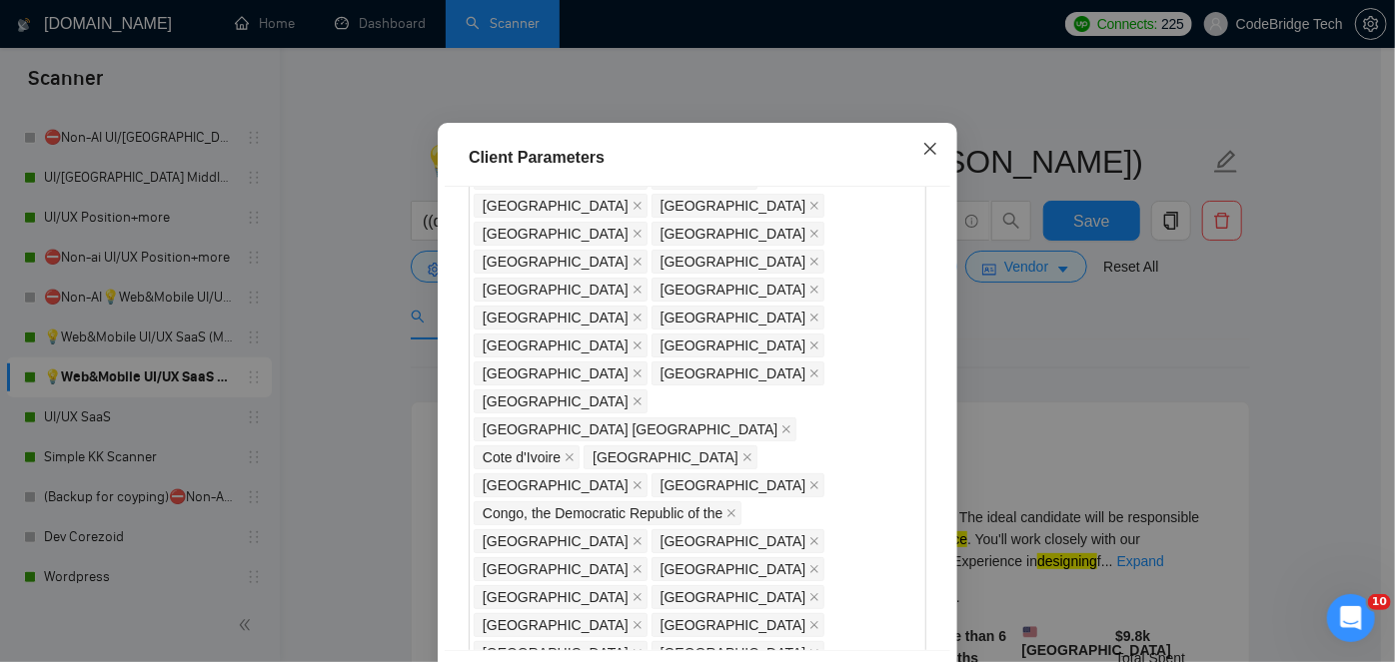
click at [924, 177] on span "Close" at bounding box center [930, 150] width 54 height 54
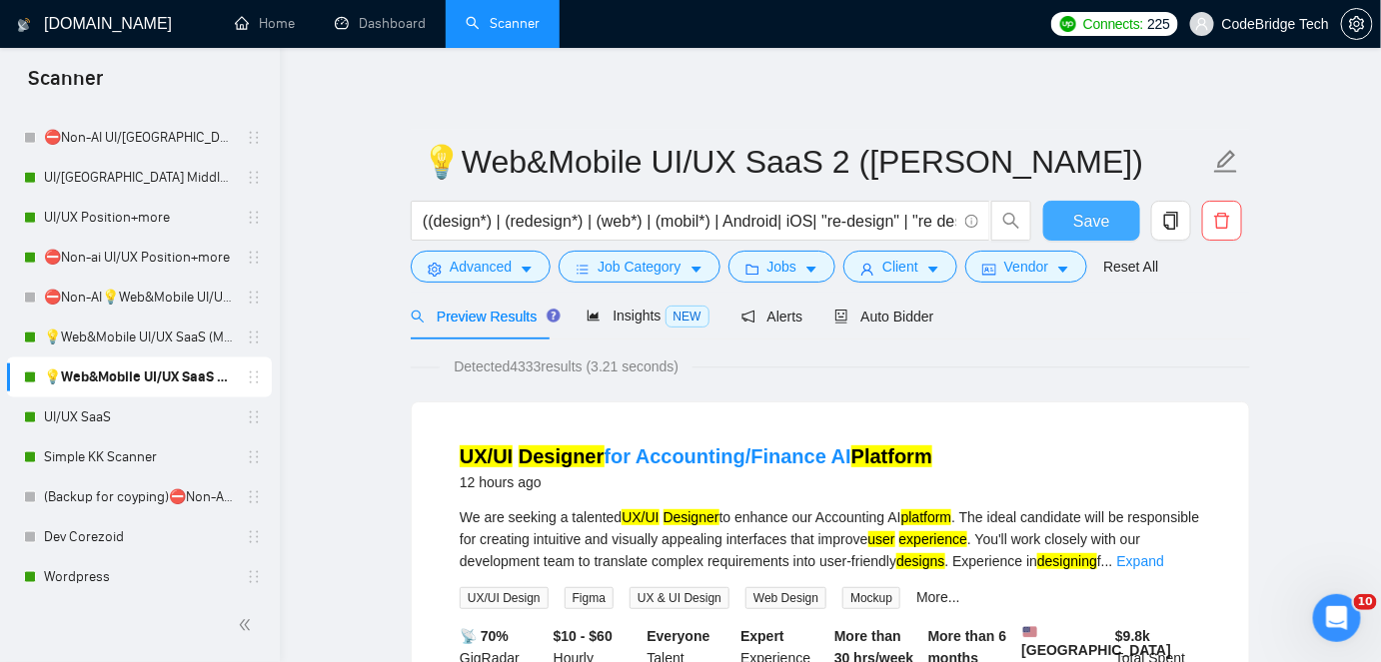
click at [1069, 217] on button "Save" at bounding box center [1091, 221] width 97 height 40
click at [165, 329] on link "💡Web&Mobile UI/UX SaaS (Mariia)" at bounding box center [139, 338] width 190 height 40
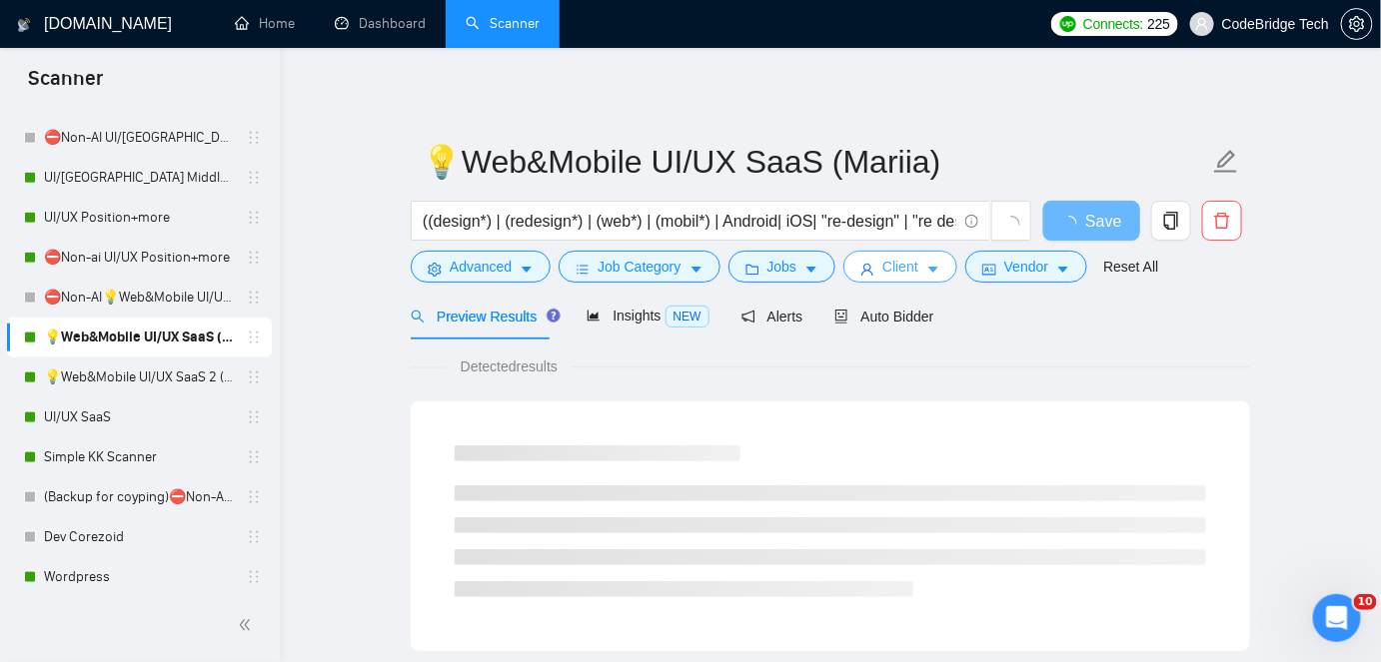
click at [882, 270] on span "Client" at bounding box center [900, 267] width 36 height 22
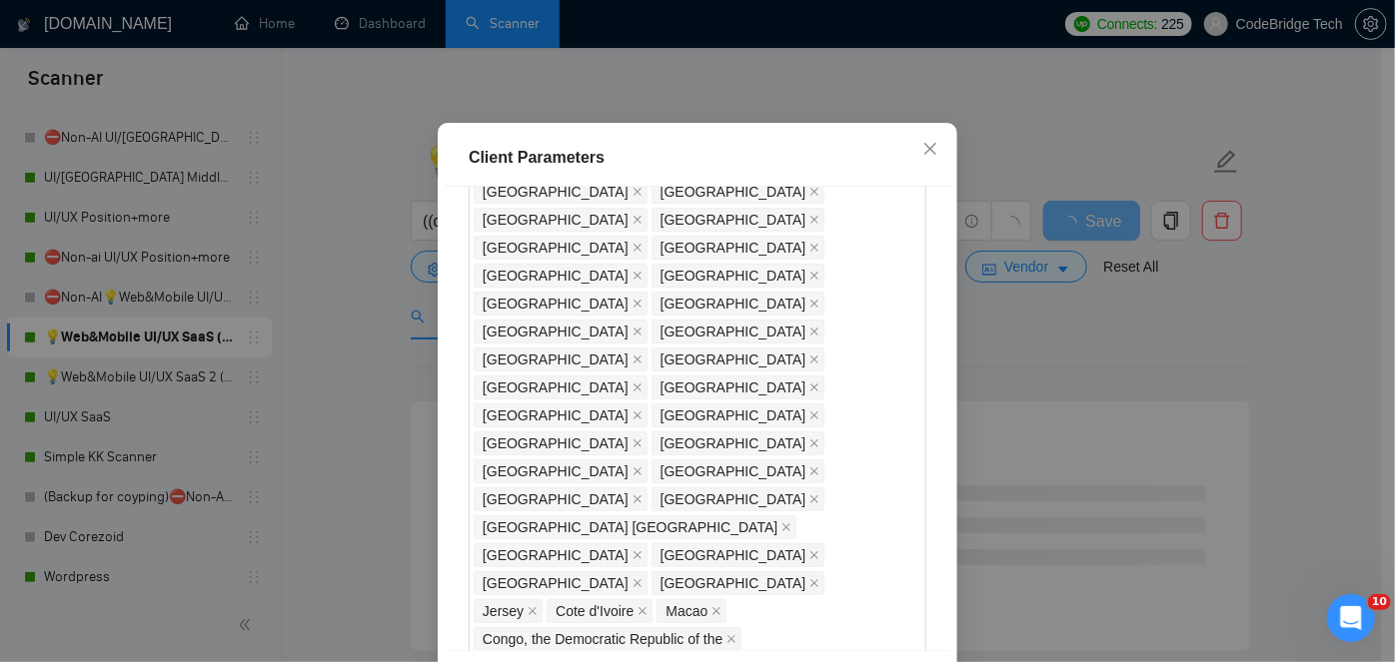
scroll to position [1702, 0]
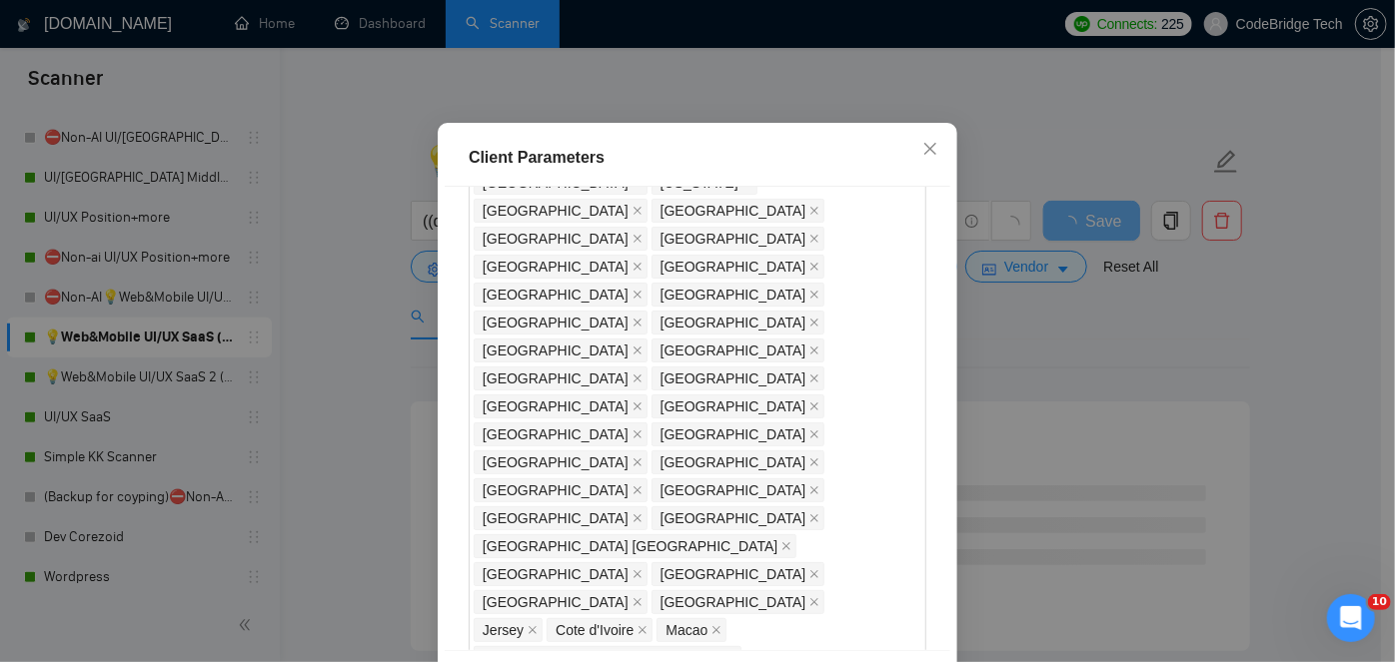
scroll to position [1974, 0]
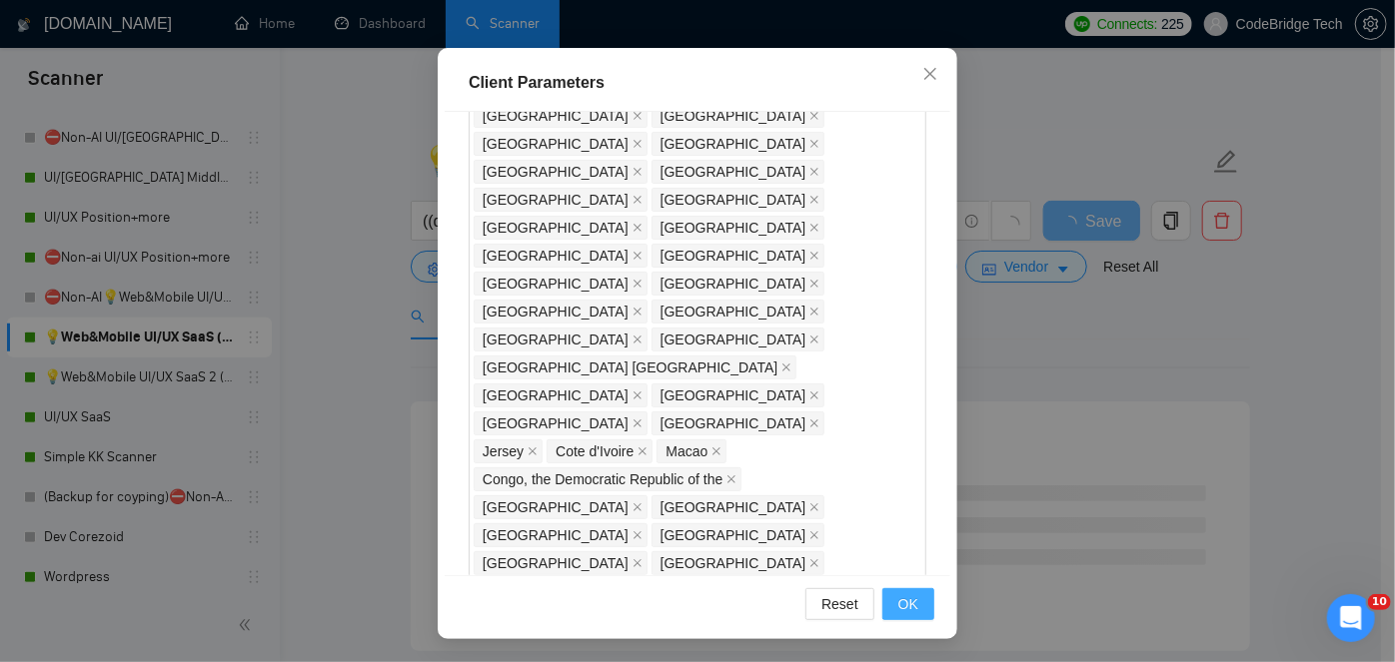
type input "23"
click at [902, 604] on span "OK" at bounding box center [908, 605] width 20 height 22
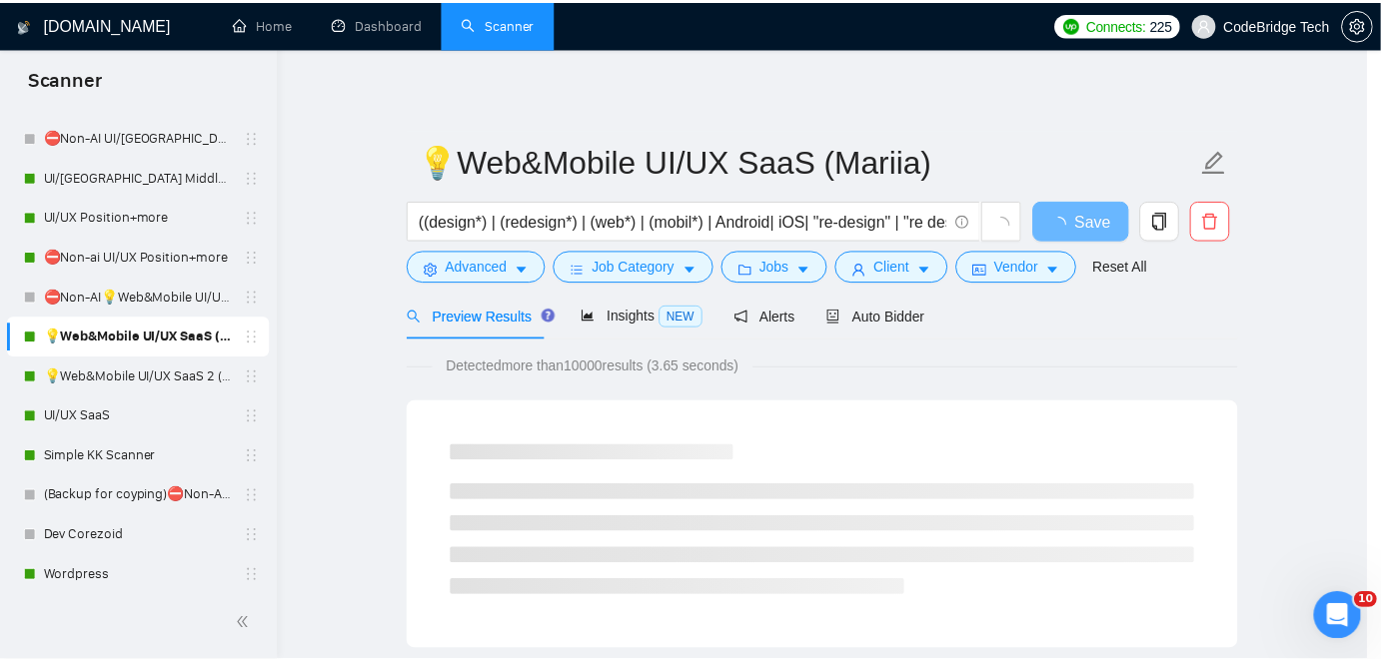
scroll to position [72, 0]
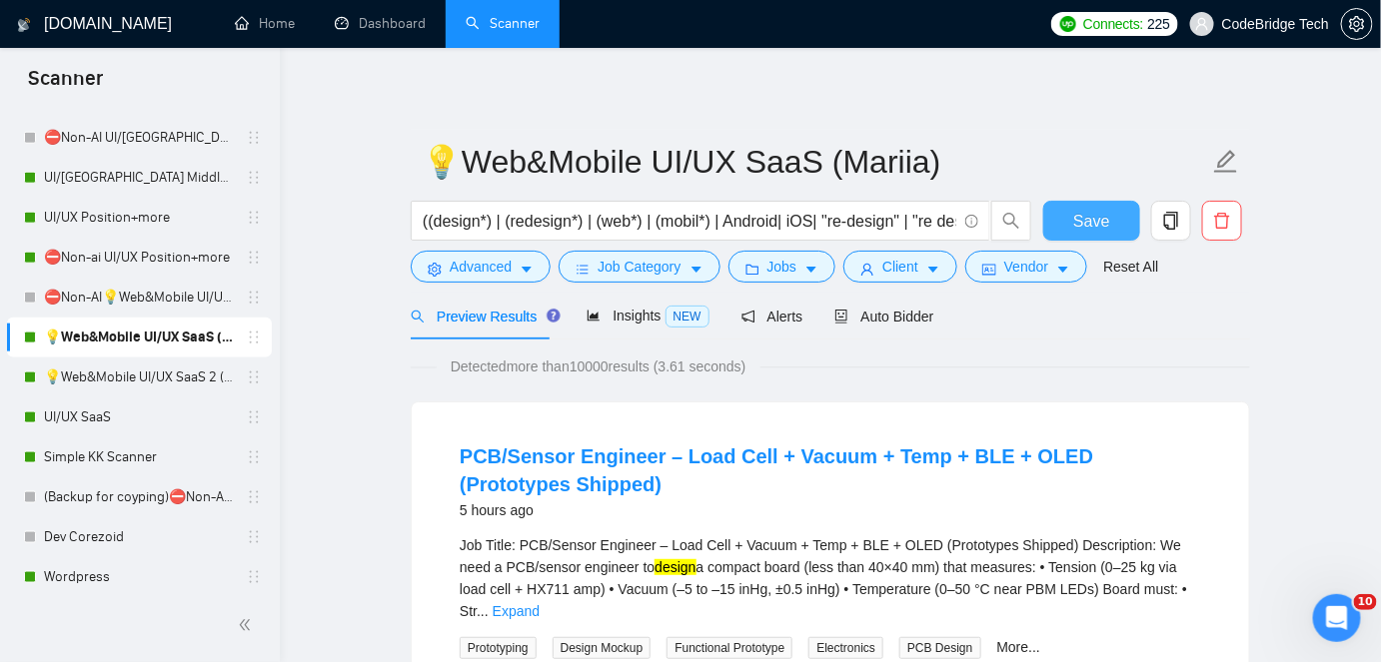
click at [1096, 219] on span "Save" at bounding box center [1091, 221] width 36 height 25
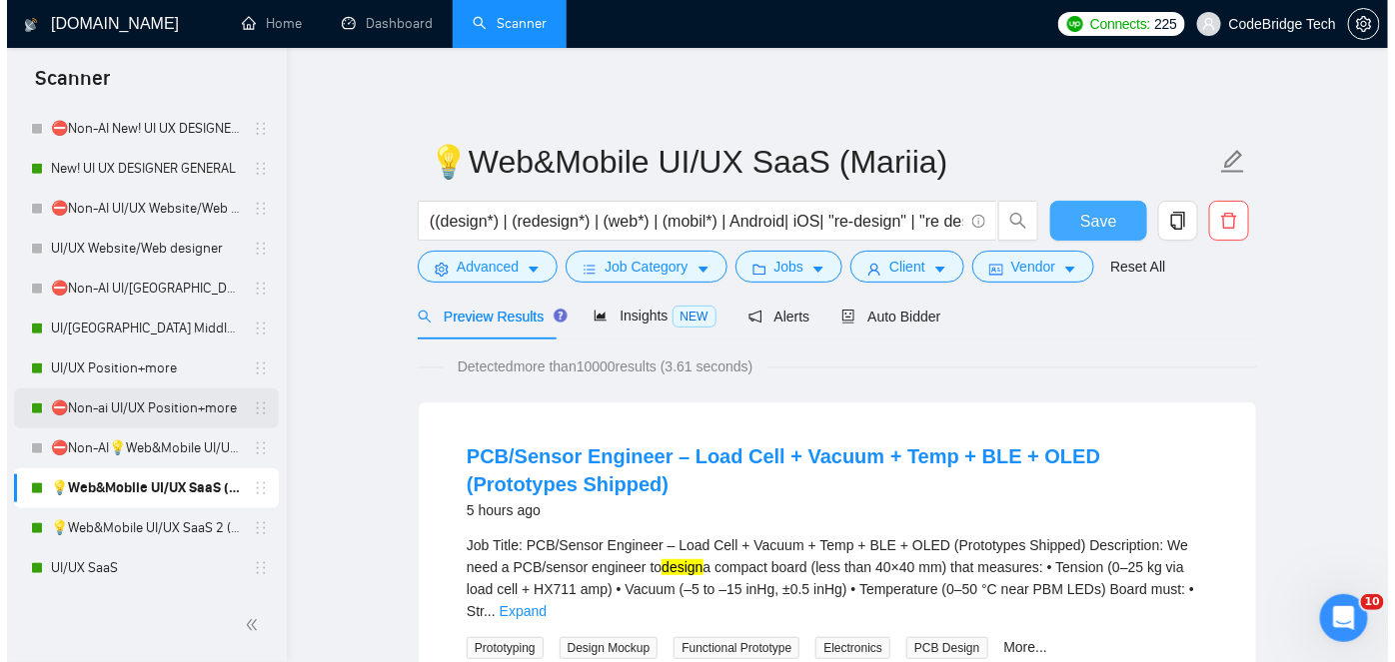
scroll to position [545, 0]
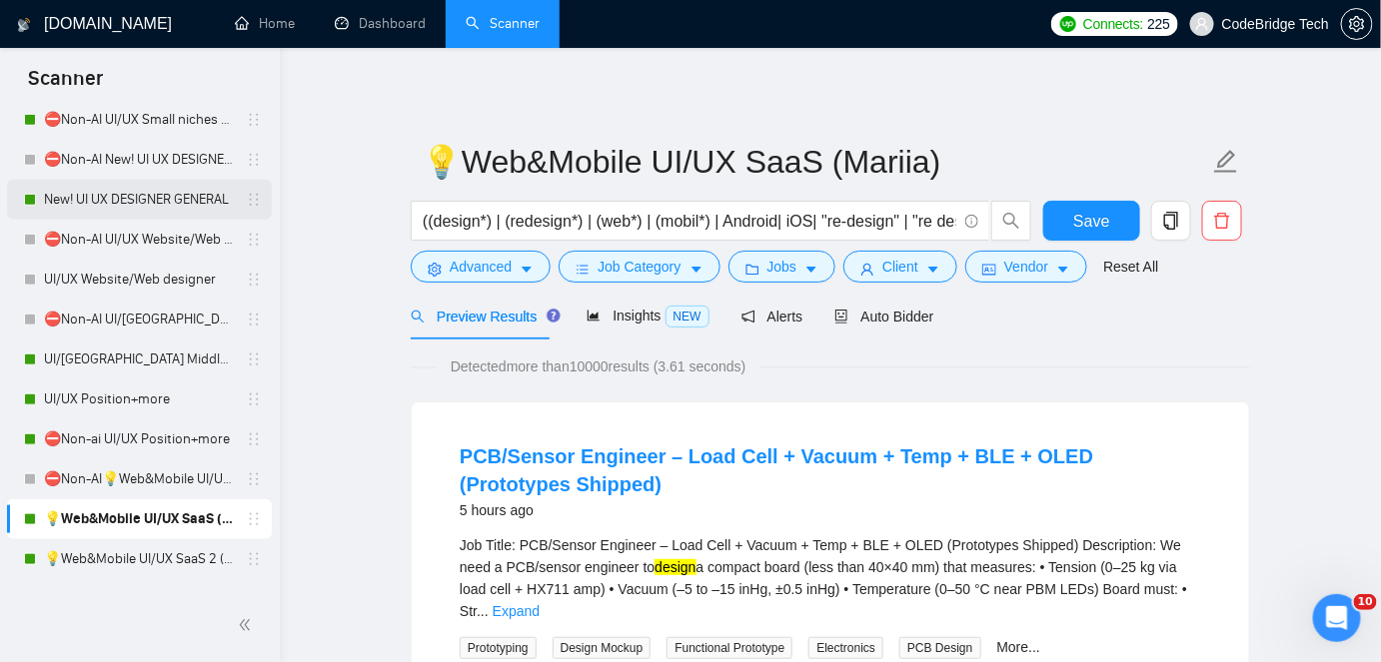
click at [128, 202] on link "New! UI UX DESIGNER GENERAL" at bounding box center [139, 200] width 190 height 40
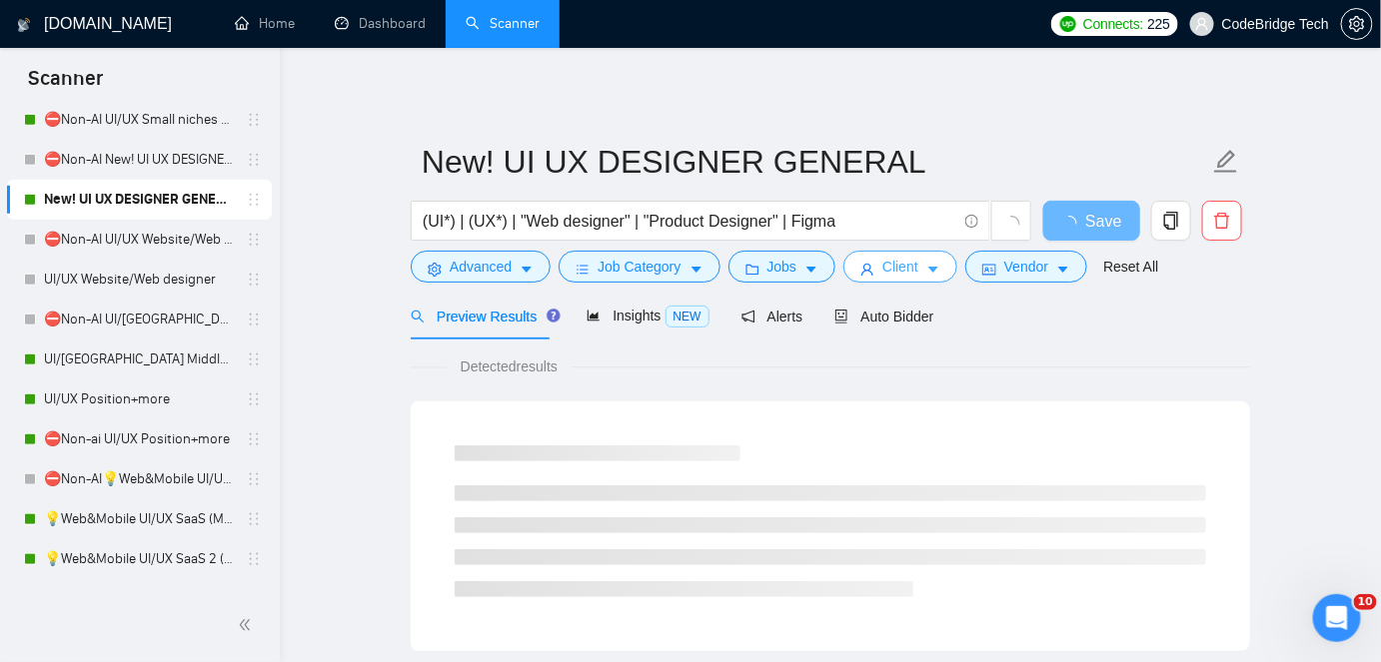
click at [871, 262] on button "Client" at bounding box center [900, 267] width 114 height 32
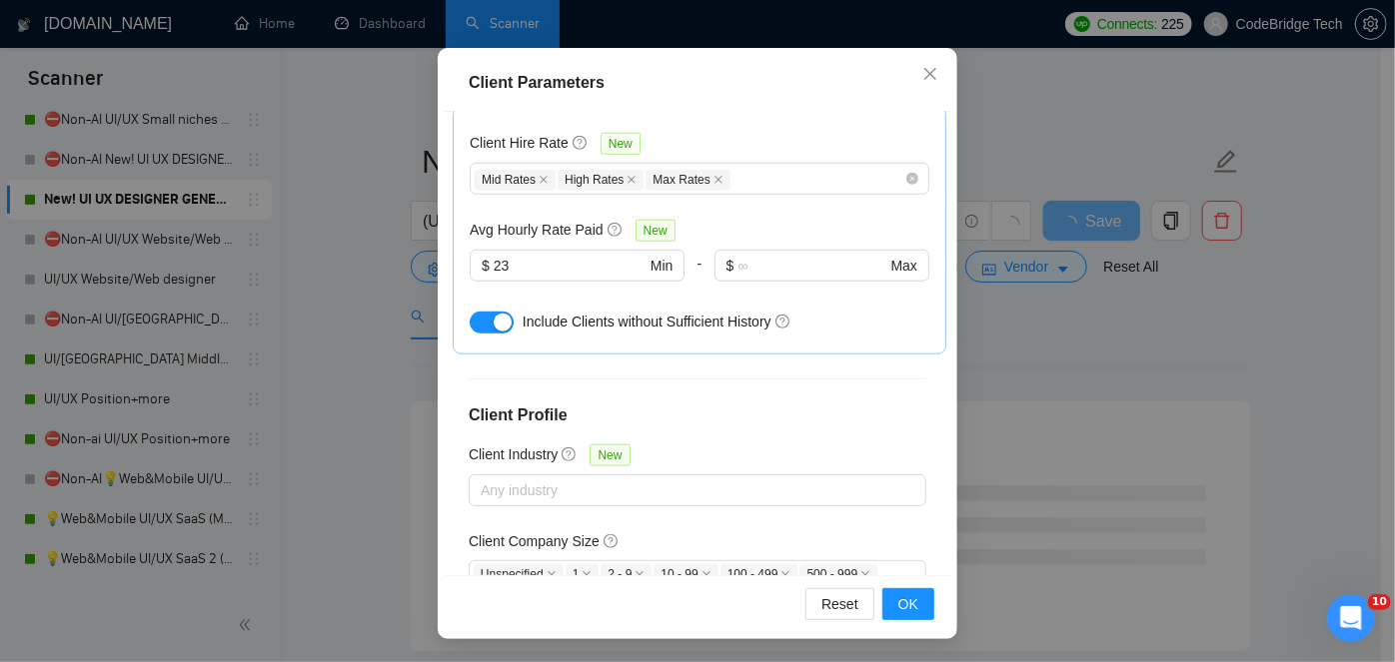
scroll to position [729, 0]
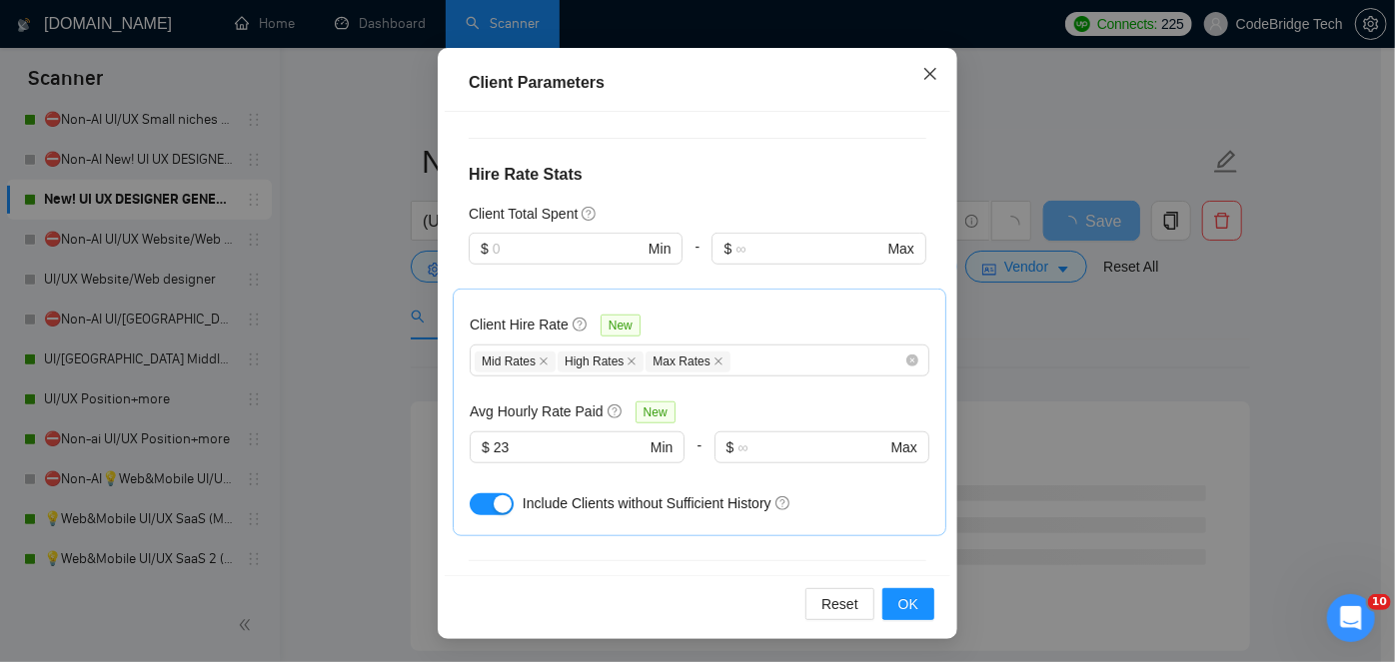
click at [929, 78] on icon "close" at bounding box center [930, 74] width 16 height 16
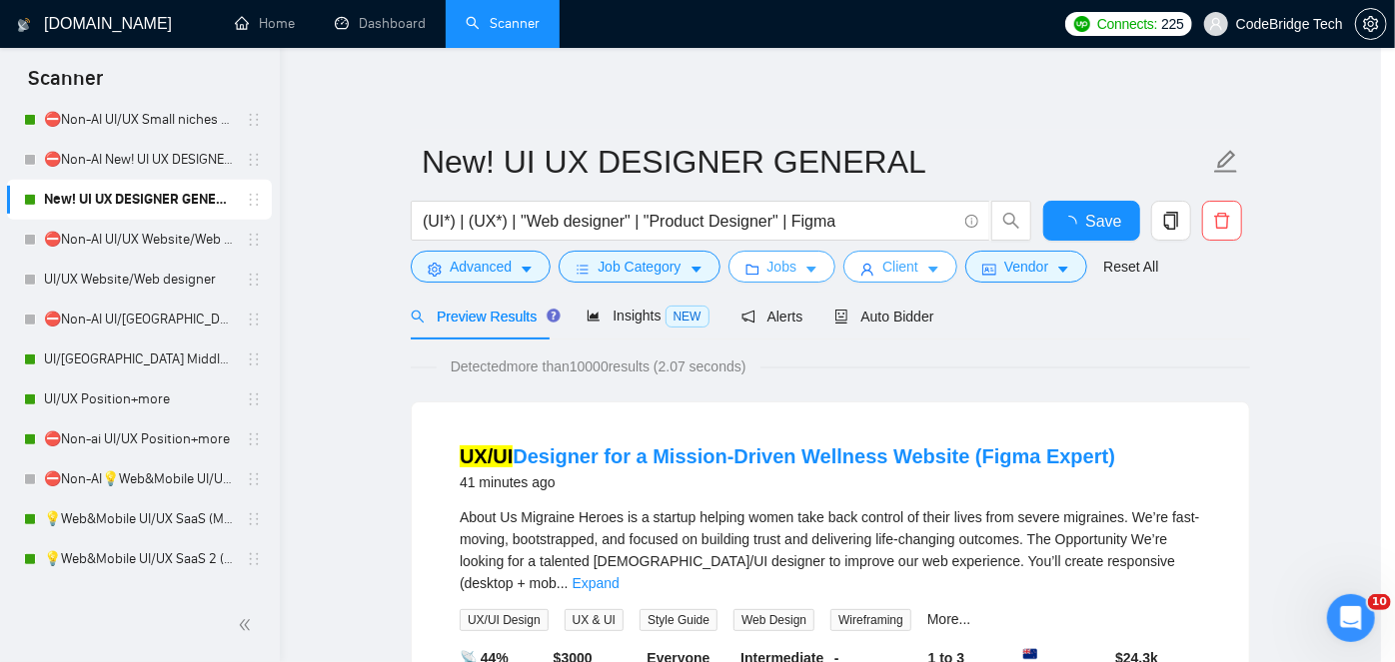
scroll to position [0, 0]
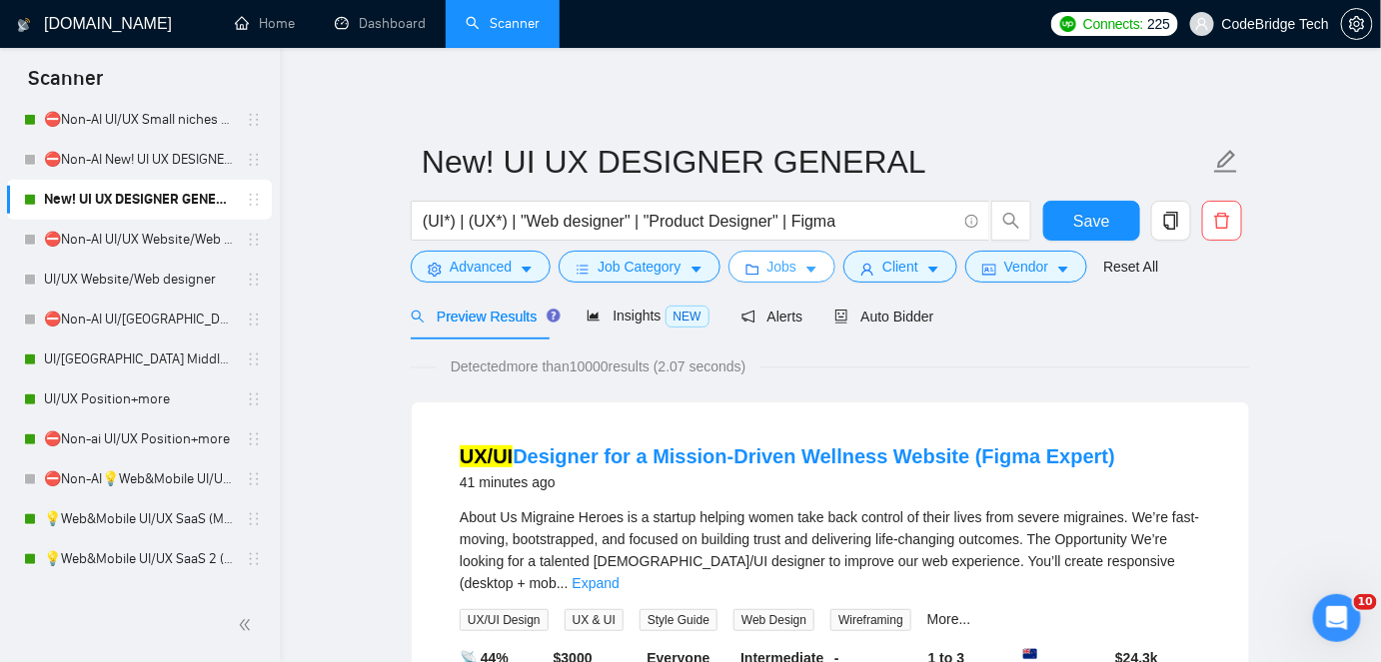
click at [796, 265] on button "Jobs" at bounding box center [782, 267] width 108 height 32
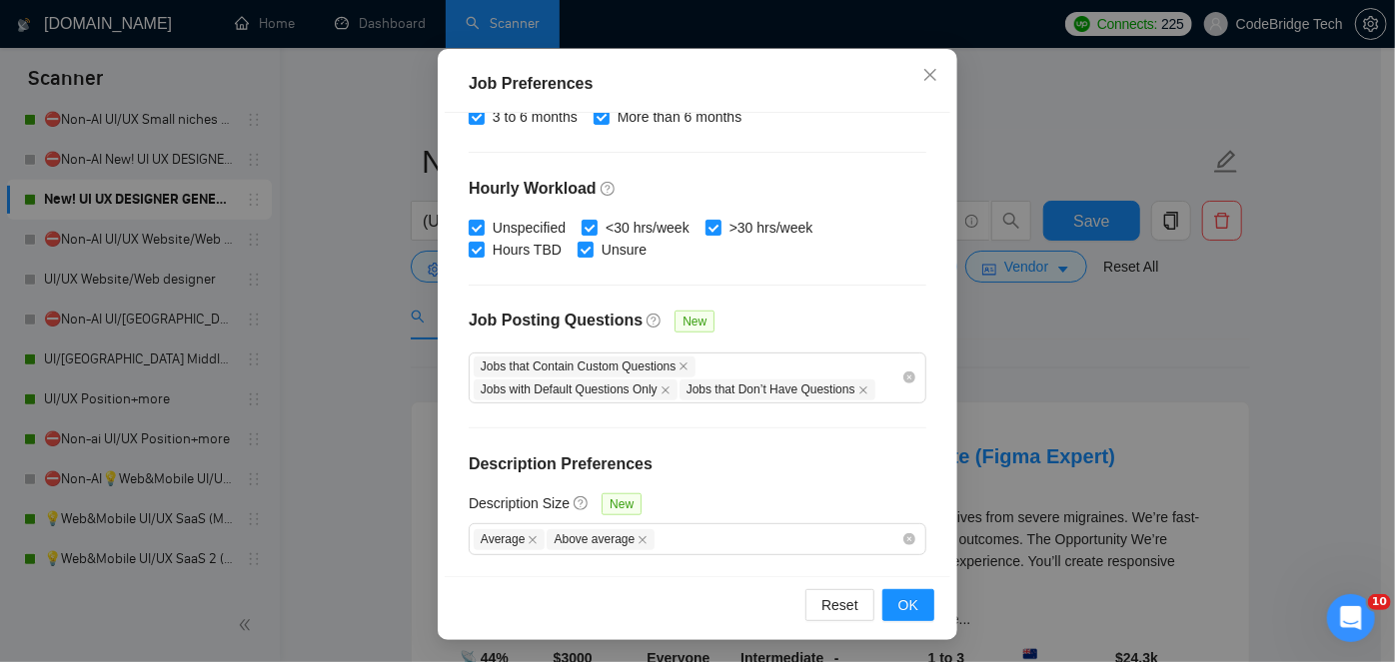
scroll to position [147, 0]
click at [772, 542] on div "Average Above average" at bounding box center [688, 539] width 428 height 24
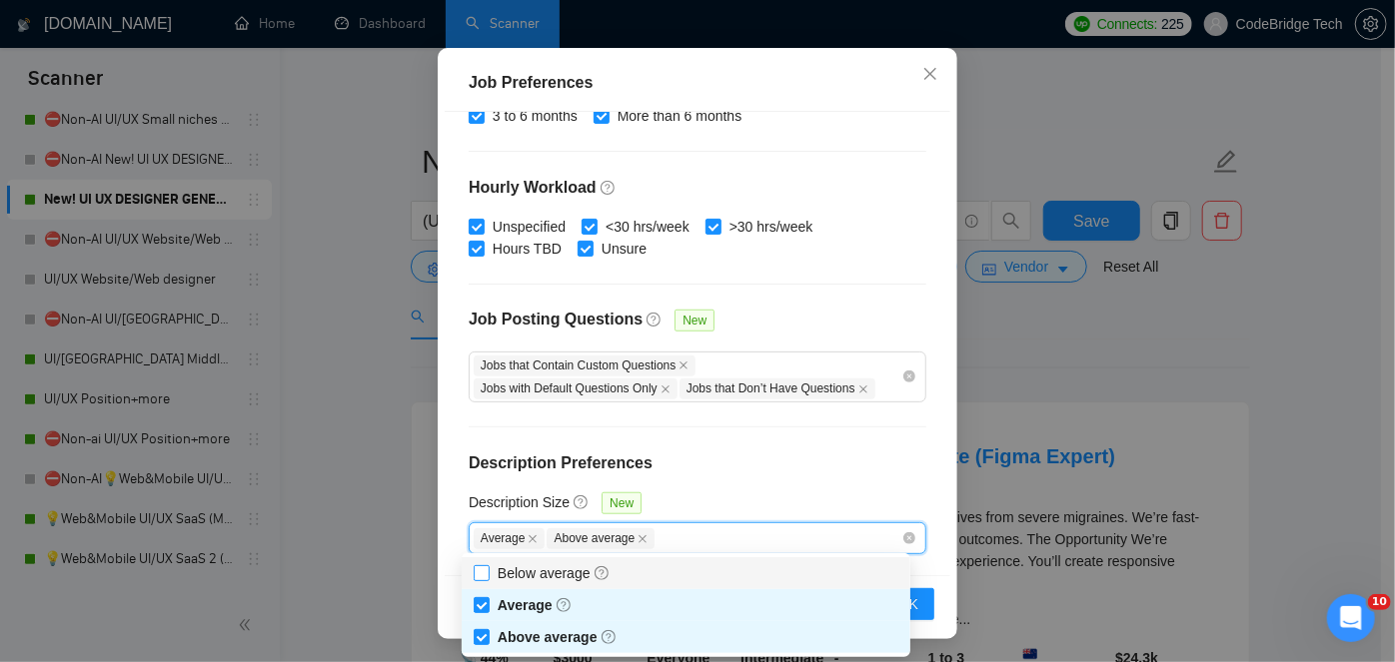
click at [557, 571] on span "Below average" at bounding box center [554, 574] width 113 height 16
click at [488, 571] on input "Below average" at bounding box center [481, 573] width 14 height 14
checkbox input "true"
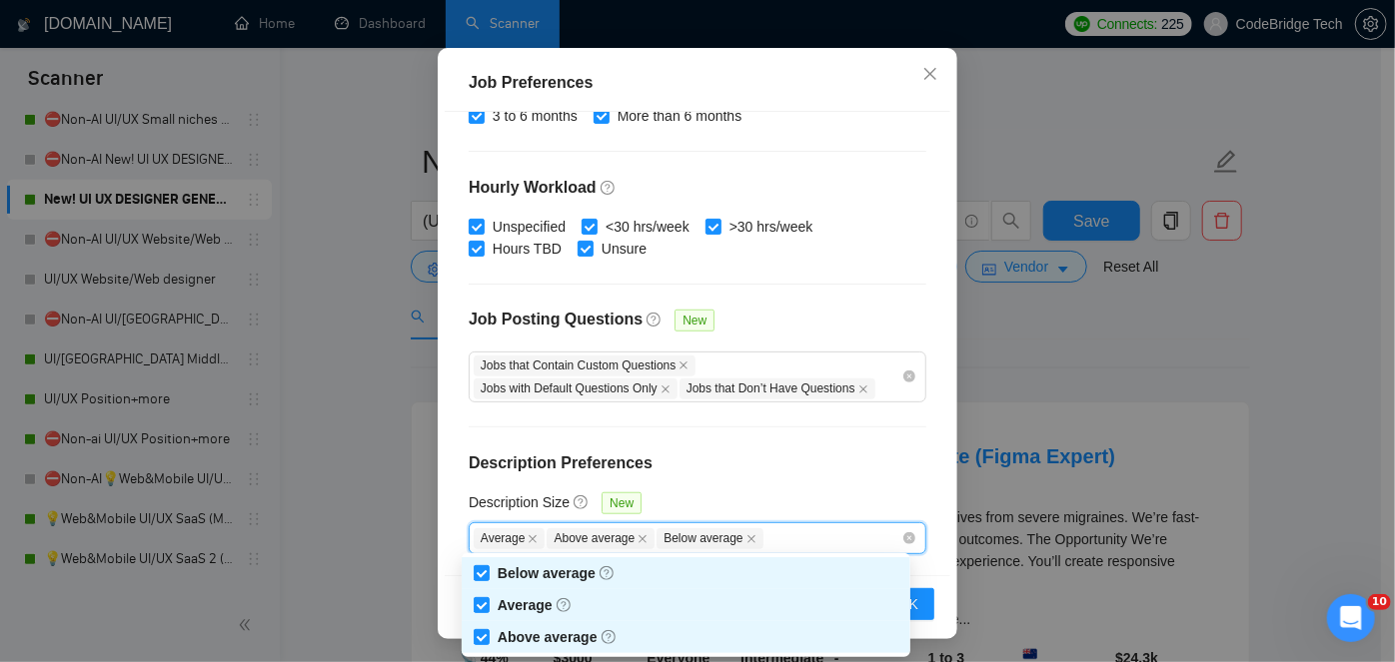
click at [733, 475] on div "Budget Project Type All Fixed Price Hourly Rate Fixed Price Budget $ 2000 Min -…" at bounding box center [698, 344] width 506 height 464
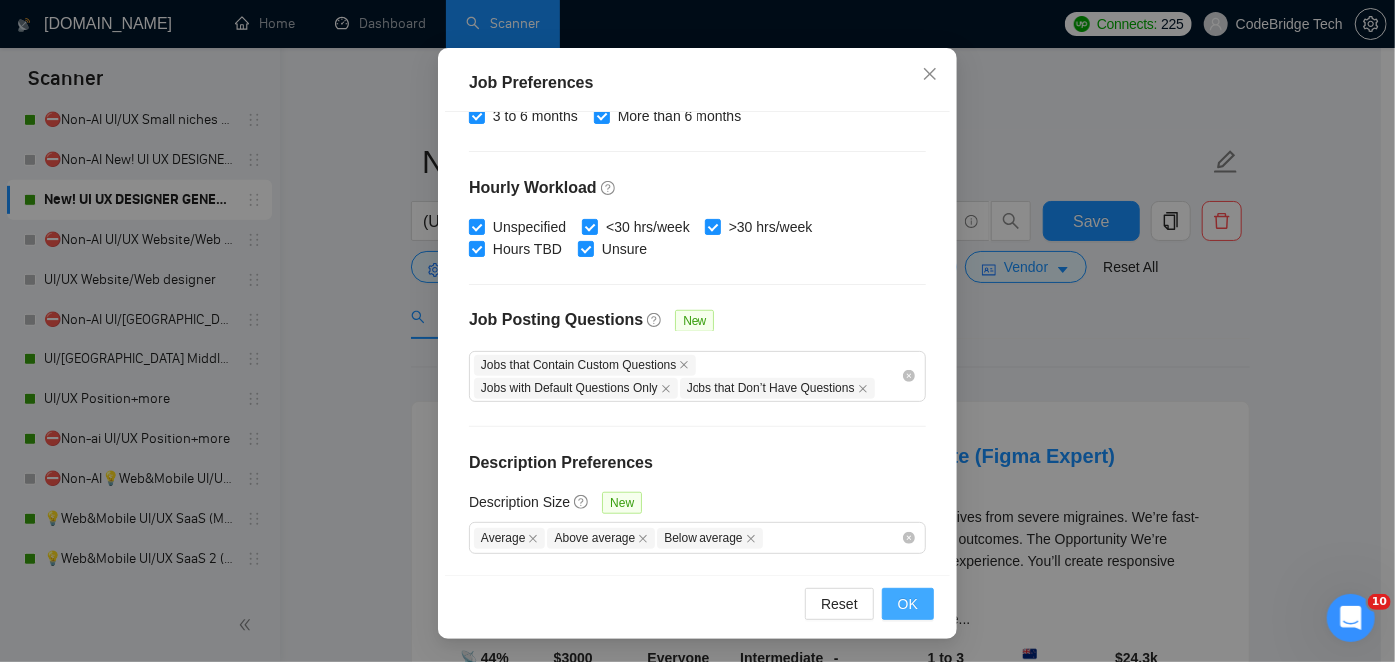
click at [908, 600] on span "OK" at bounding box center [908, 605] width 20 height 22
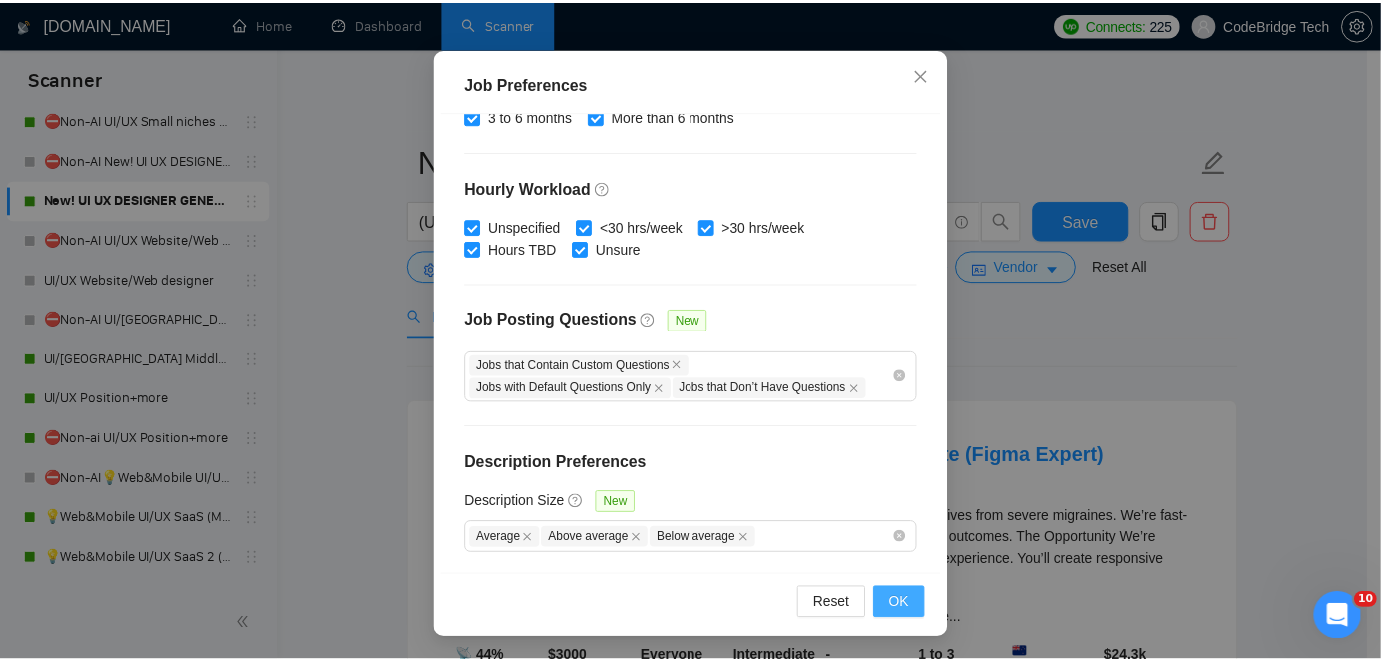
scroll to position [72, 0]
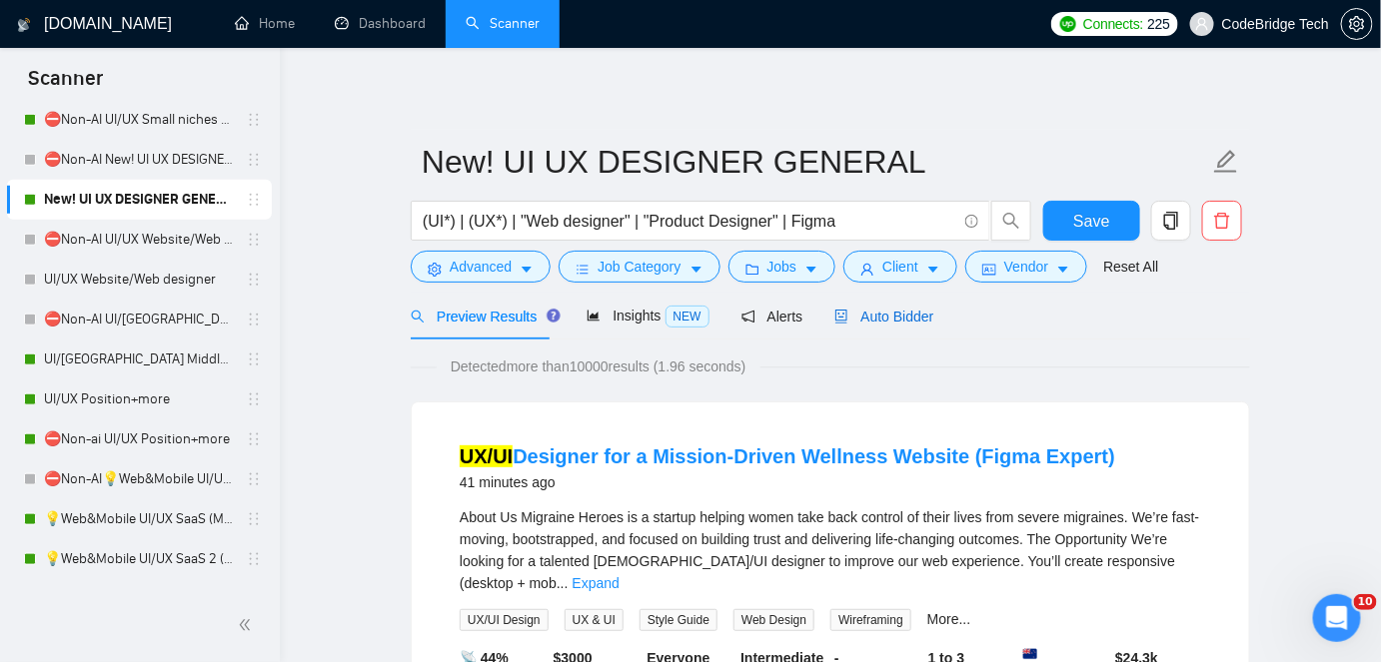
click at [898, 322] on span "Auto Bidder" at bounding box center [883, 317] width 99 height 16
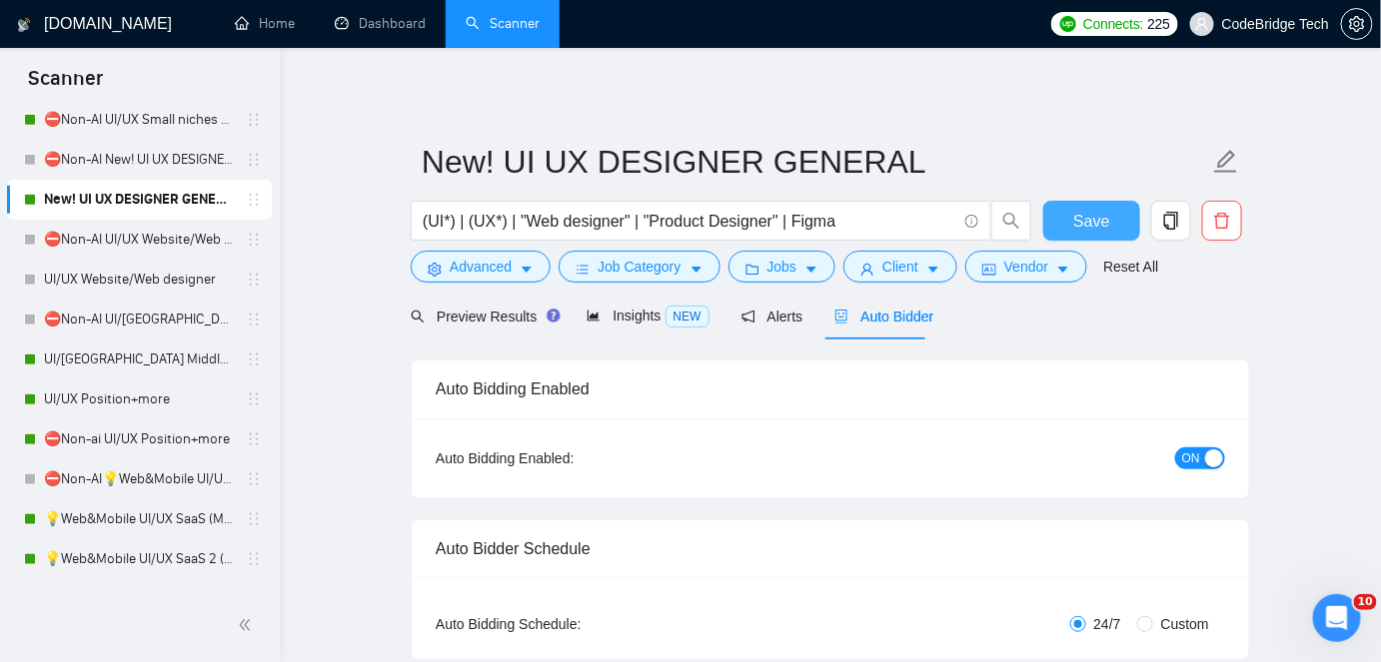
click at [1079, 218] on span "Save" at bounding box center [1091, 221] width 36 height 25
click at [486, 314] on span "Preview Results" at bounding box center [483, 317] width 144 height 16
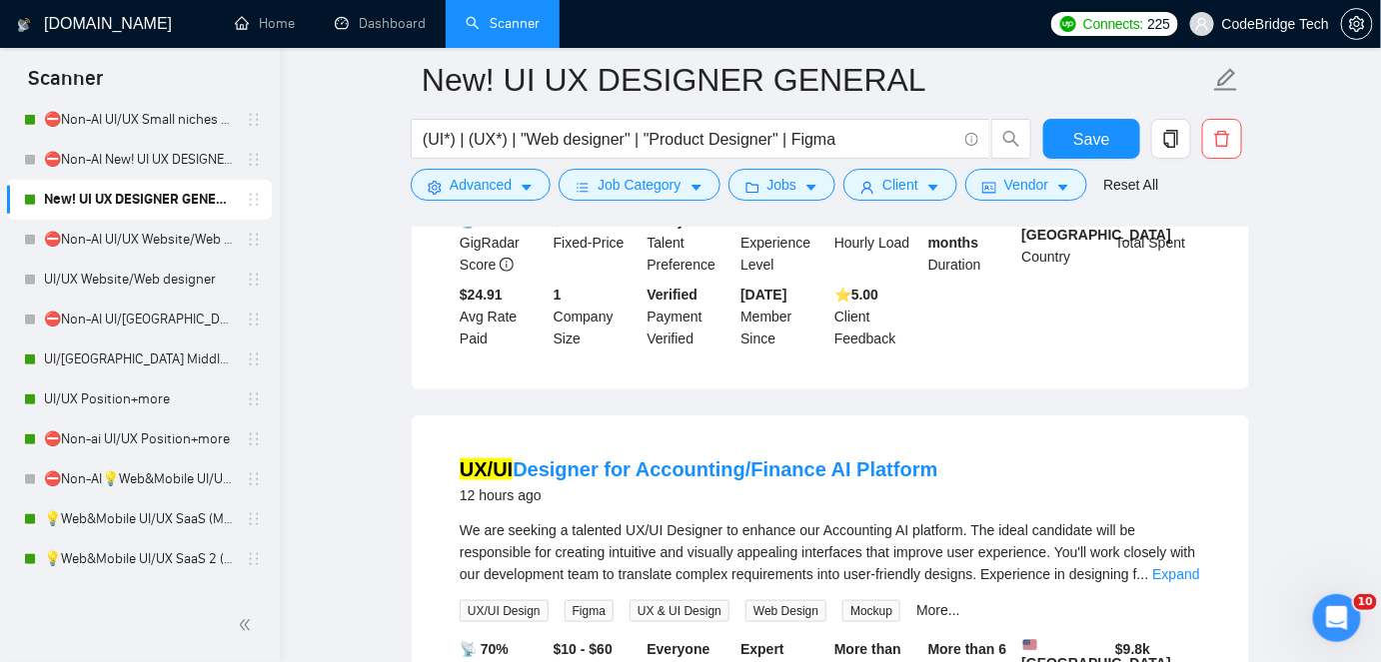
scroll to position [181, 0]
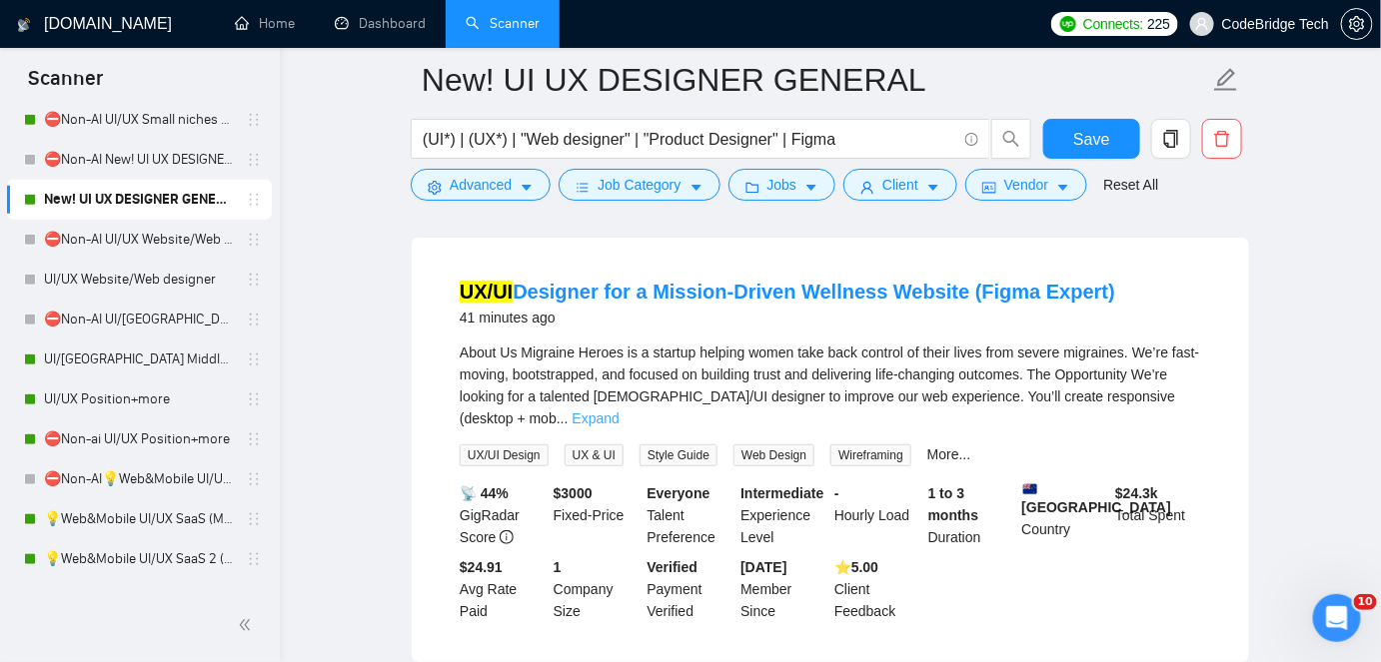
click at [619, 411] on link "Expand" at bounding box center [596, 419] width 47 height 16
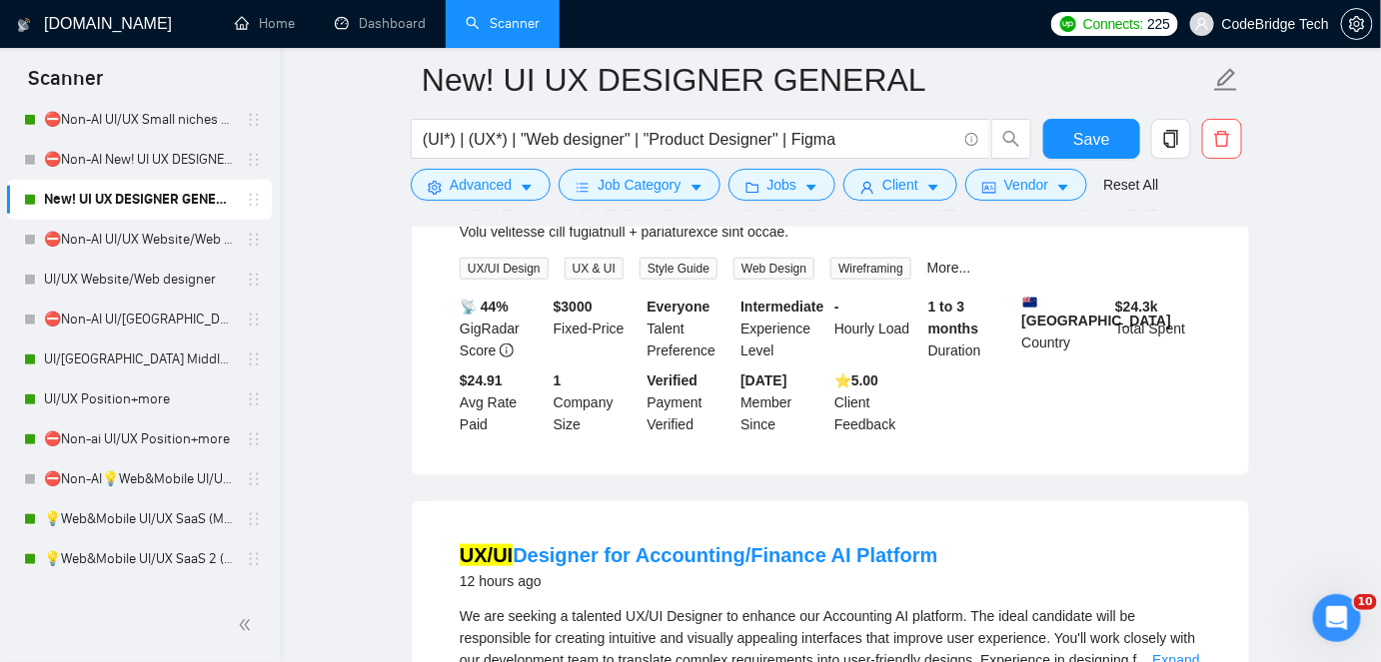
scroll to position [363, 0]
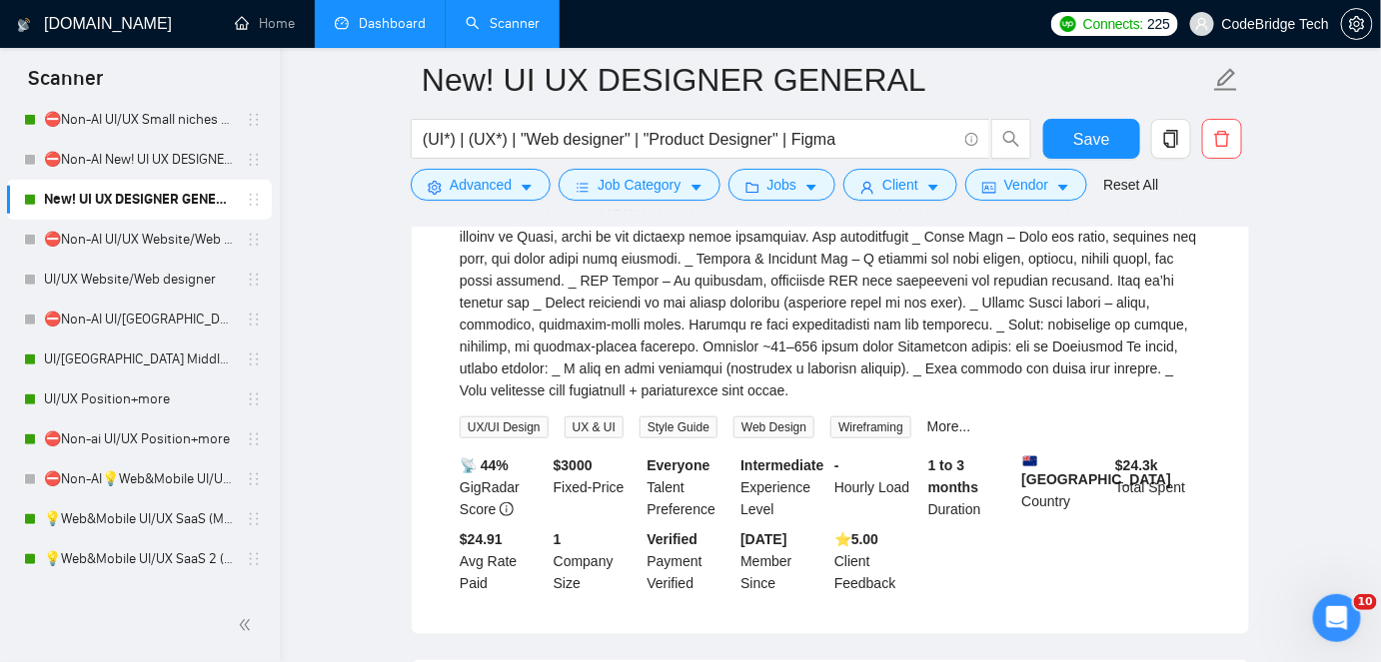
click at [408, 23] on link "Dashboard" at bounding box center [380, 23] width 91 height 17
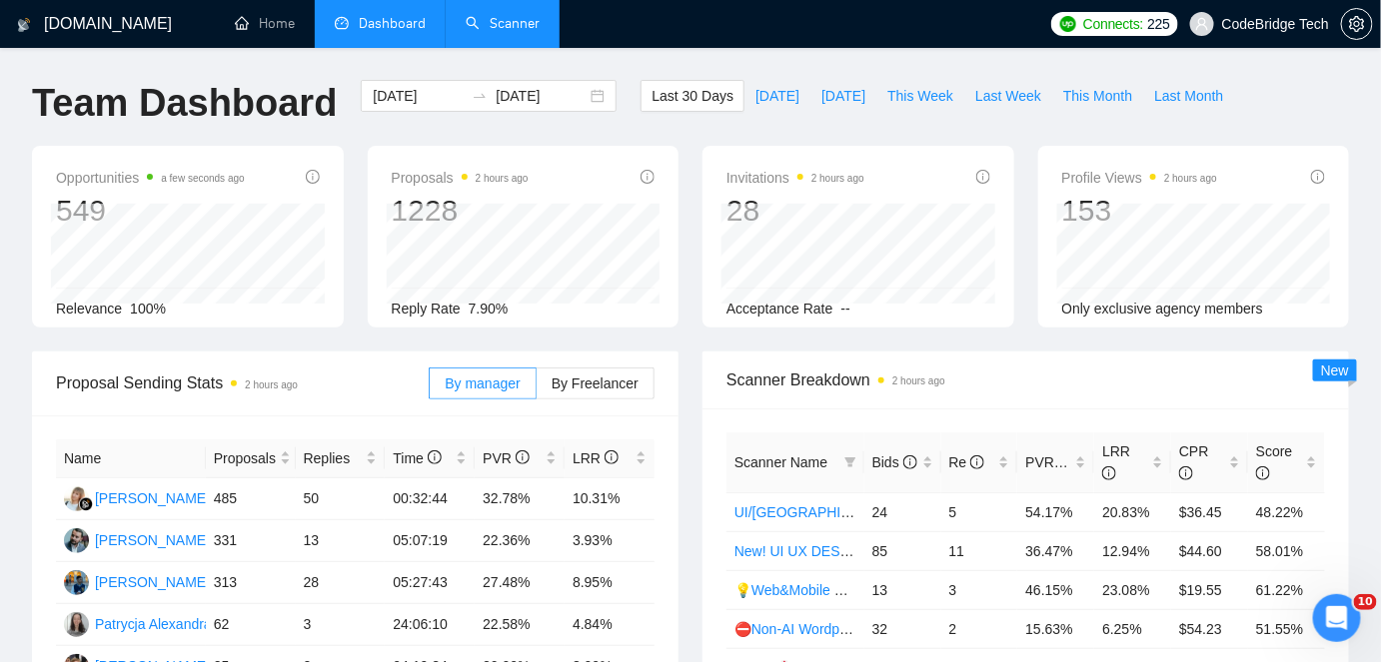
click at [490, 32] on link "Scanner" at bounding box center [503, 23] width 74 height 17
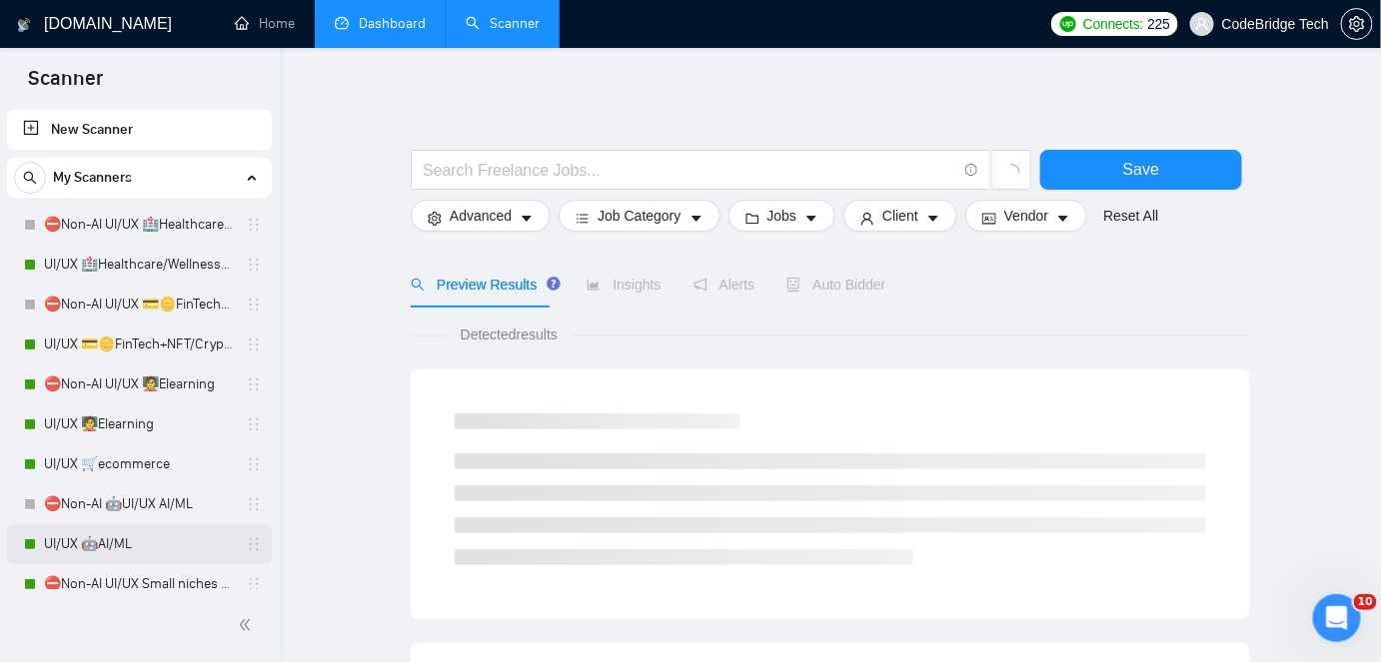
click at [120, 544] on link "UI/UX 🤖AI/ML" at bounding box center [139, 545] width 190 height 40
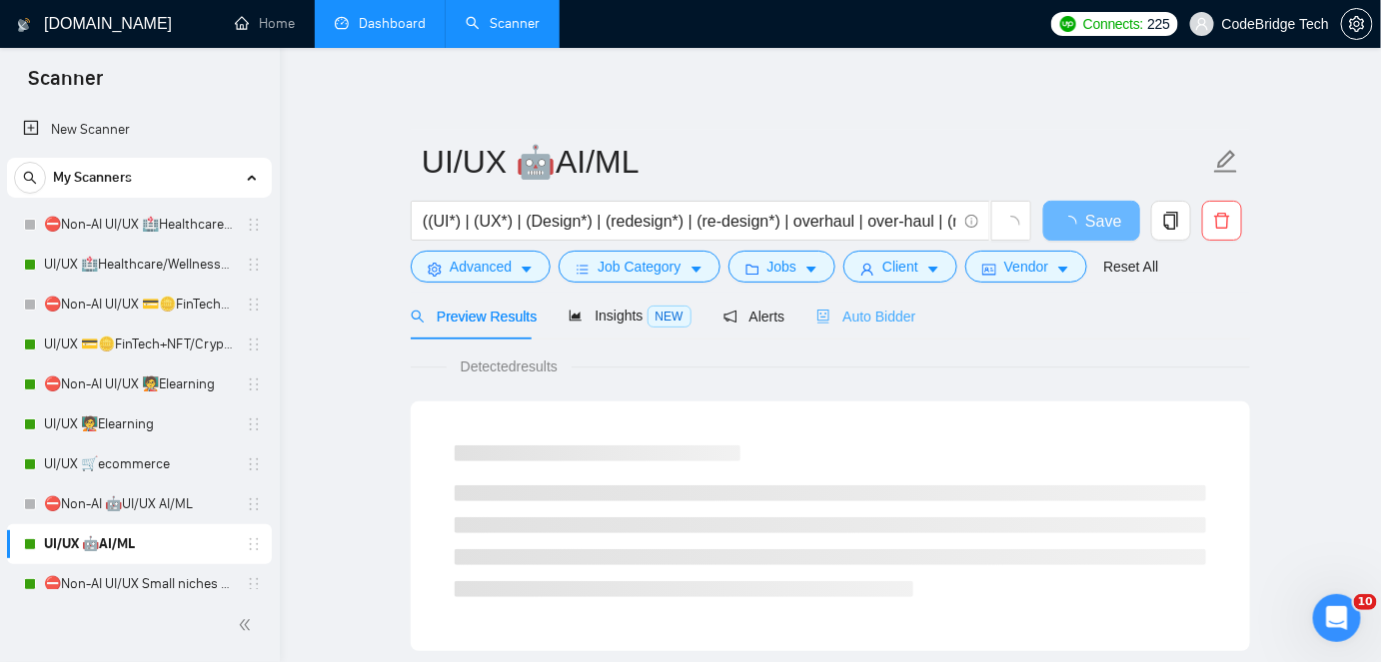
click at [849, 330] on div "Auto Bidder" at bounding box center [865, 316] width 99 height 47
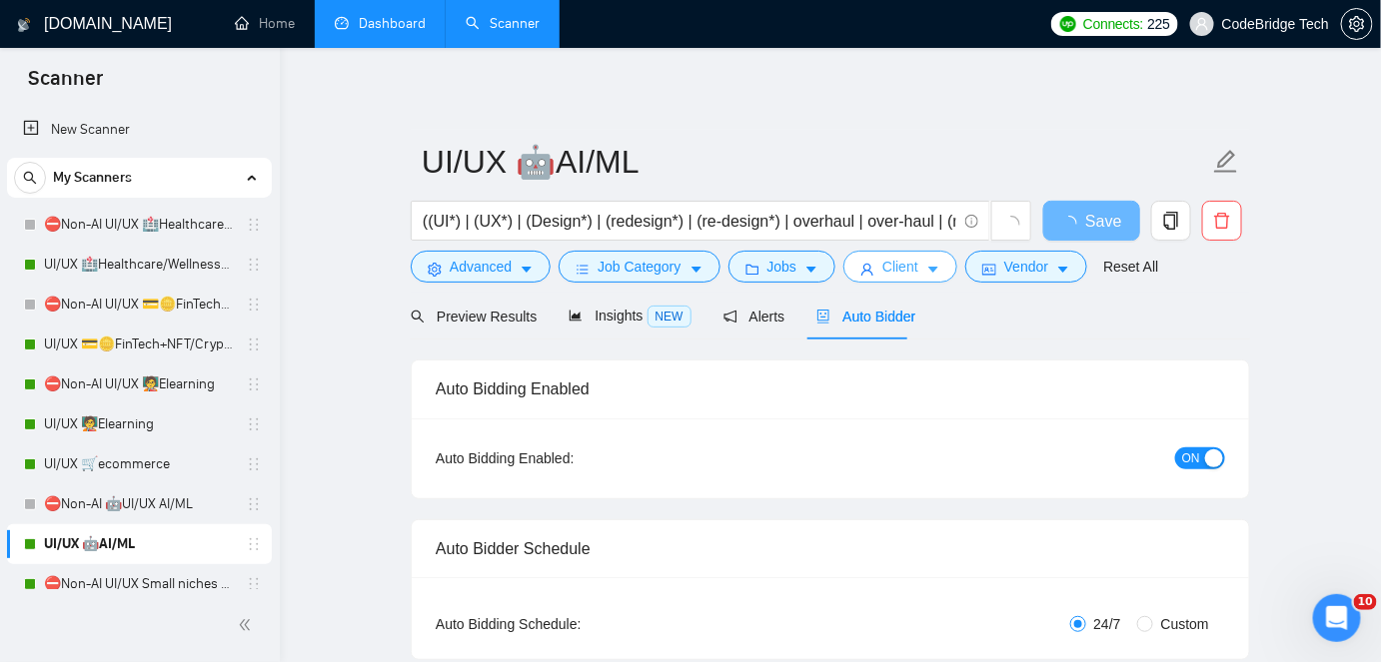
click at [882, 265] on span "Client" at bounding box center [900, 267] width 36 height 22
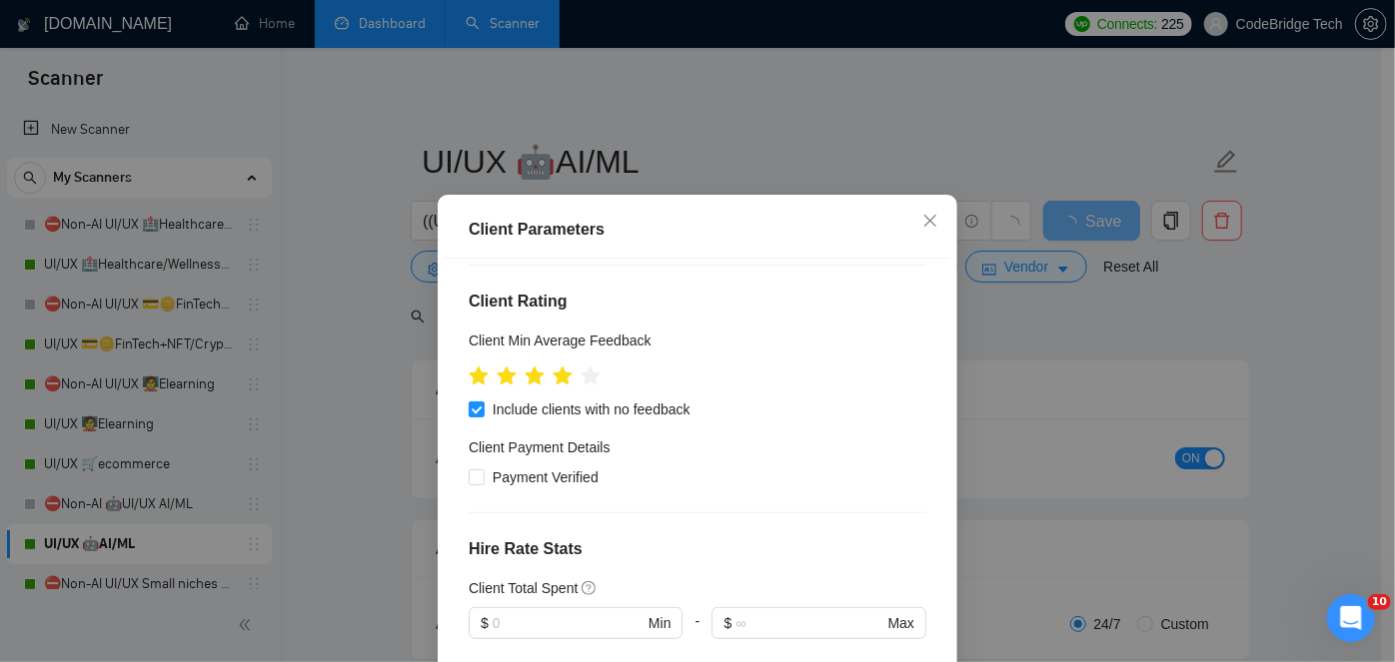
scroll to position [635, 0]
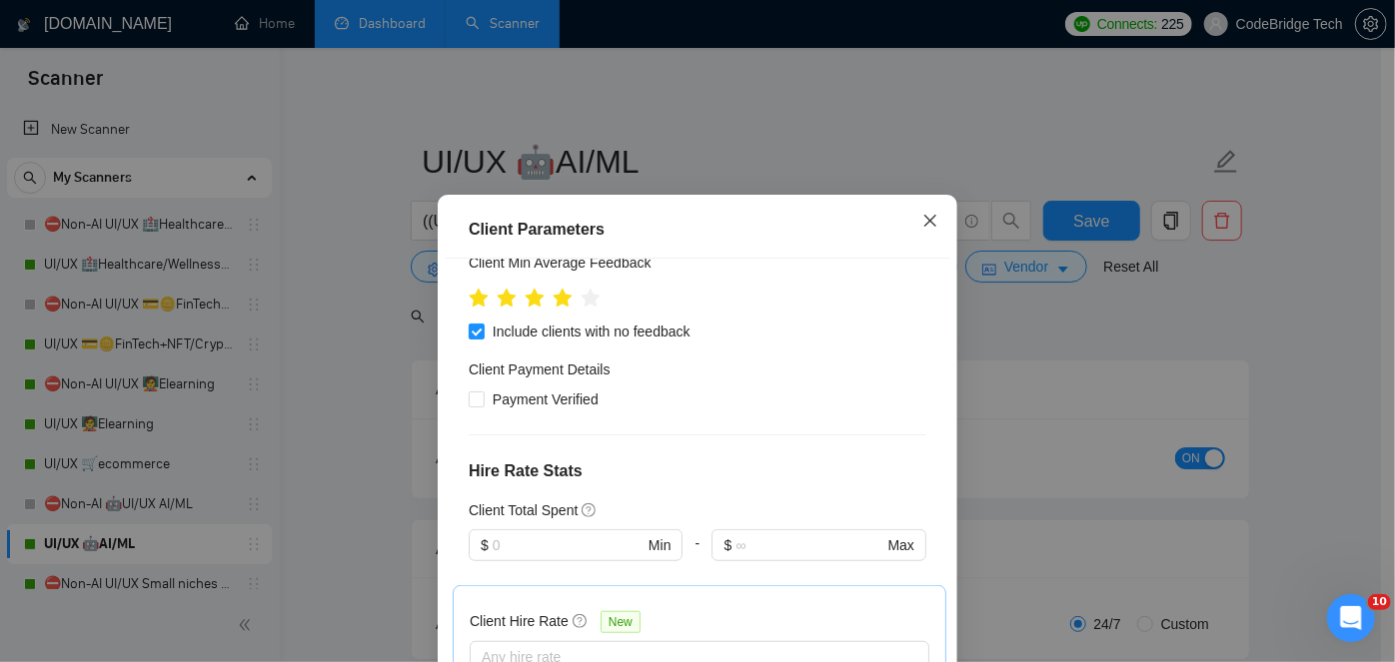
click at [926, 208] on span "Close" at bounding box center [930, 222] width 54 height 54
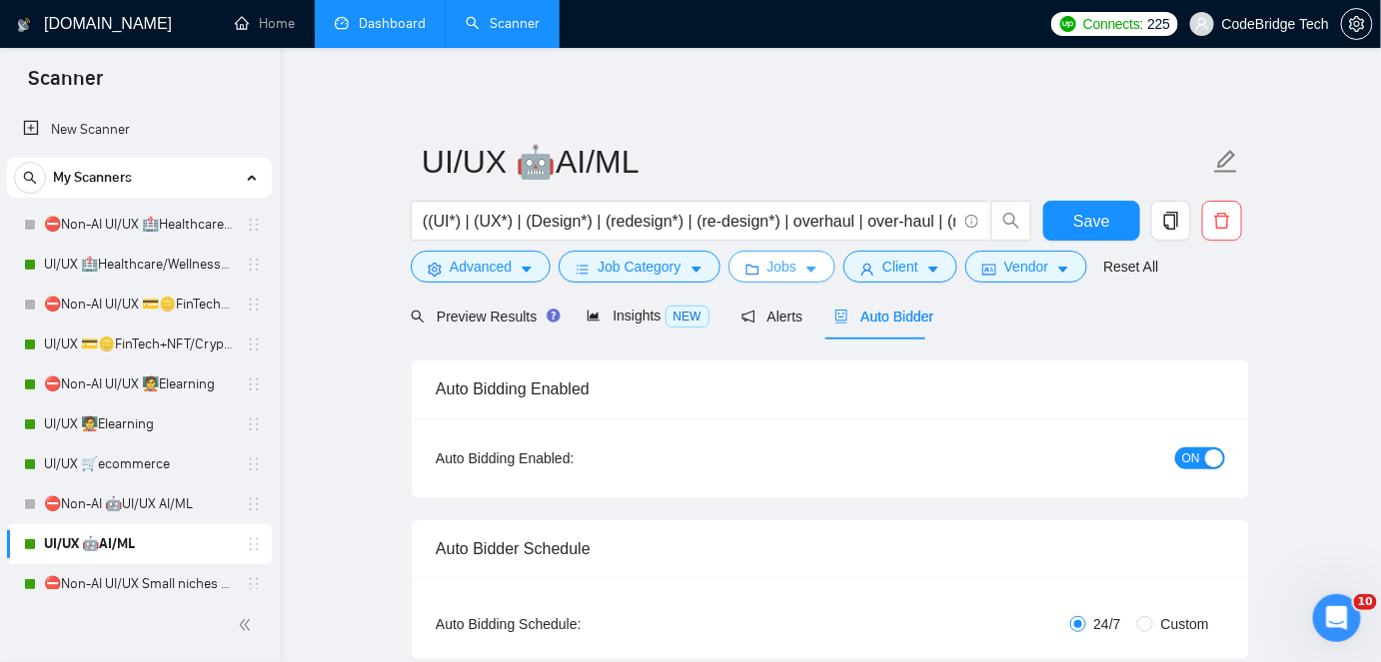
click at [785, 282] on button "Jobs" at bounding box center [782, 267] width 108 height 32
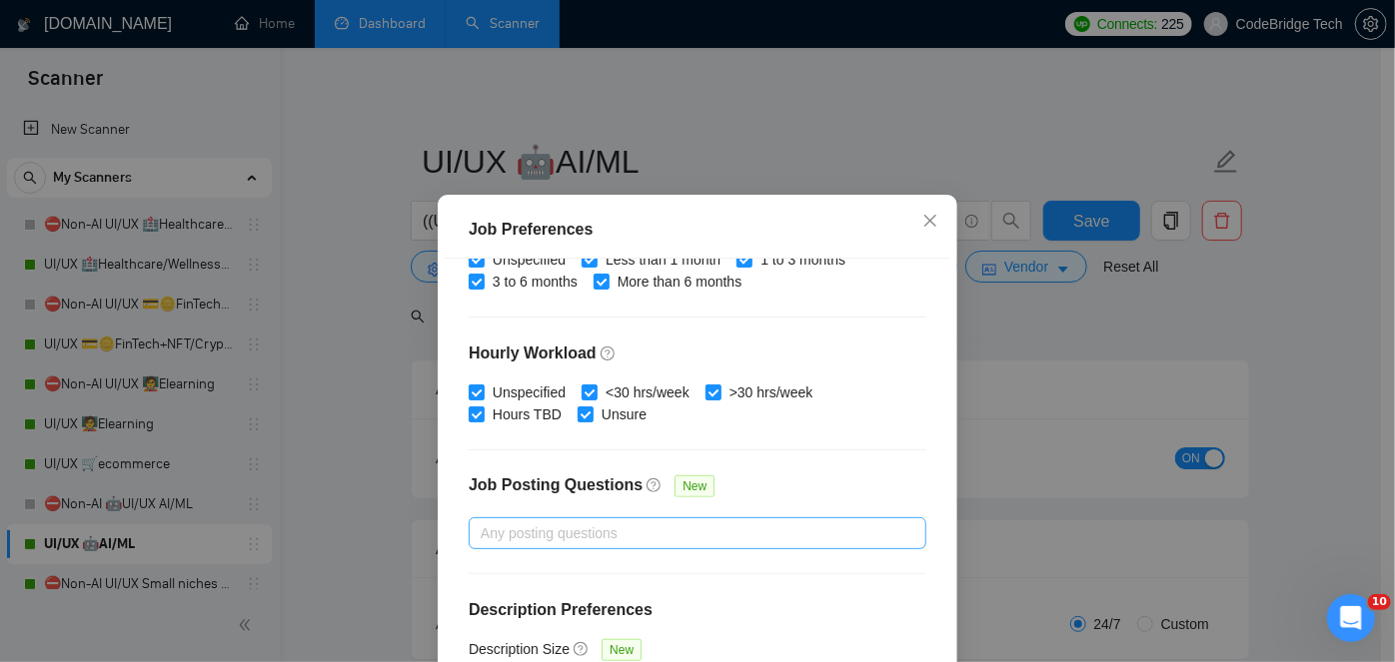
scroll to position [147, 0]
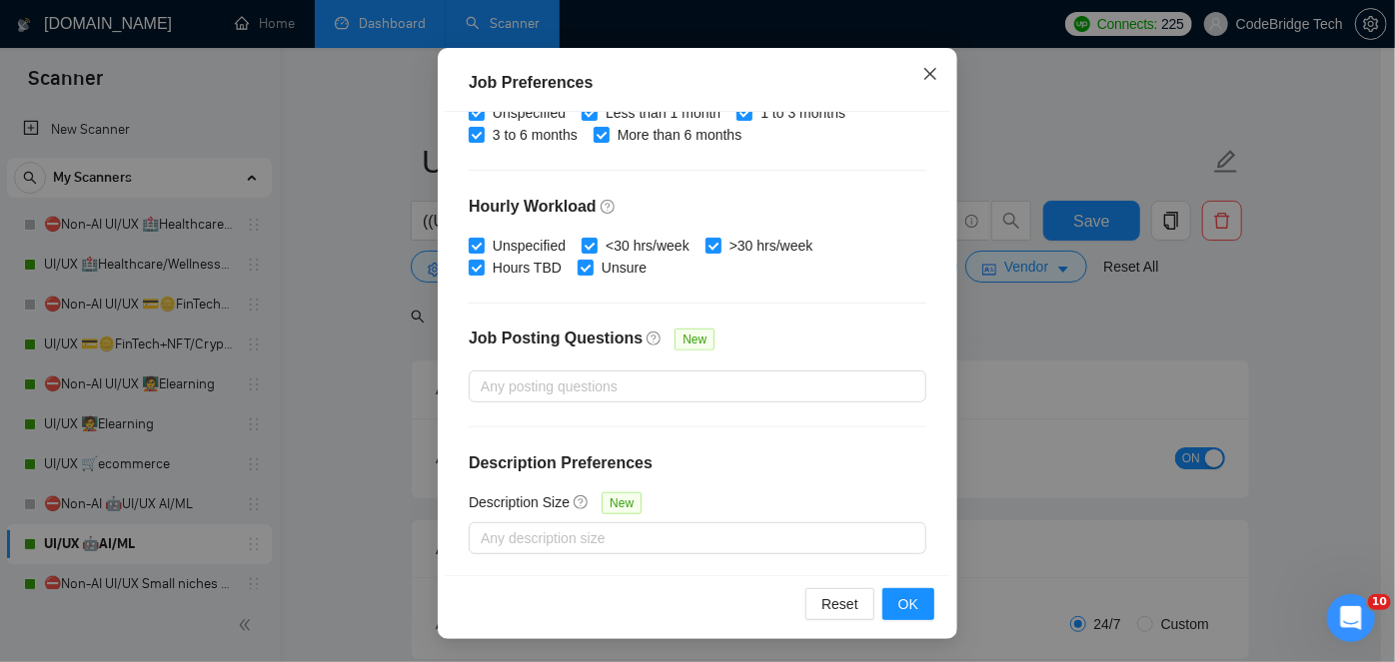
click at [926, 62] on span "Close" at bounding box center [930, 75] width 54 height 54
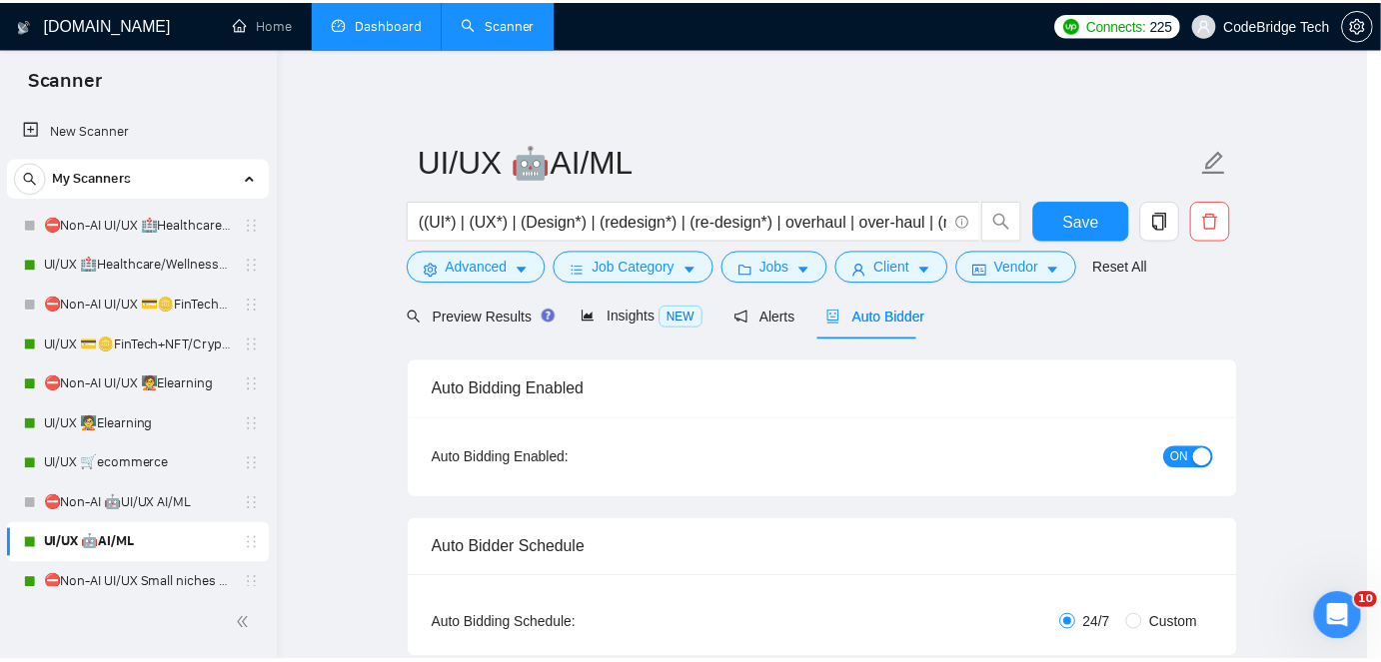
scroll to position [72, 0]
